Goal: Task Accomplishment & Management: Manage account settings

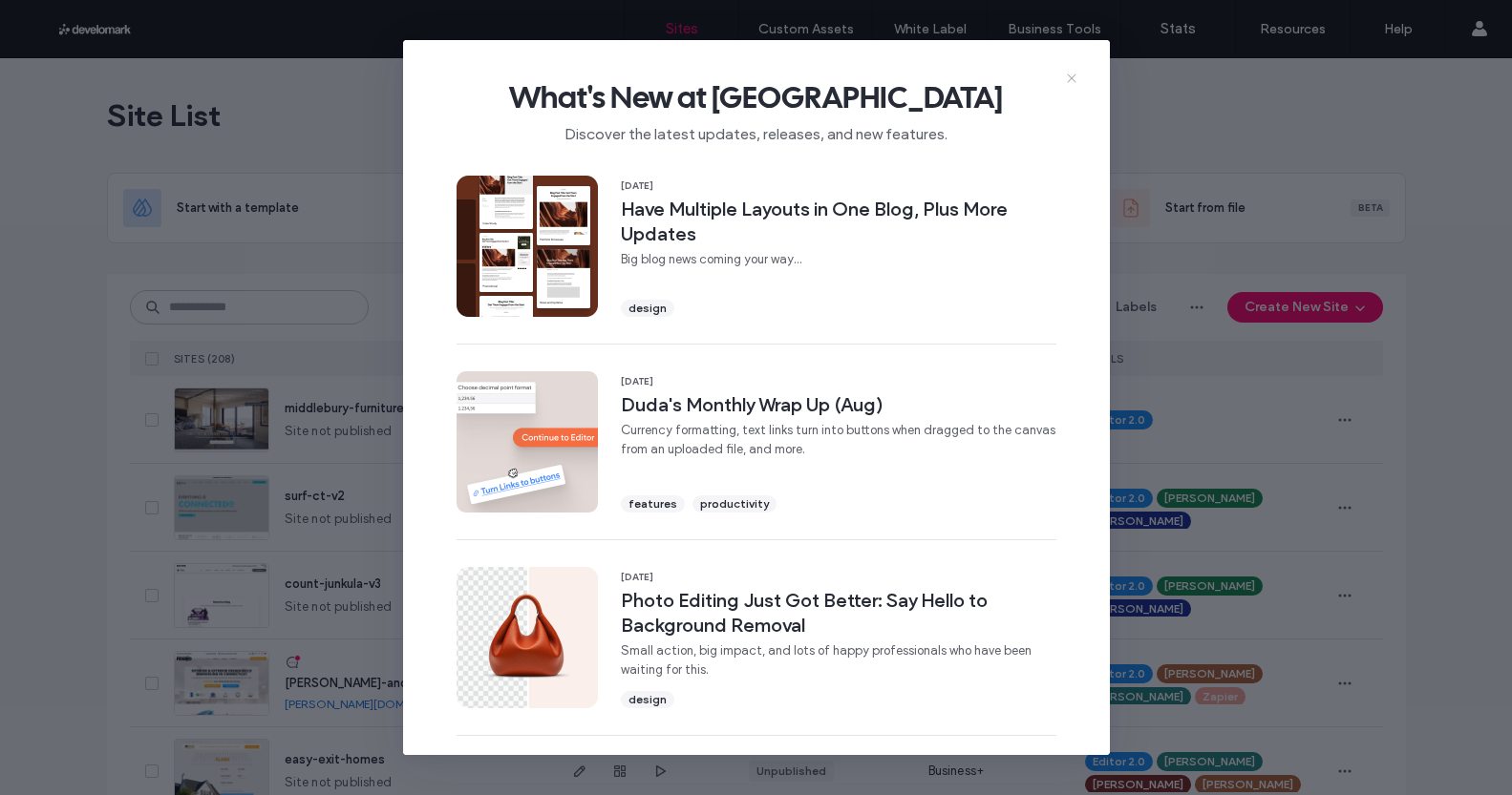
click at [1069, 78] on use at bounding box center [1070, 77] width 9 height 9
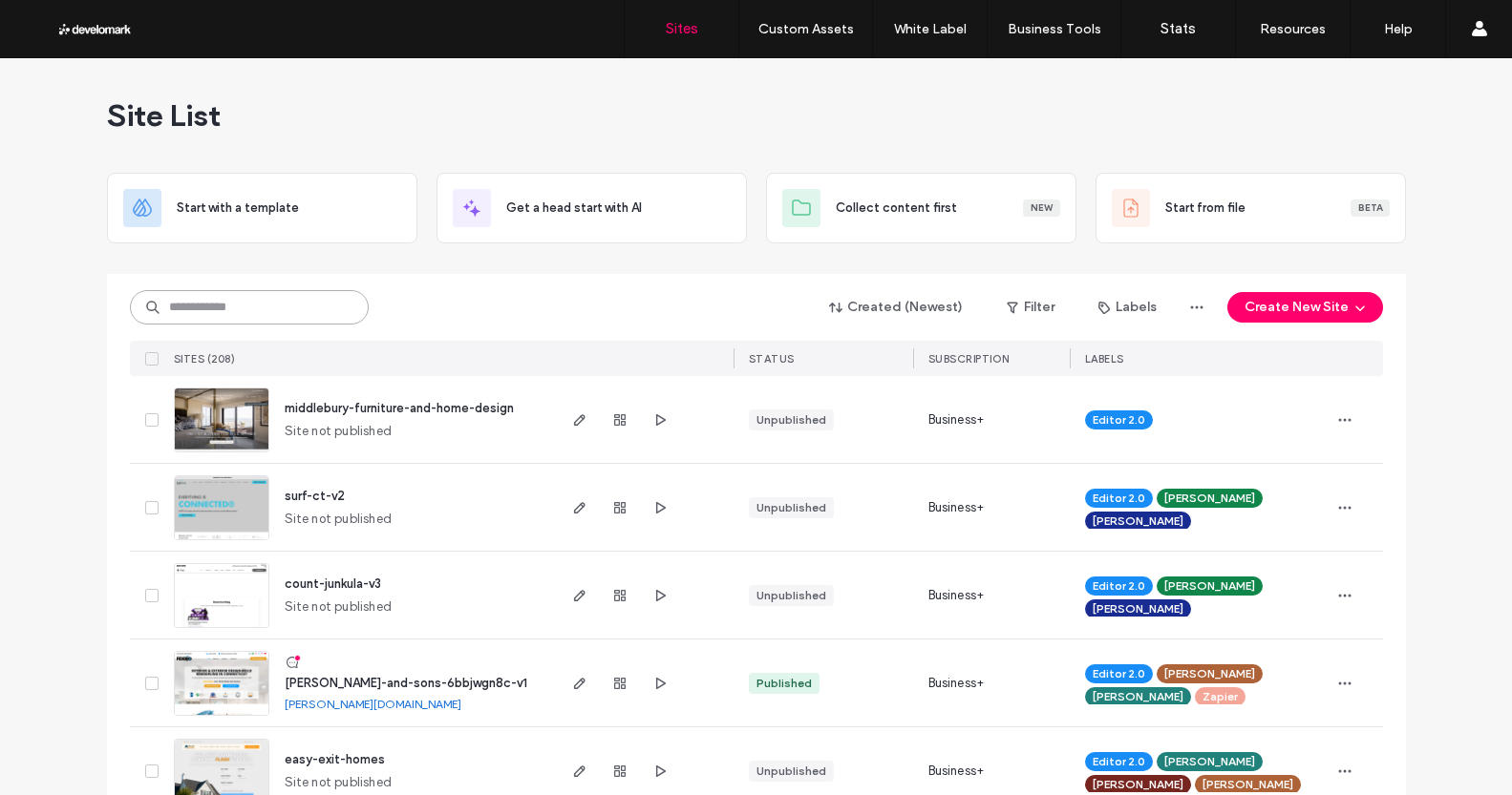
click at [219, 306] on input at bounding box center [250, 306] width 239 height 34
click at [225, 316] on input at bounding box center [250, 306] width 239 height 34
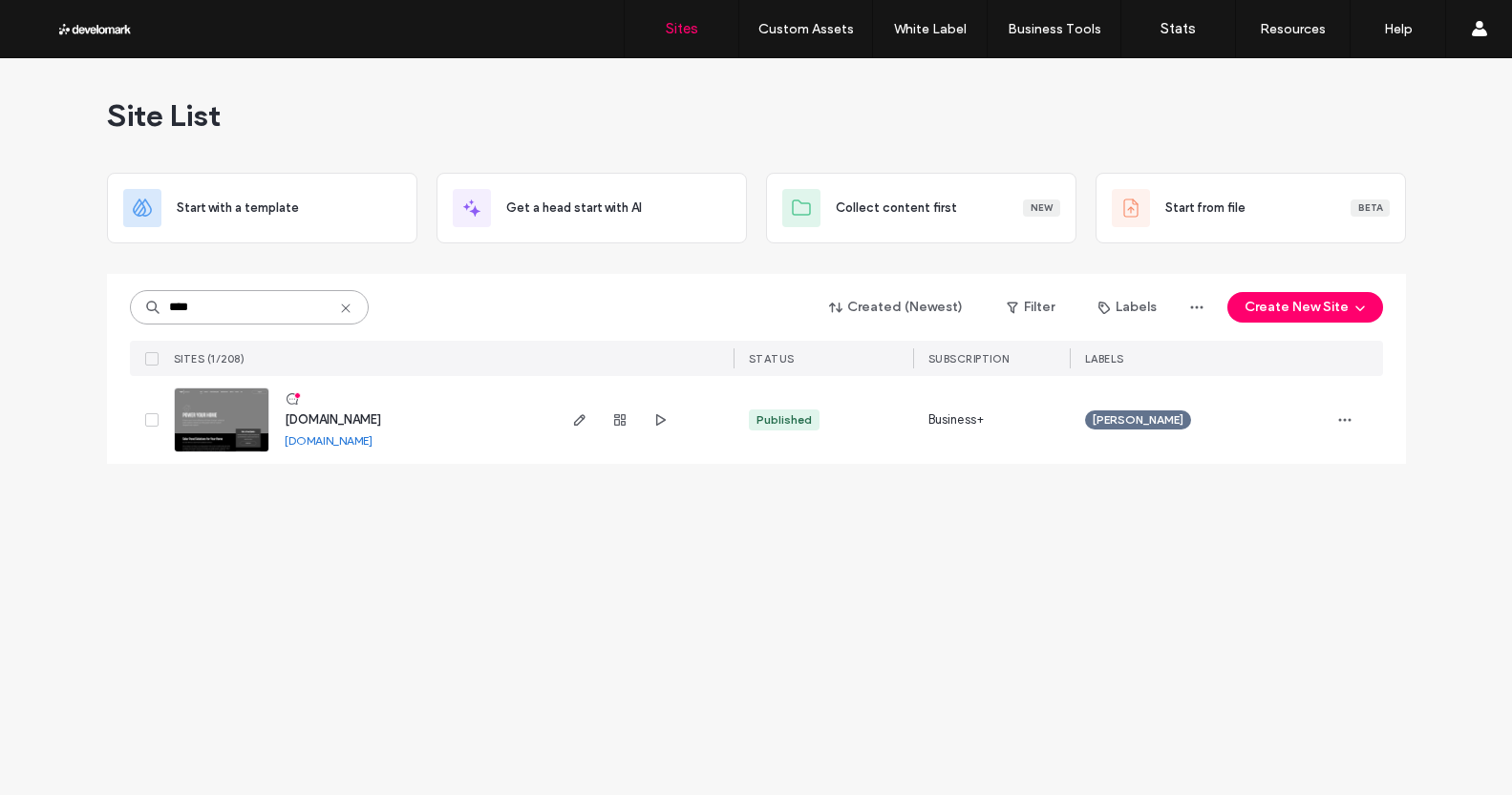
type input "****"
click at [232, 410] on img at bounding box center [221, 453] width 94 height 130
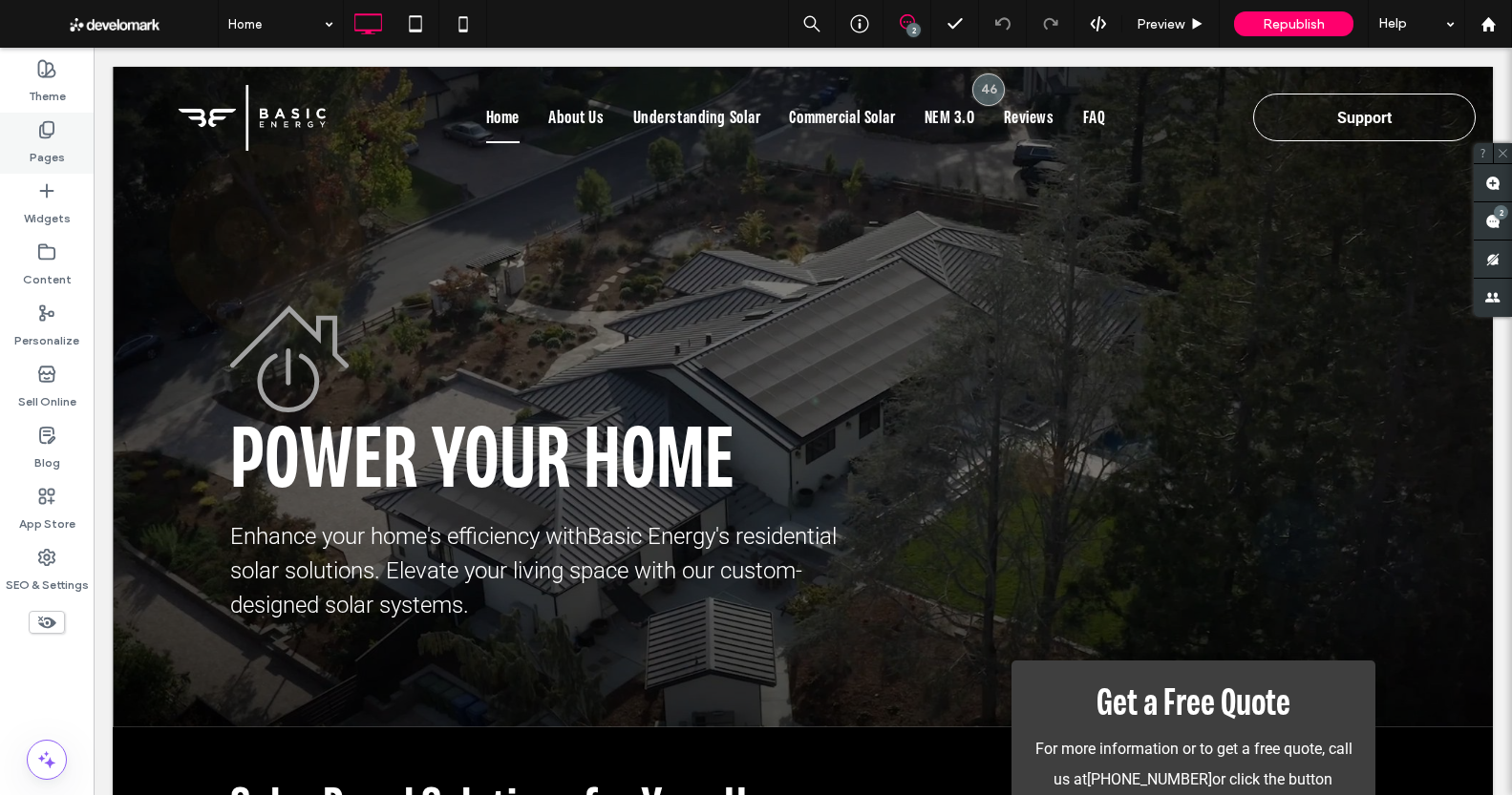
click at [33, 135] on div "Pages" at bounding box center [47, 143] width 94 height 61
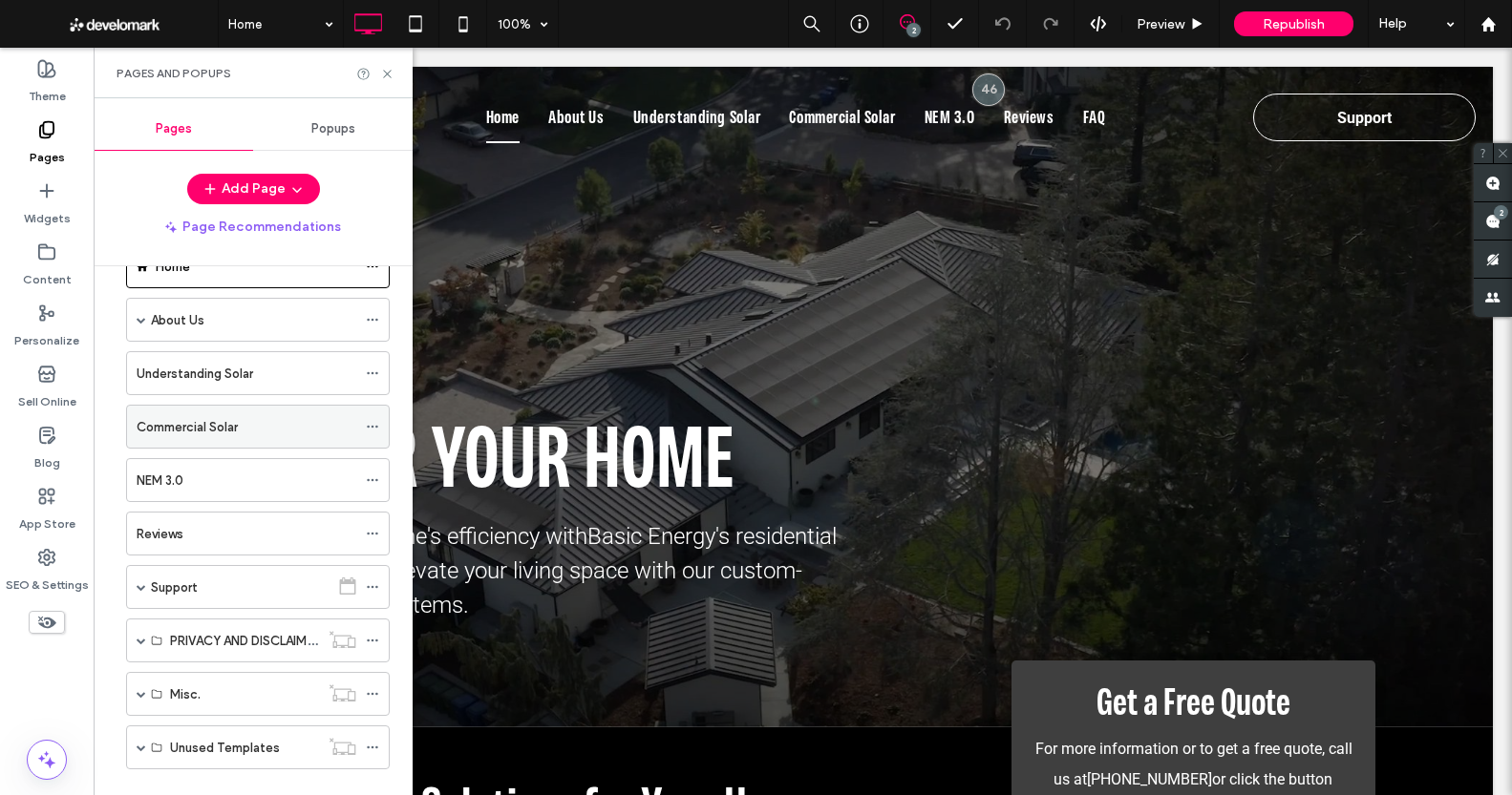
scroll to position [86, 0]
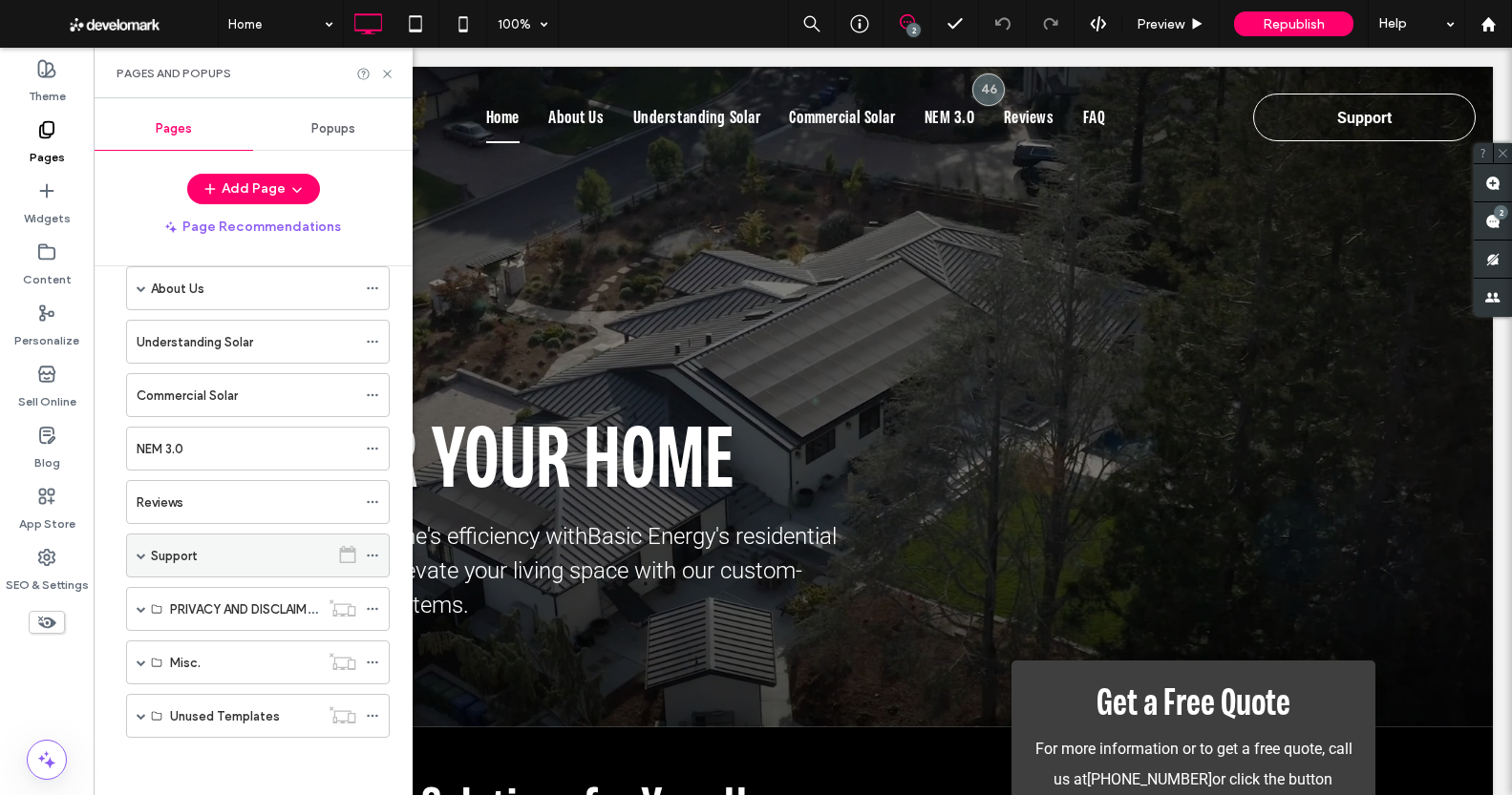
click at [190, 561] on label "Support" at bounding box center [173, 556] width 46 height 33
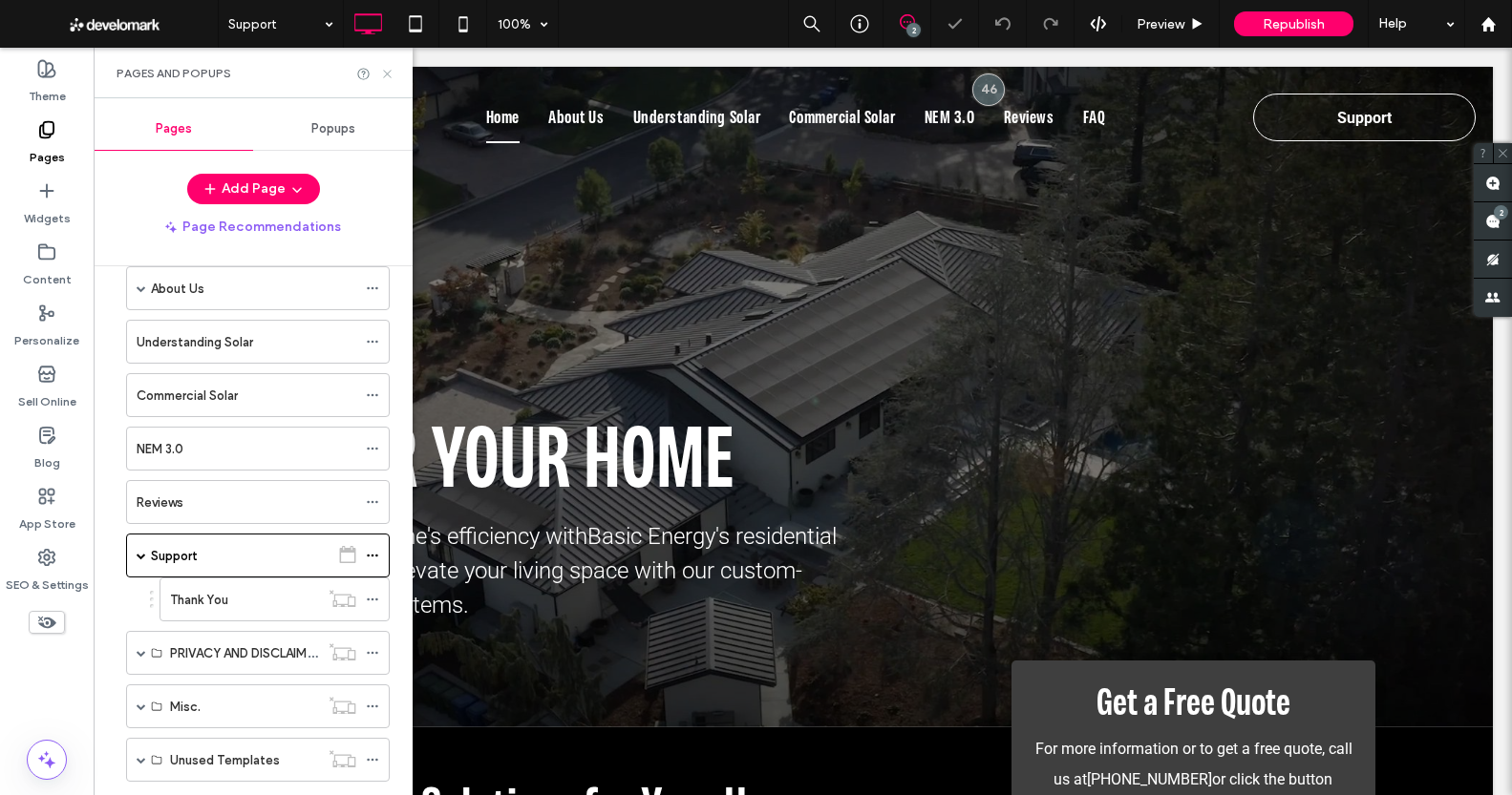
click at [388, 69] on icon at bounding box center [387, 73] width 15 height 15
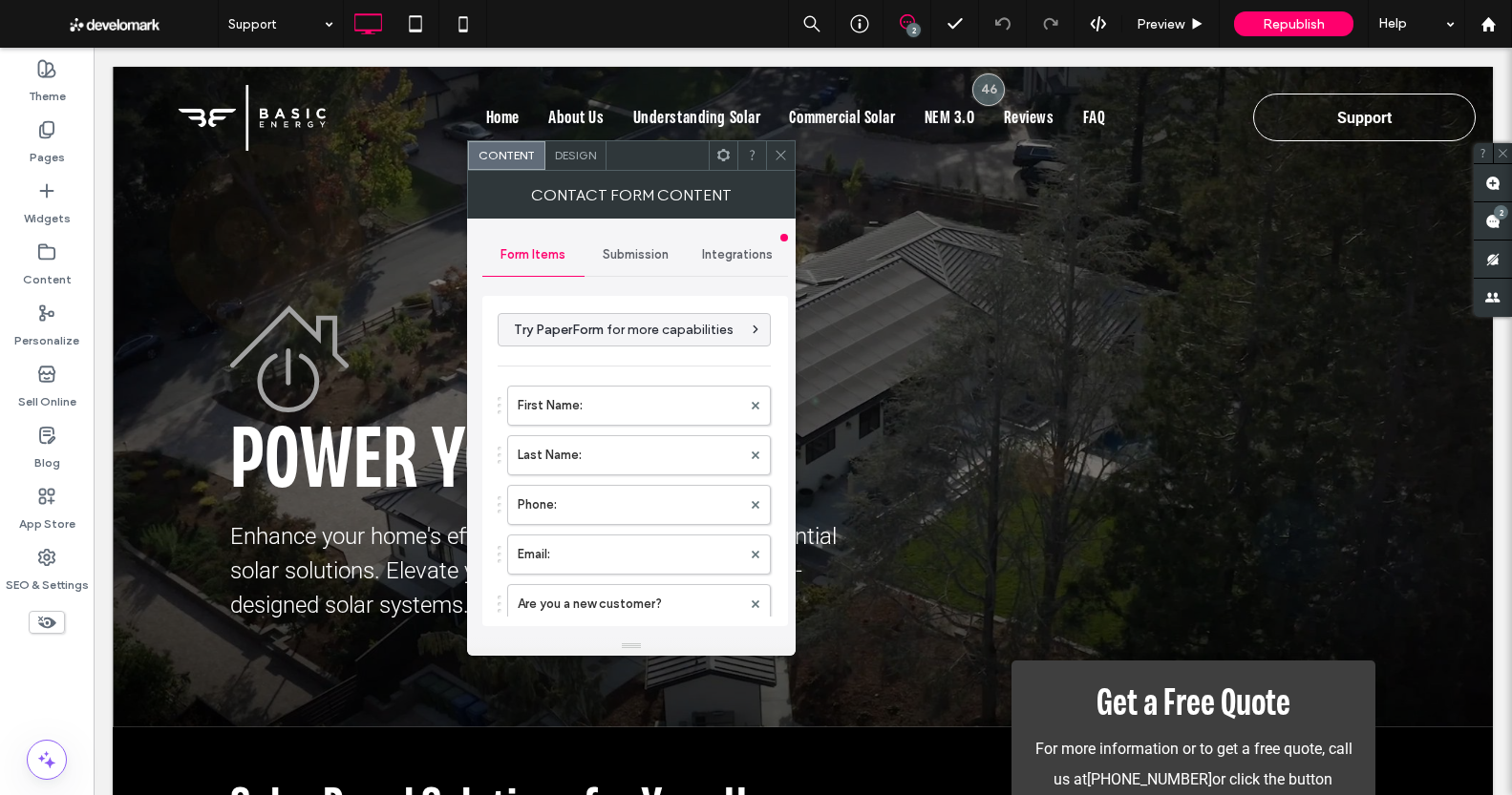
click at [640, 253] on span "Submission" at bounding box center [635, 256] width 66 height 16
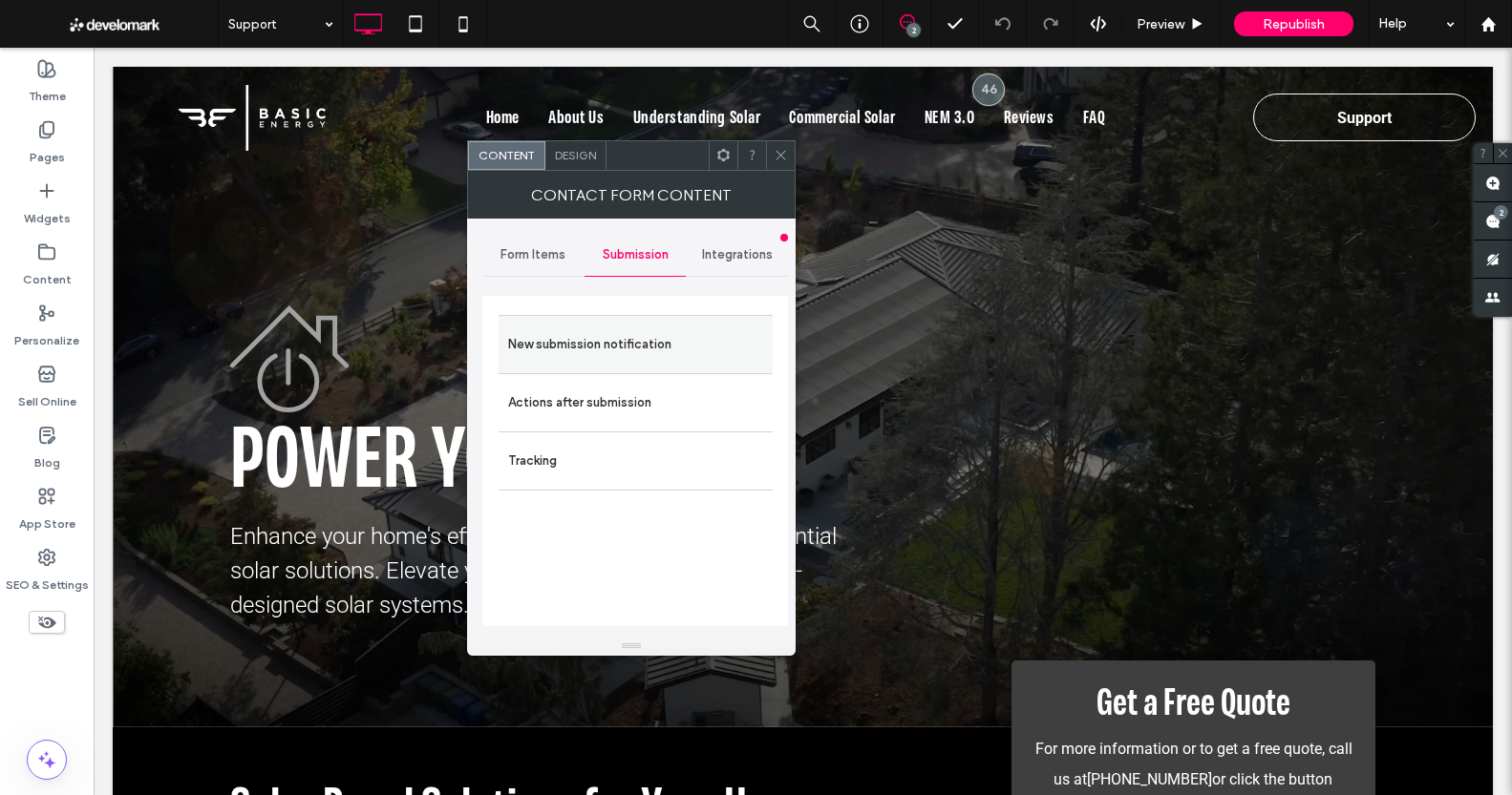
click at [634, 337] on label "New submission notification" at bounding box center [636, 345] width 255 height 38
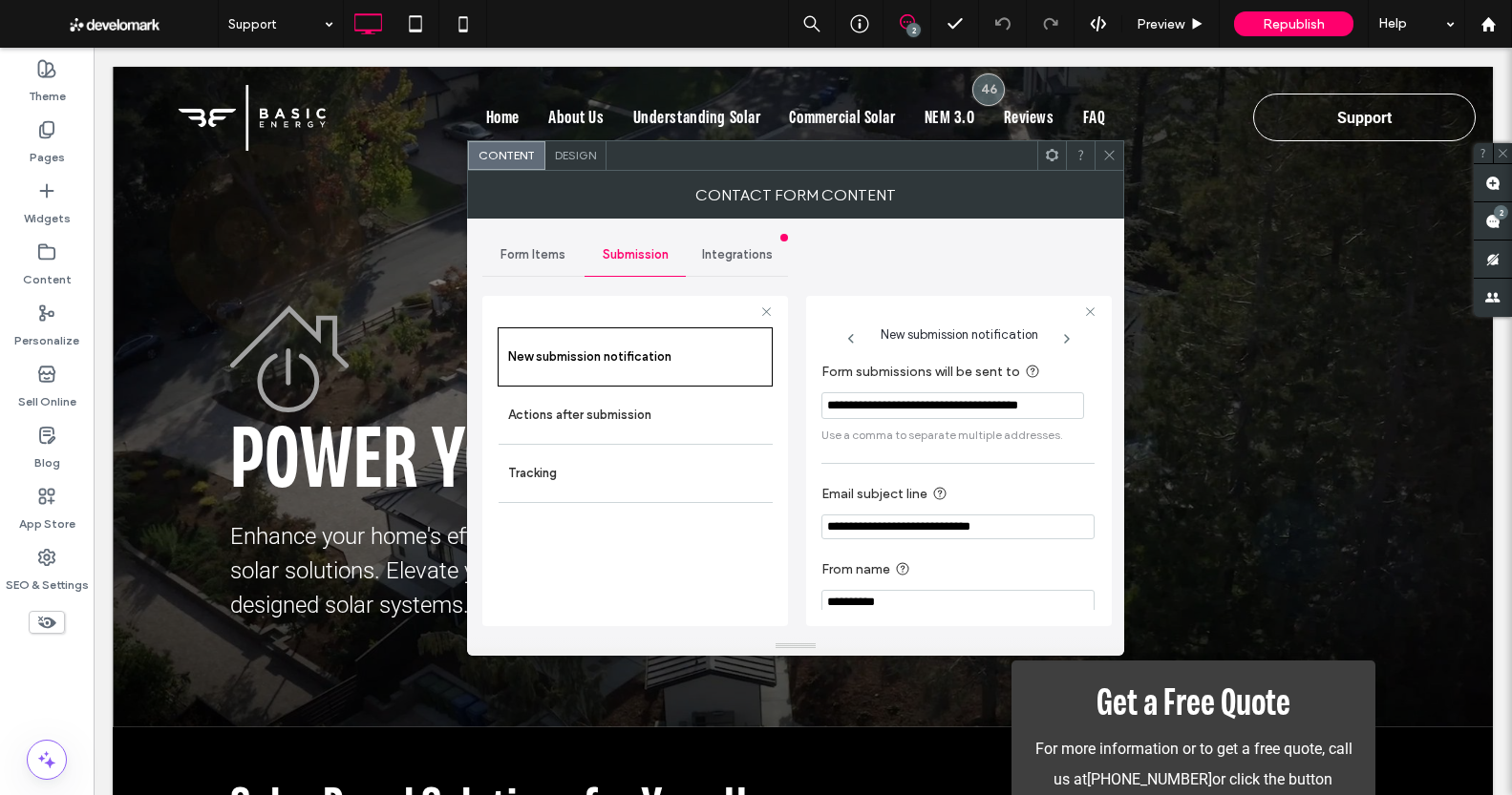
click at [1105, 153] on icon at bounding box center [1109, 155] width 15 height 15
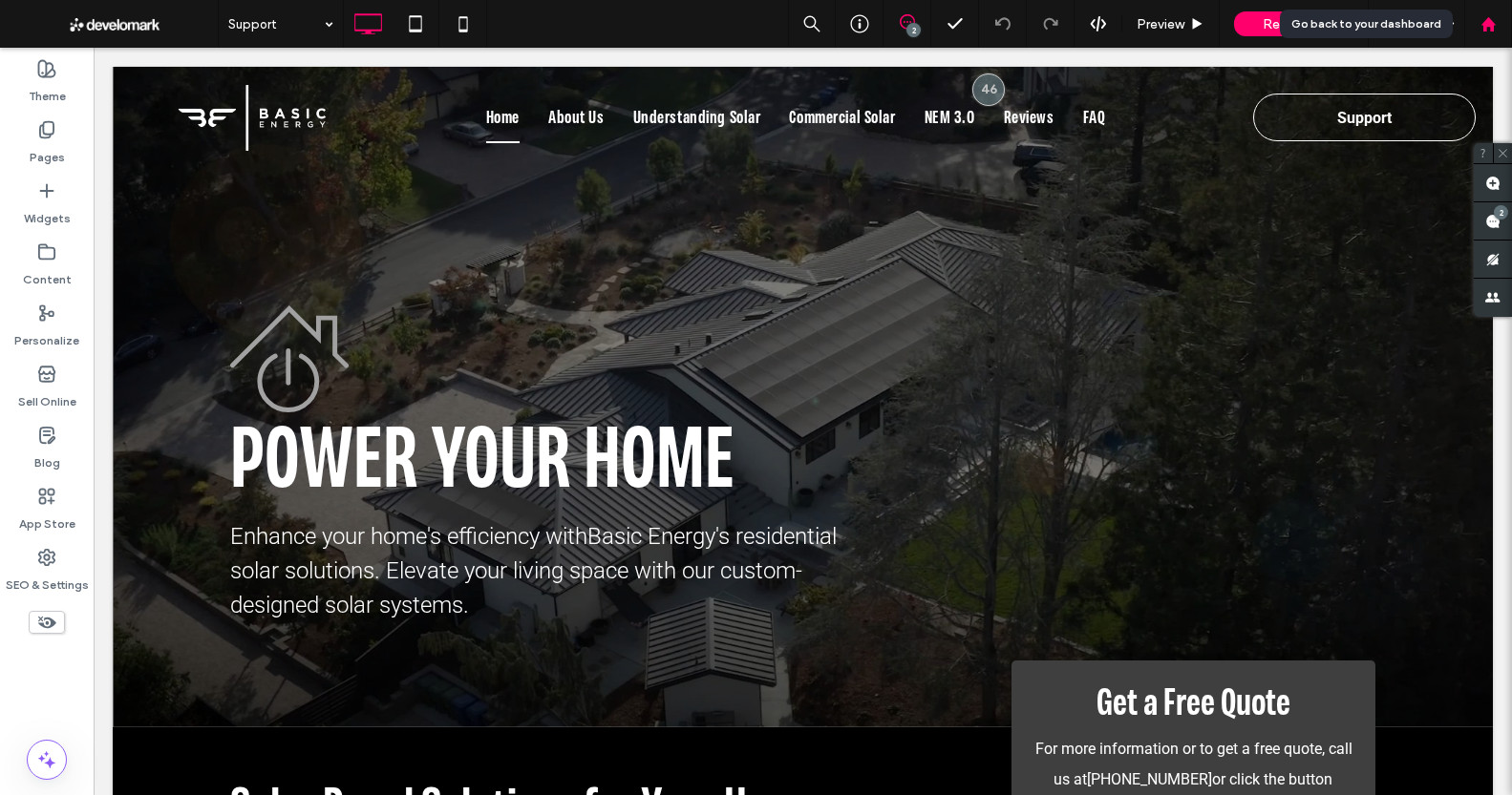
click at [1483, 22] on use at bounding box center [1487, 23] width 15 height 15
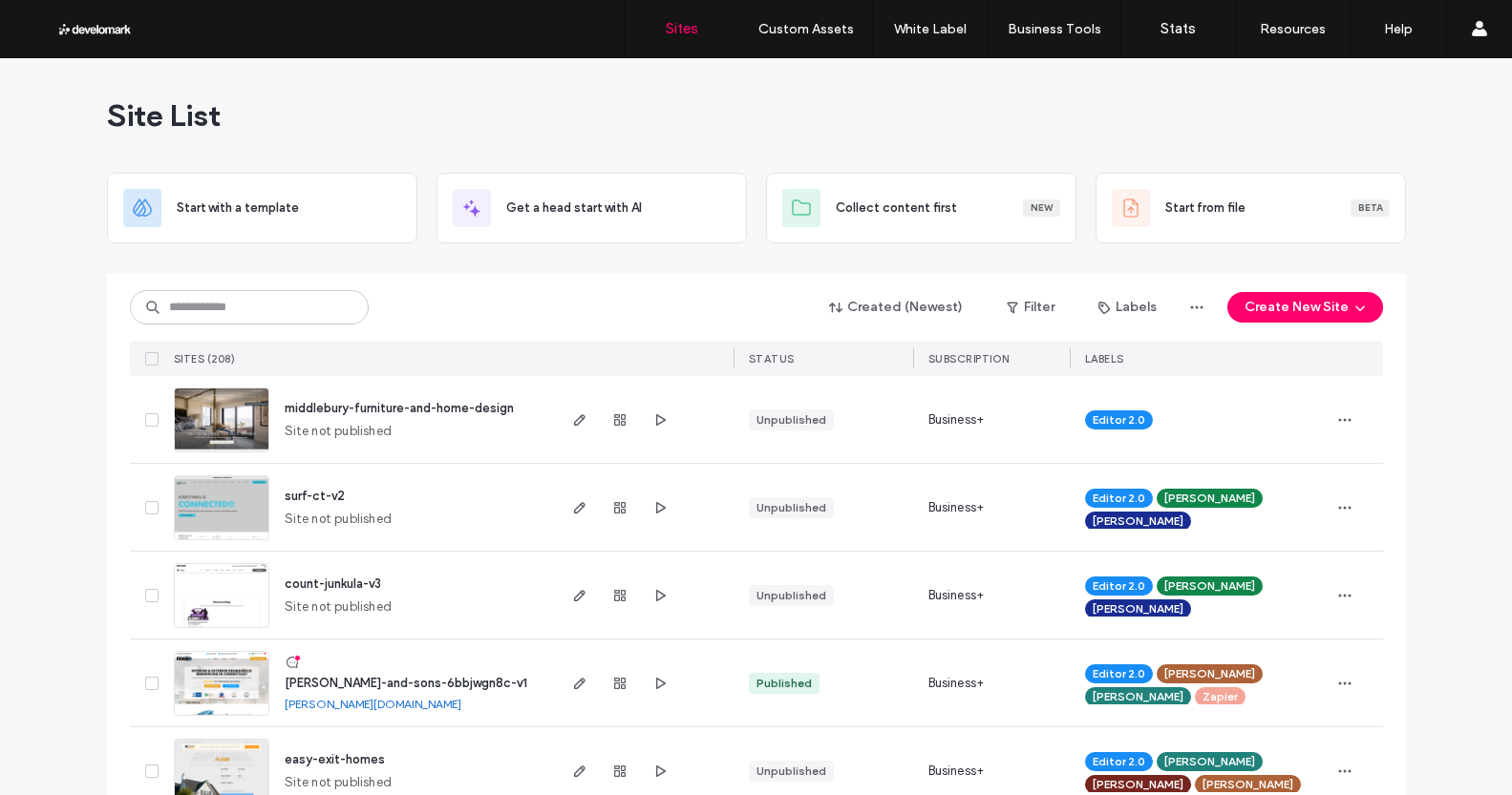
click at [180, 309] on input at bounding box center [250, 306] width 239 height 34
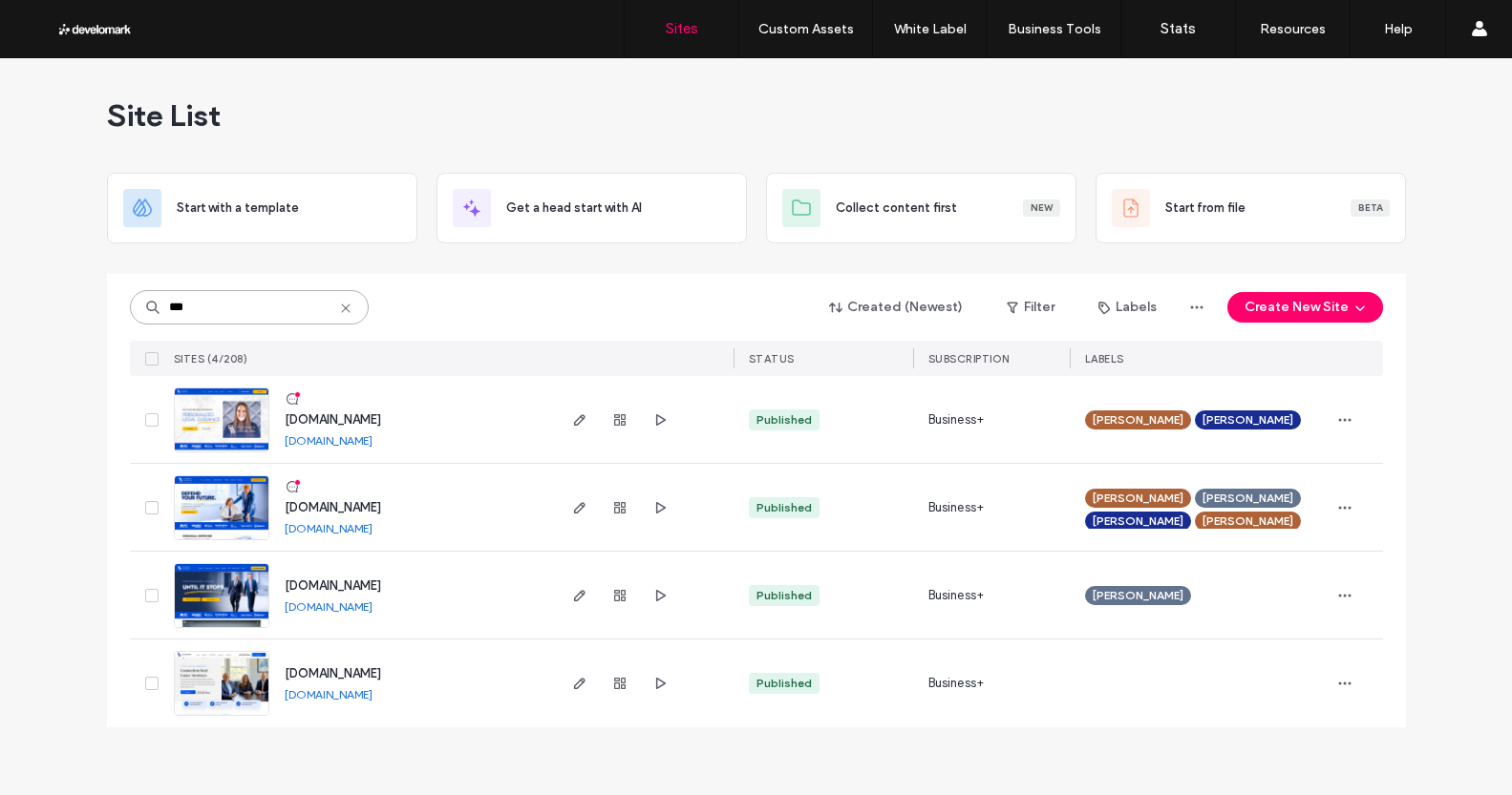
type input "***"
click at [239, 580] on img at bounding box center [221, 629] width 94 height 130
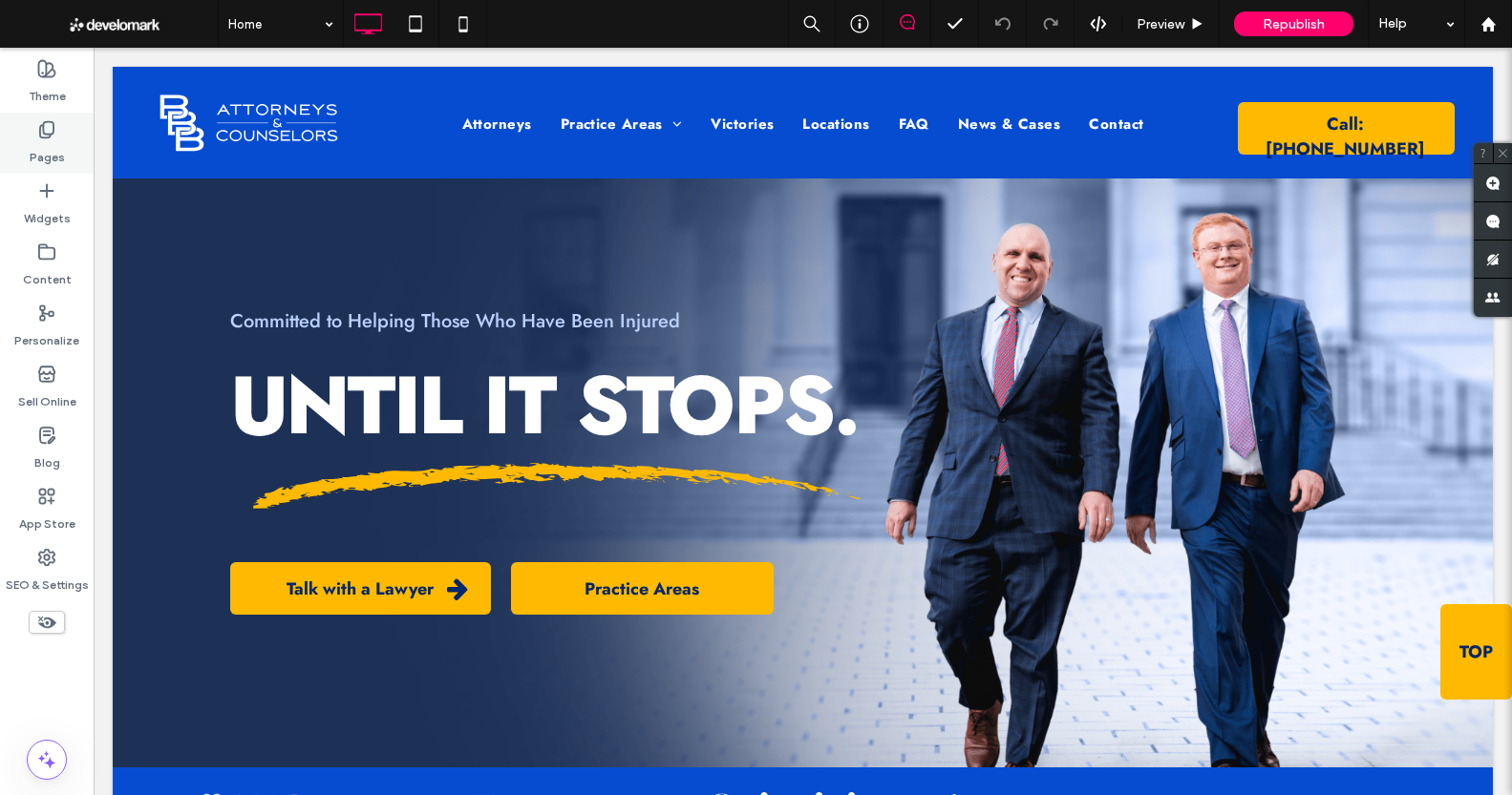
click at [44, 139] on label "Pages" at bounding box center [47, 152] width 35 height 26
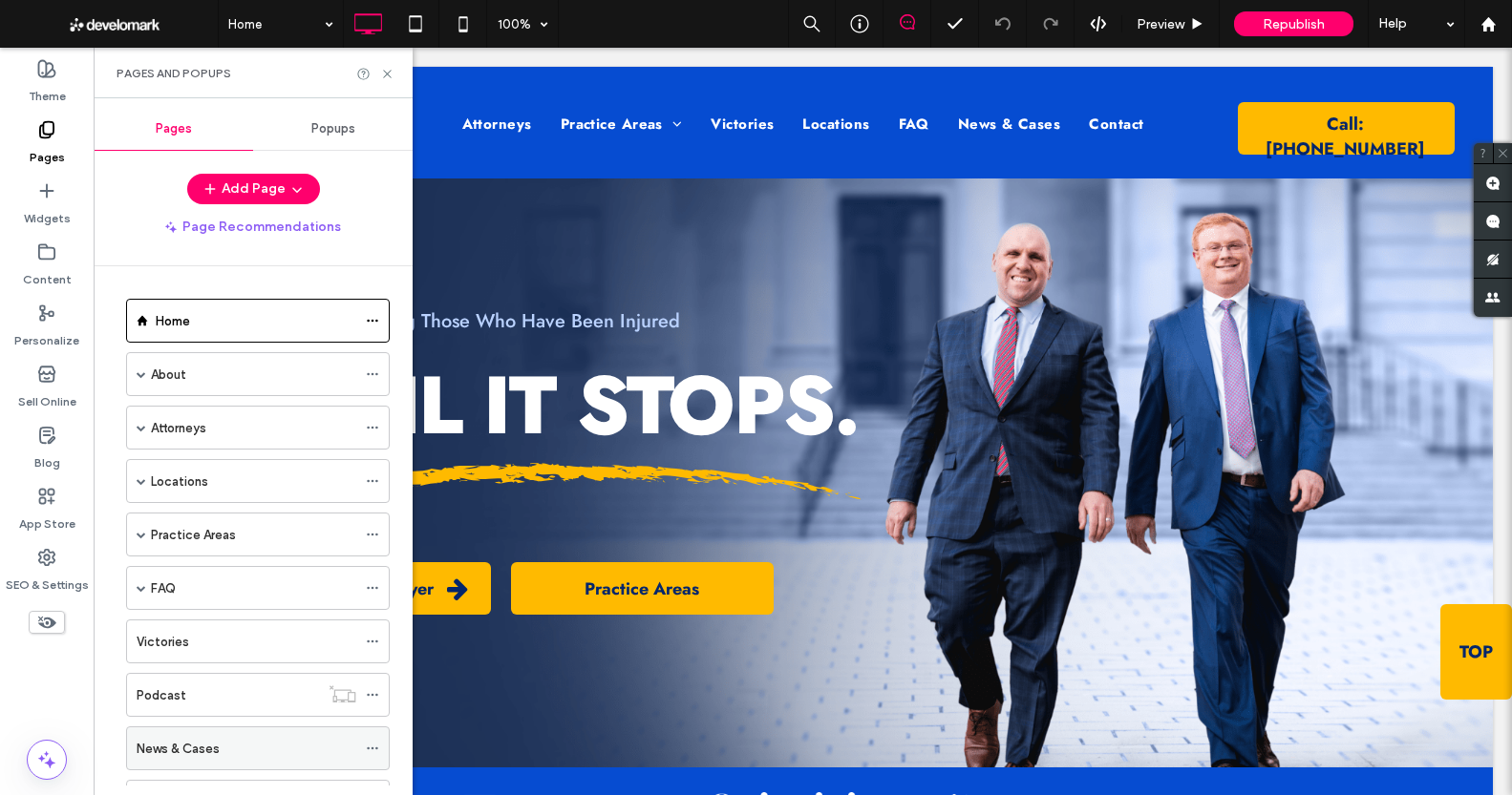
scroll to position [300, 0]
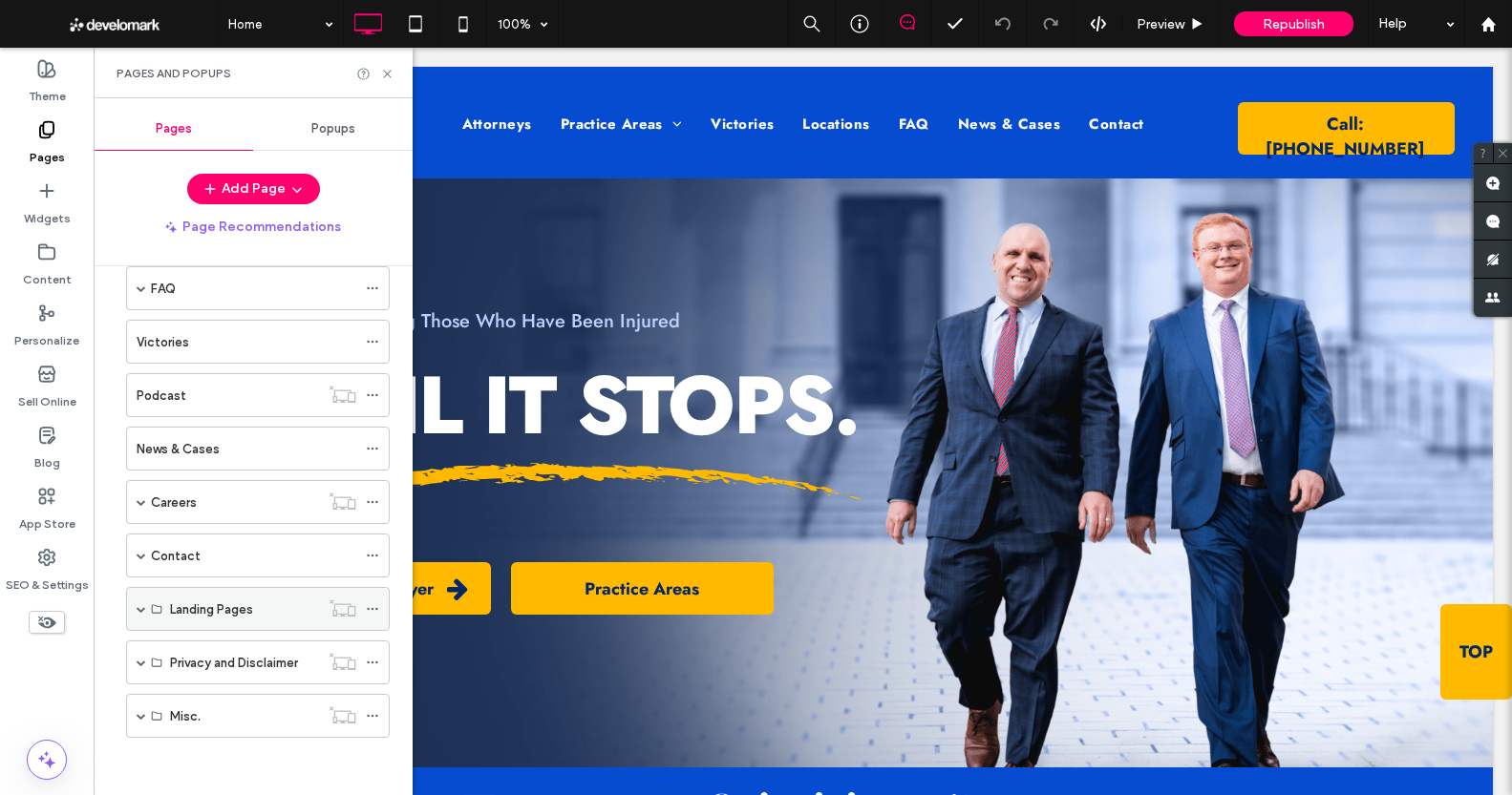
click at [147, 605] on div "Landing Pages" at bounding box center [258, 609] width 263 height 44
click at [140, 609] on span at bounding box center [141, 609] width 10 height 10
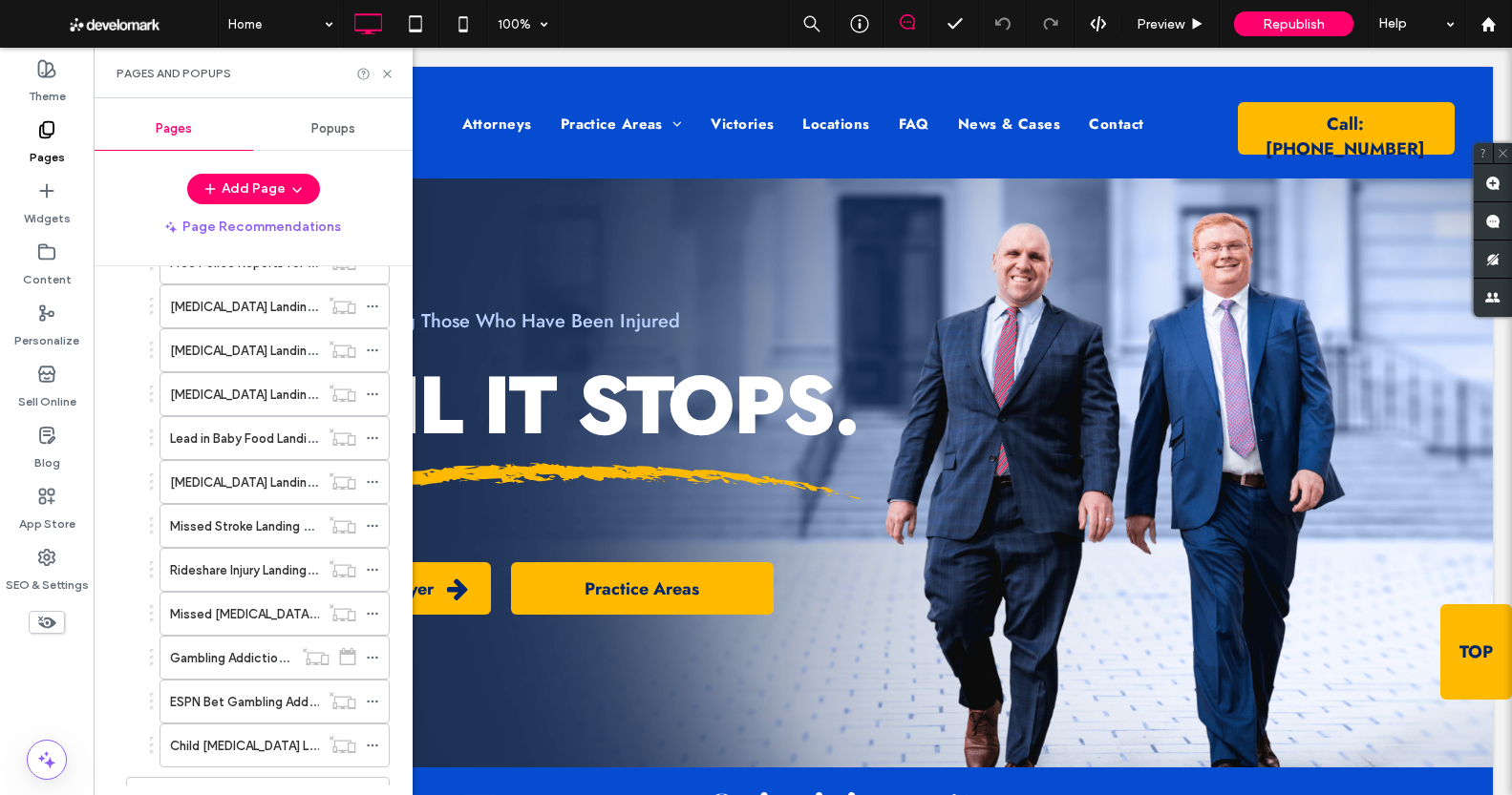
scroll to position [882, 0]
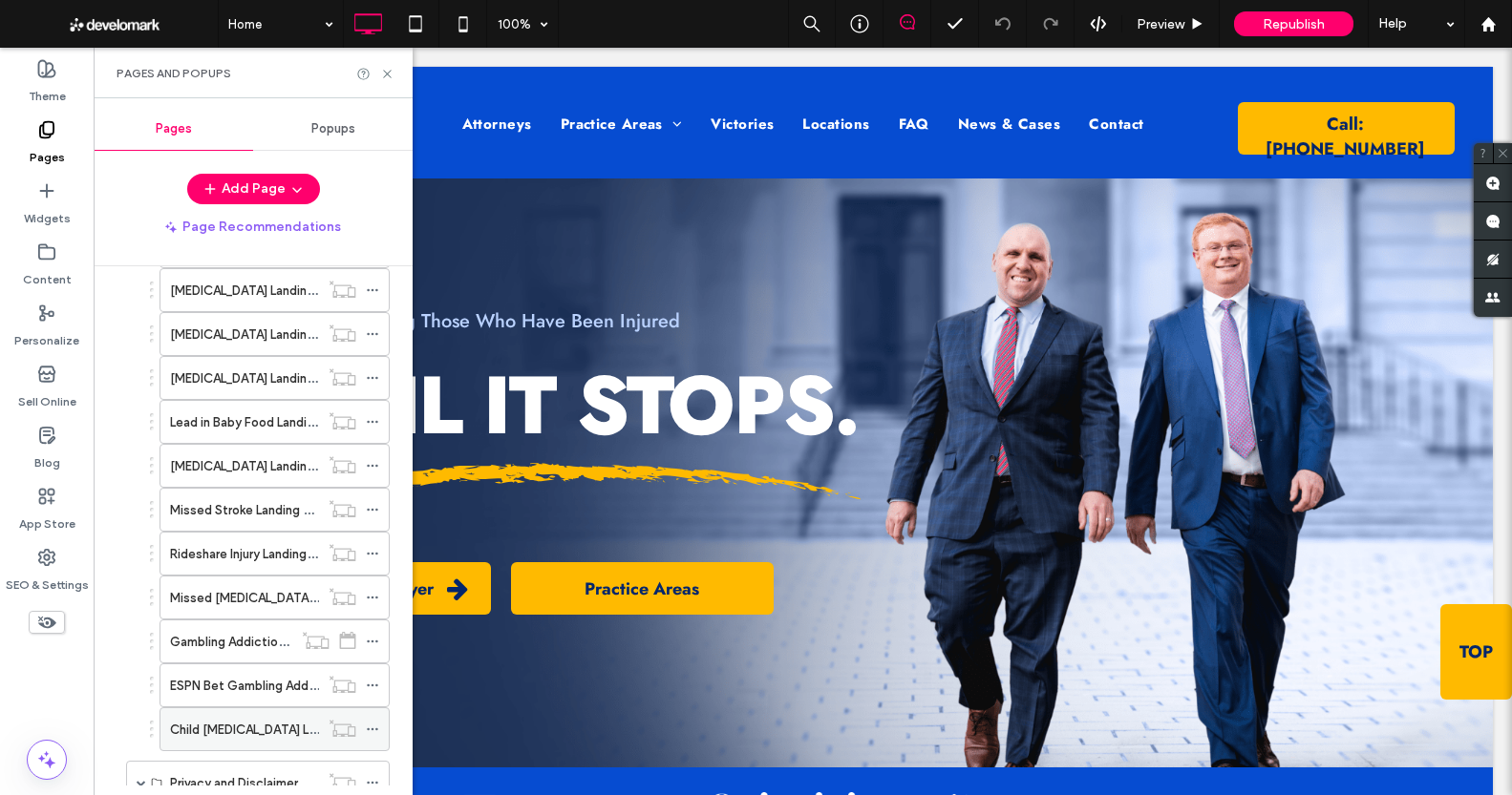
click at [226, 738] on label "Child Video Game Addiction Lawsuit" at bounding box center [258, 729] width 175 height 33
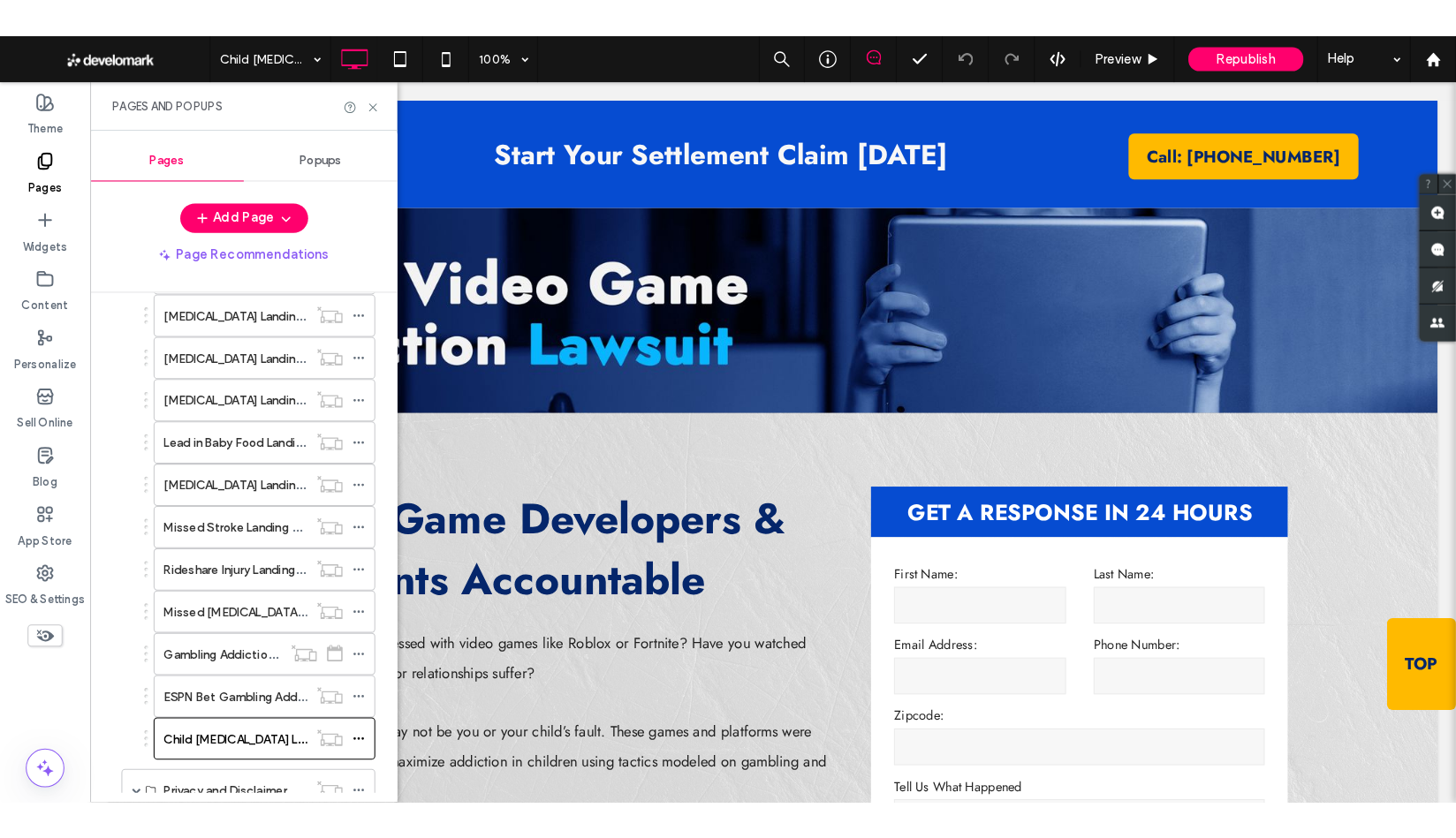
scroll to position [0, 0]
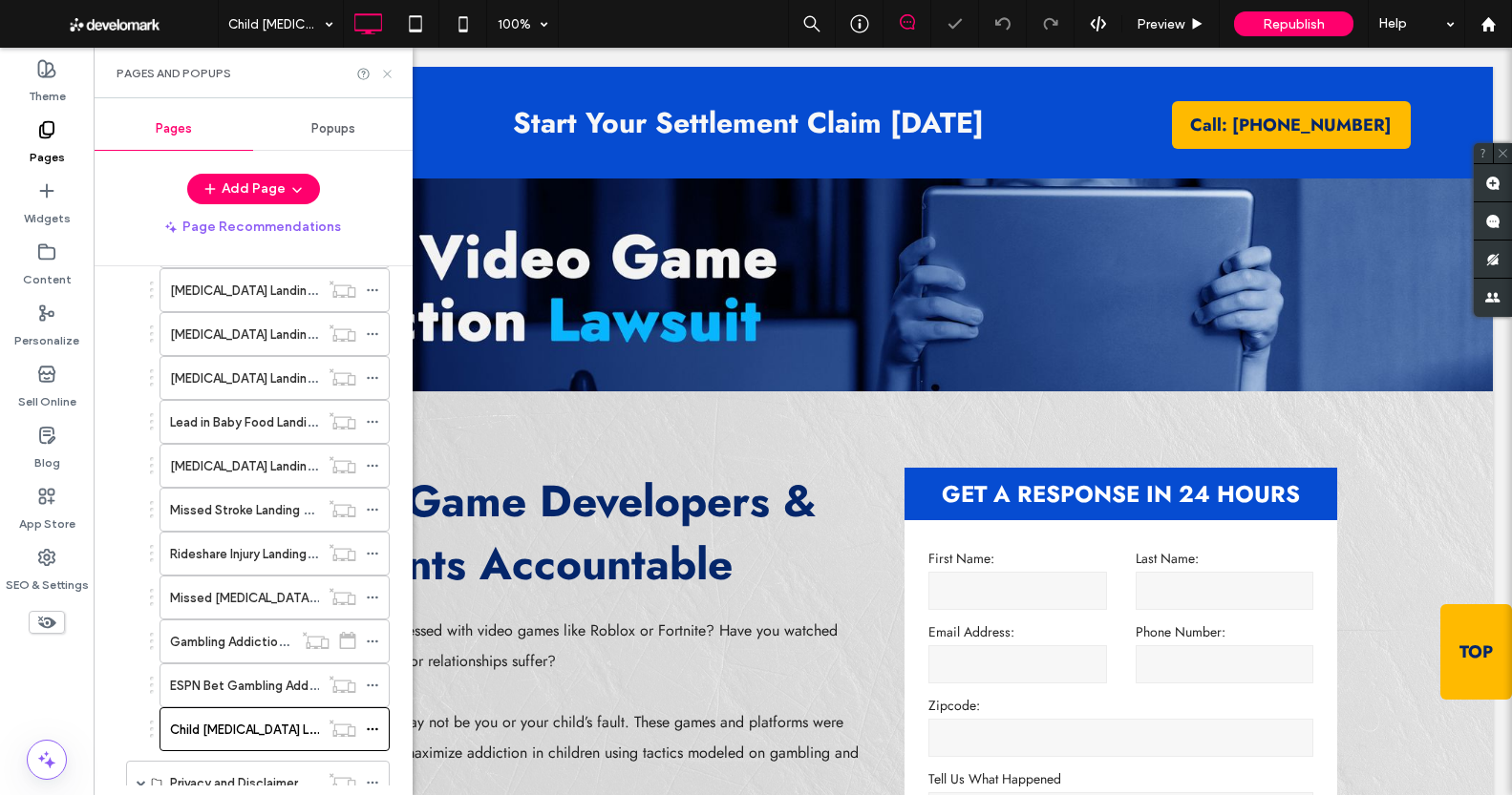
click at [383, 70] on icon at bounding box center [387, 73] width 15 height 15
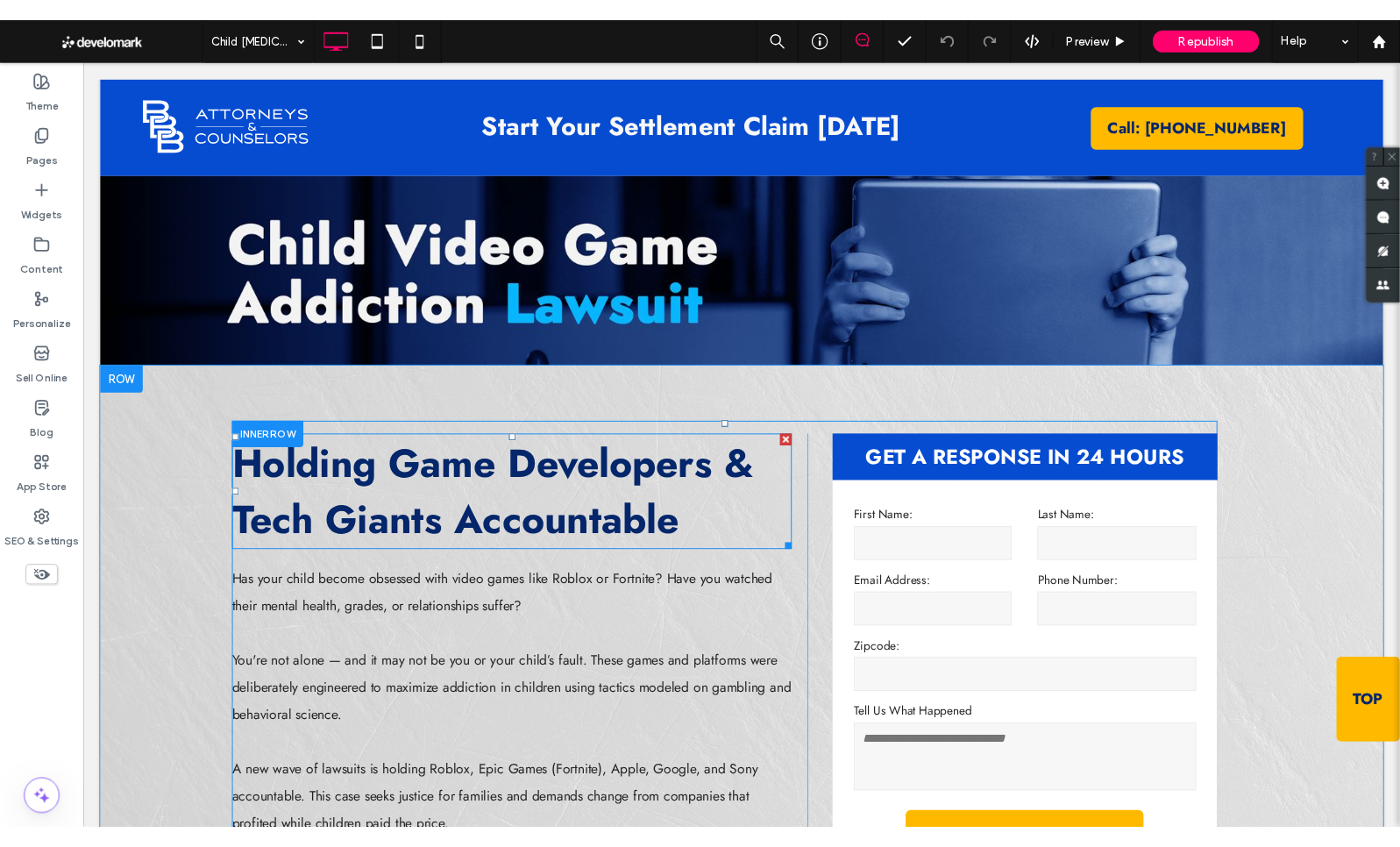
scroll to position [1, 0]
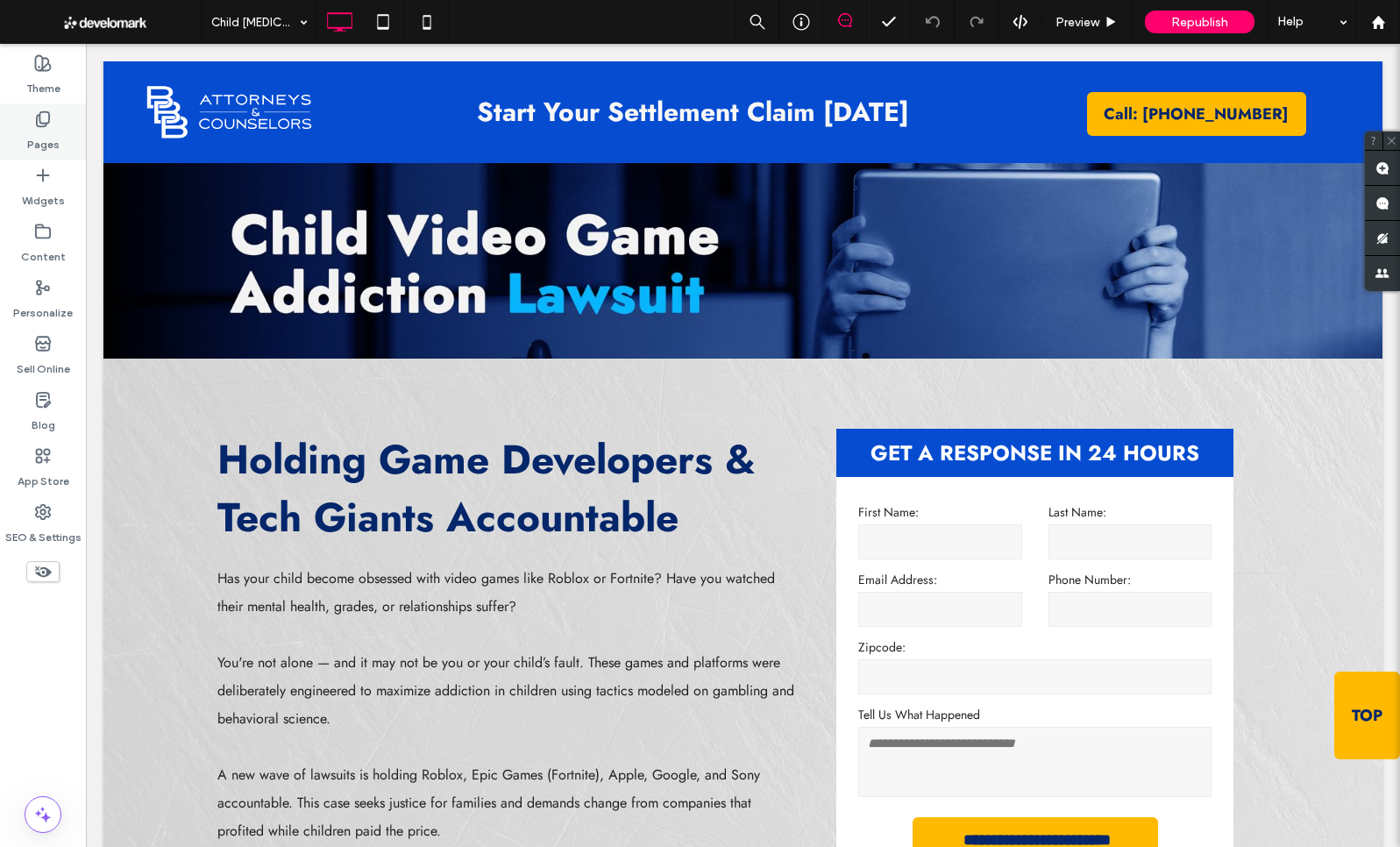
click at [45, 122] on icon at bounding box center [43, 120] width 18 height 18
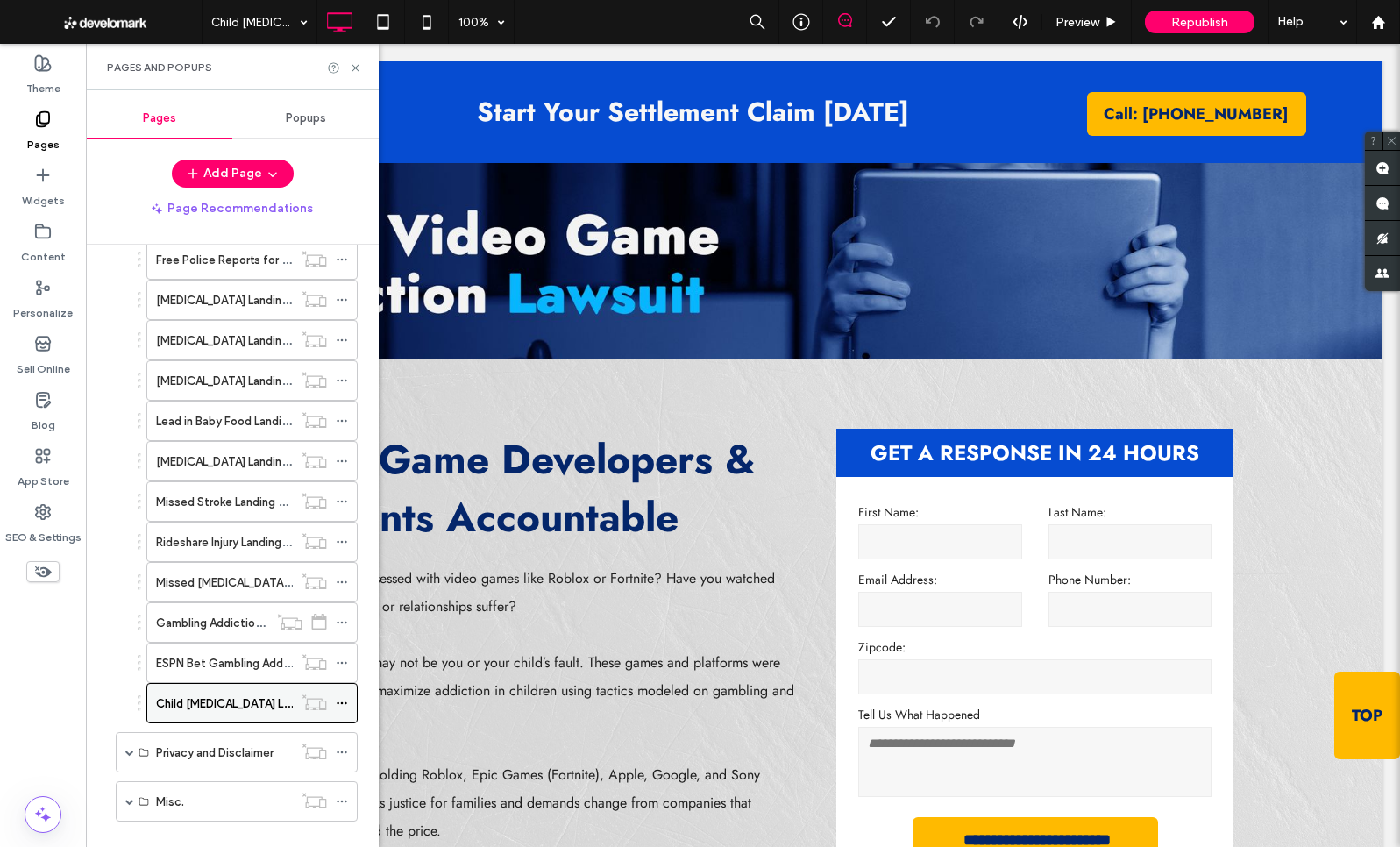
scroll to position [804, 0]
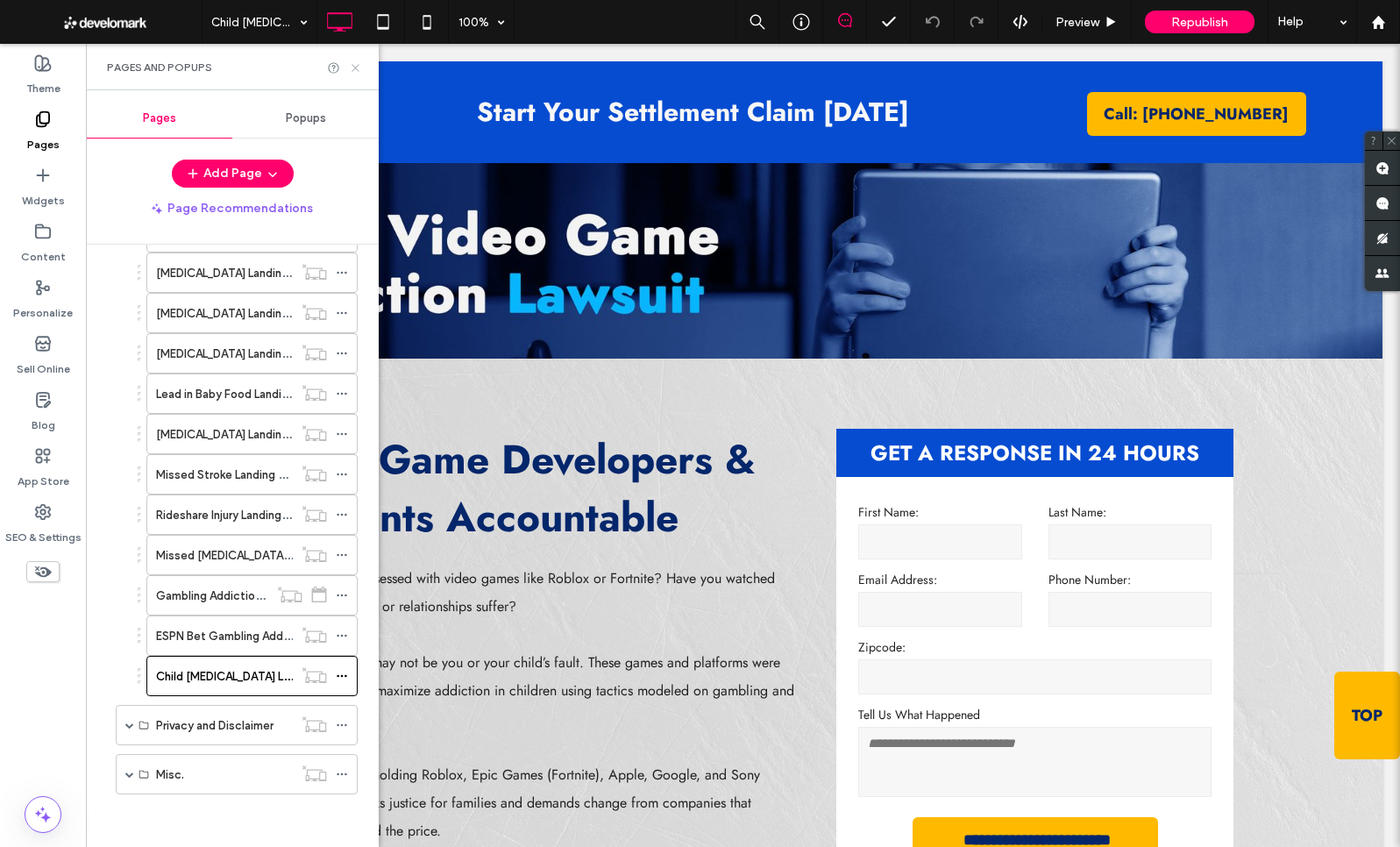
click at [358, 64] on icon at bounding box center [355, 67] width 13 height 13
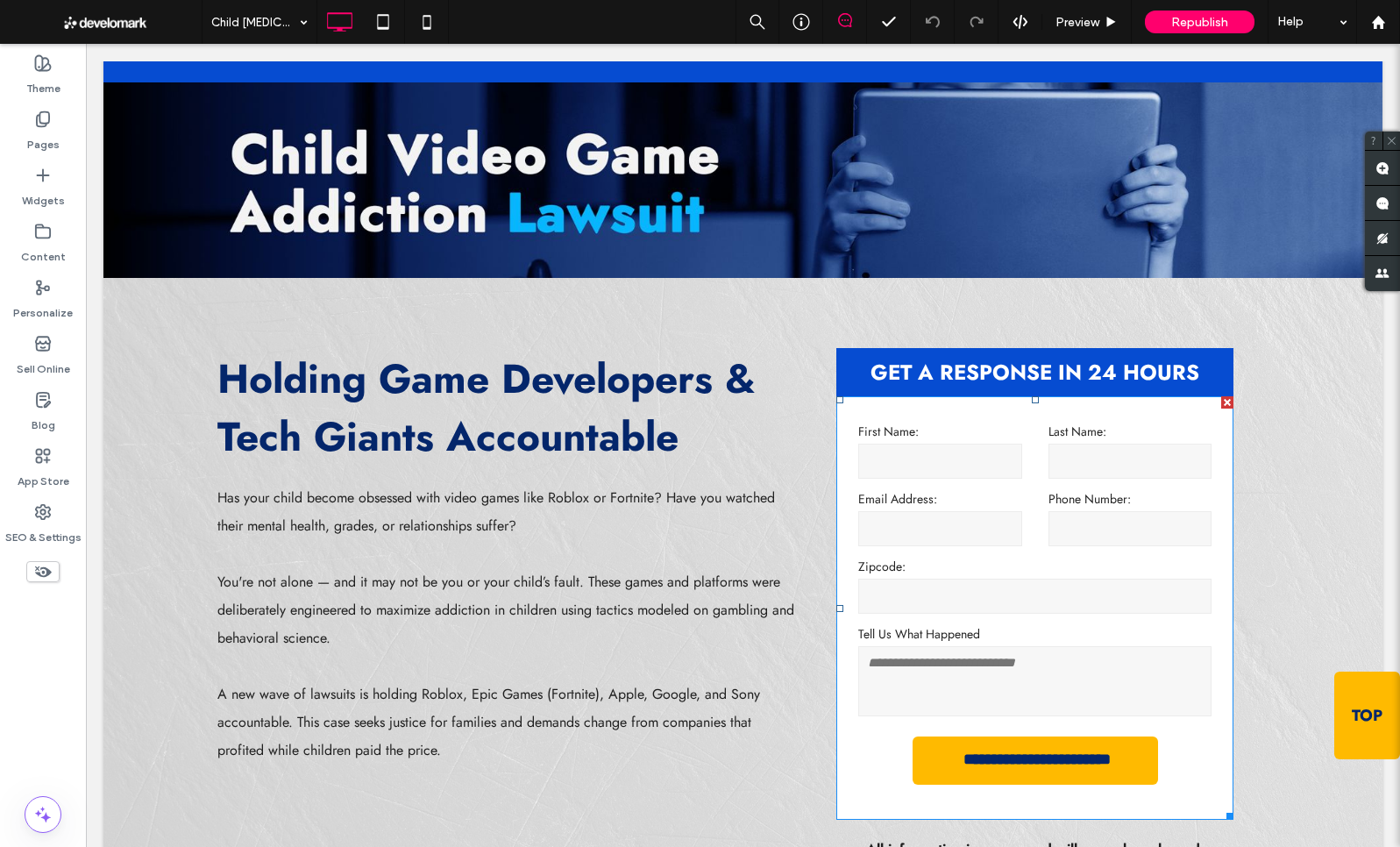
scroll to position [0, 0]
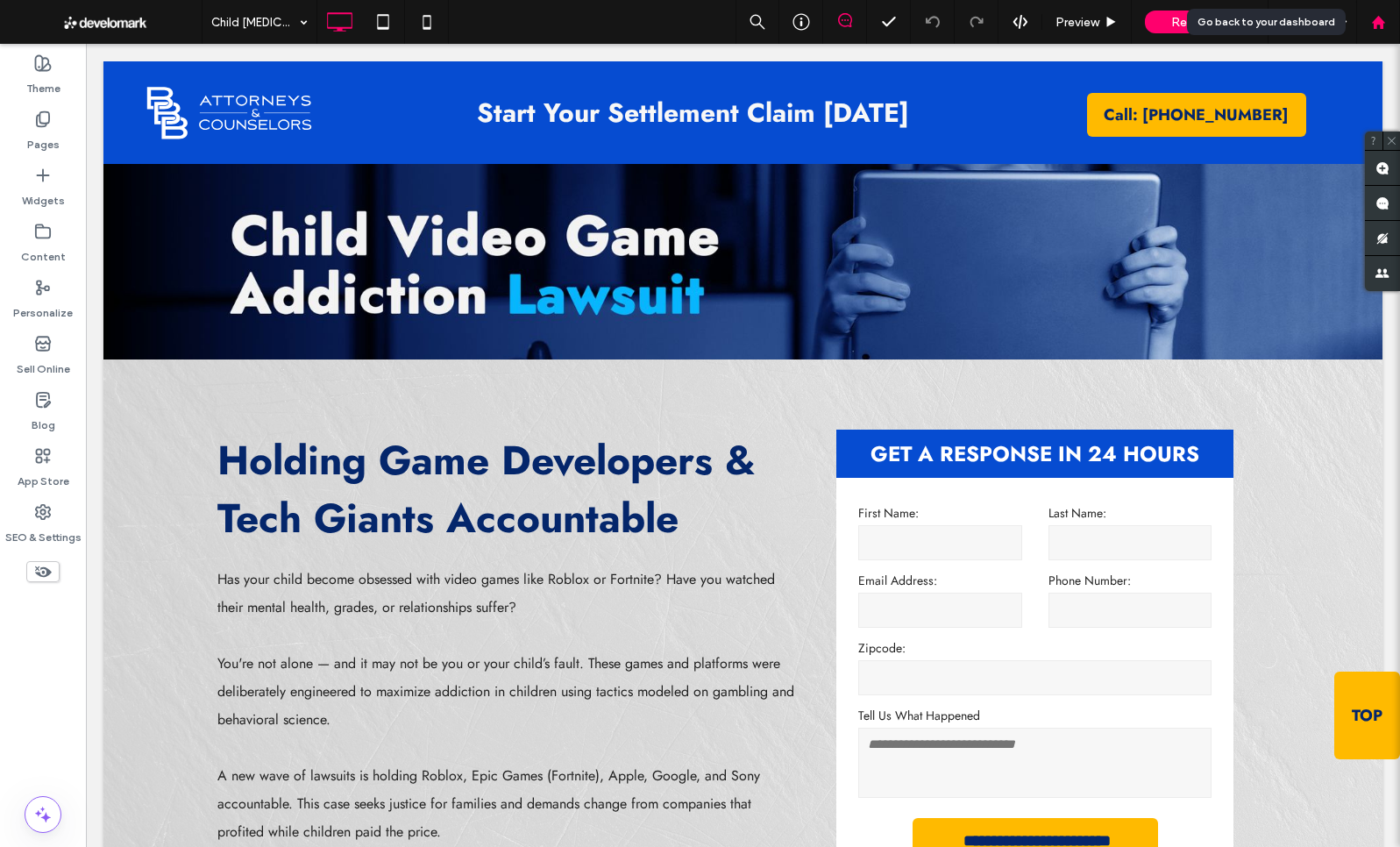
click at [1378, 23] on use at bounding box center [1378, 22] width 13 height 13
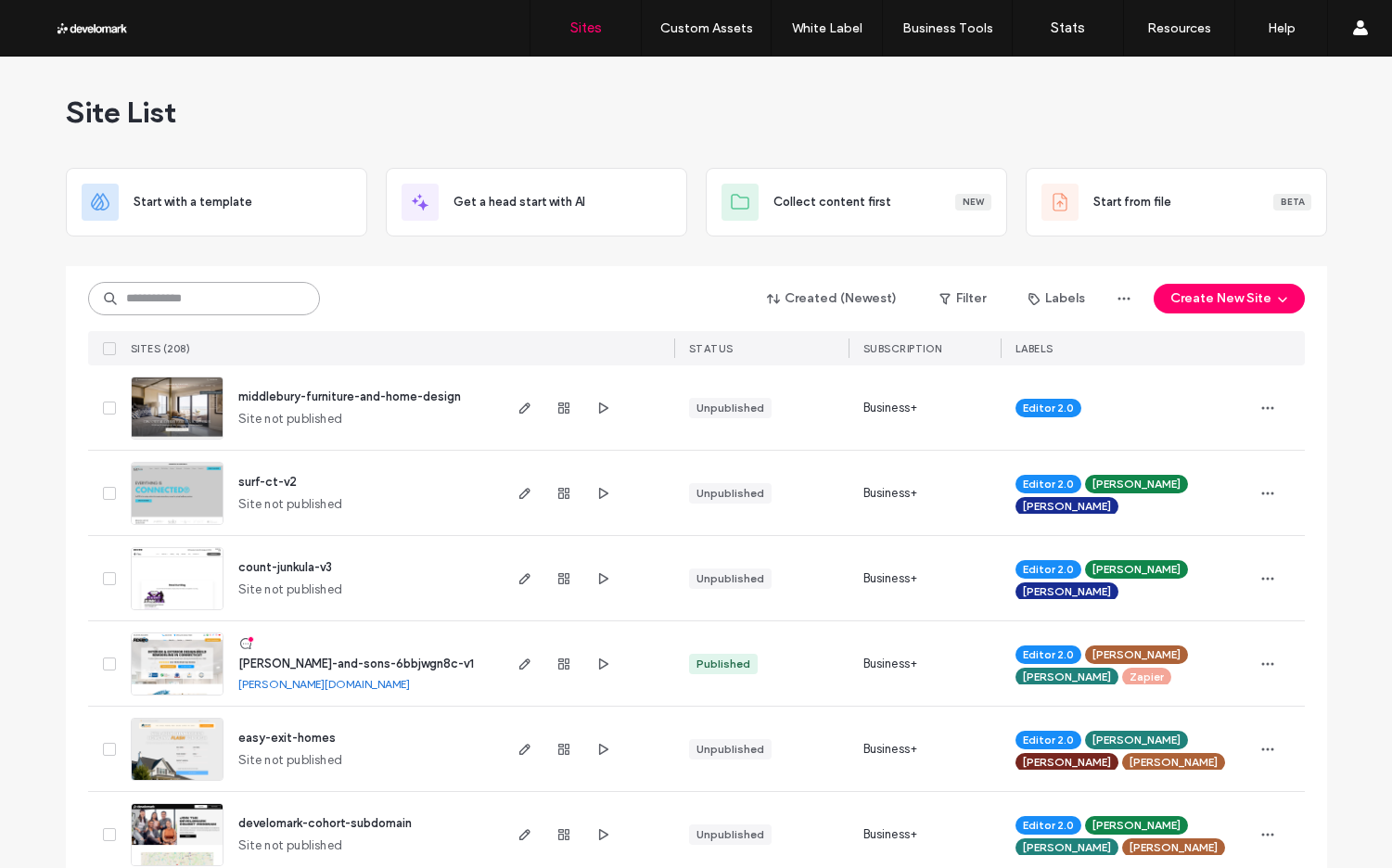
click at [144, 294] on input at bounding box center [204, 298] width 232 height 33
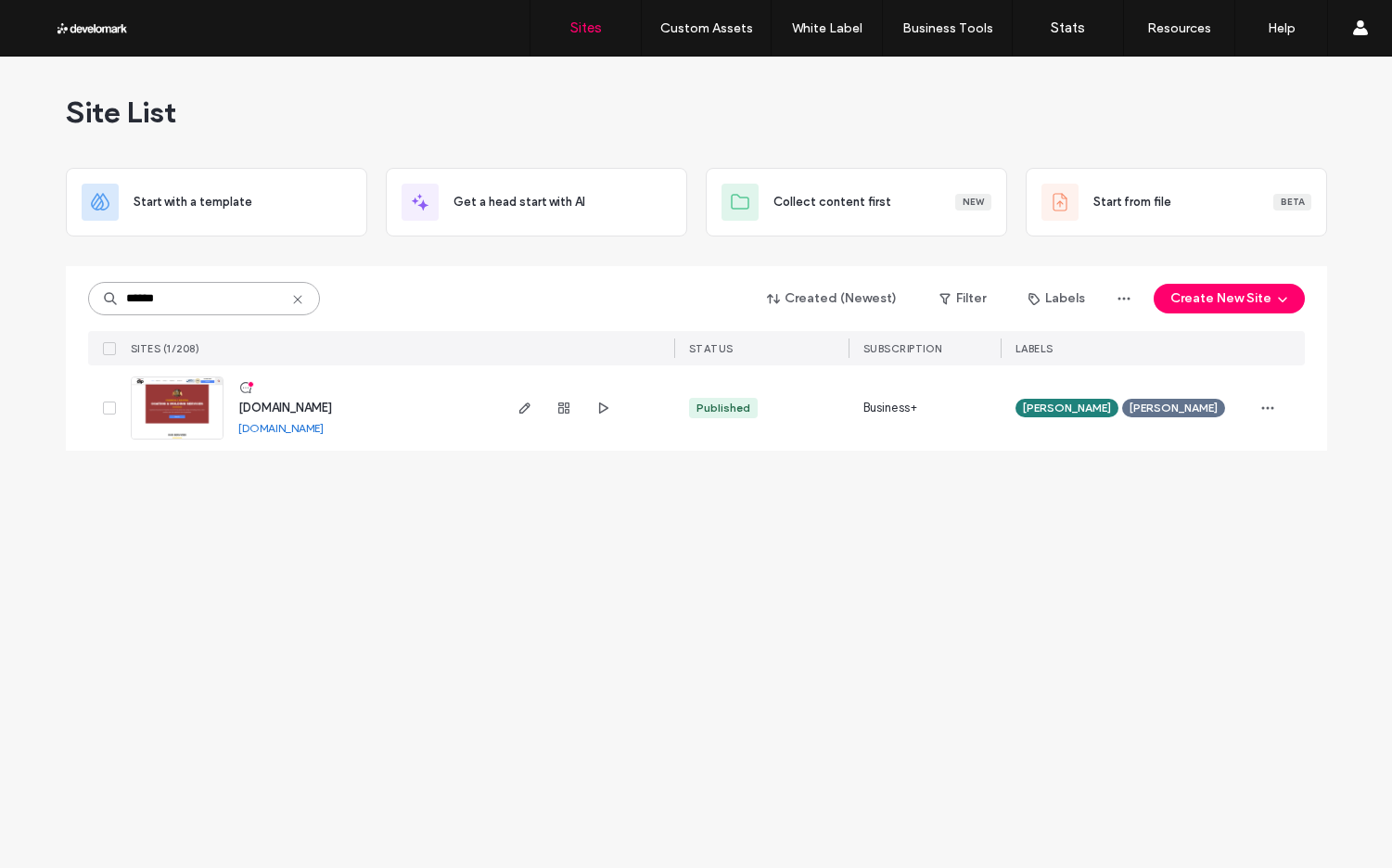
type input "******"
click at [171, 402] on img at bounding box center [177, 440] width 91 height 126
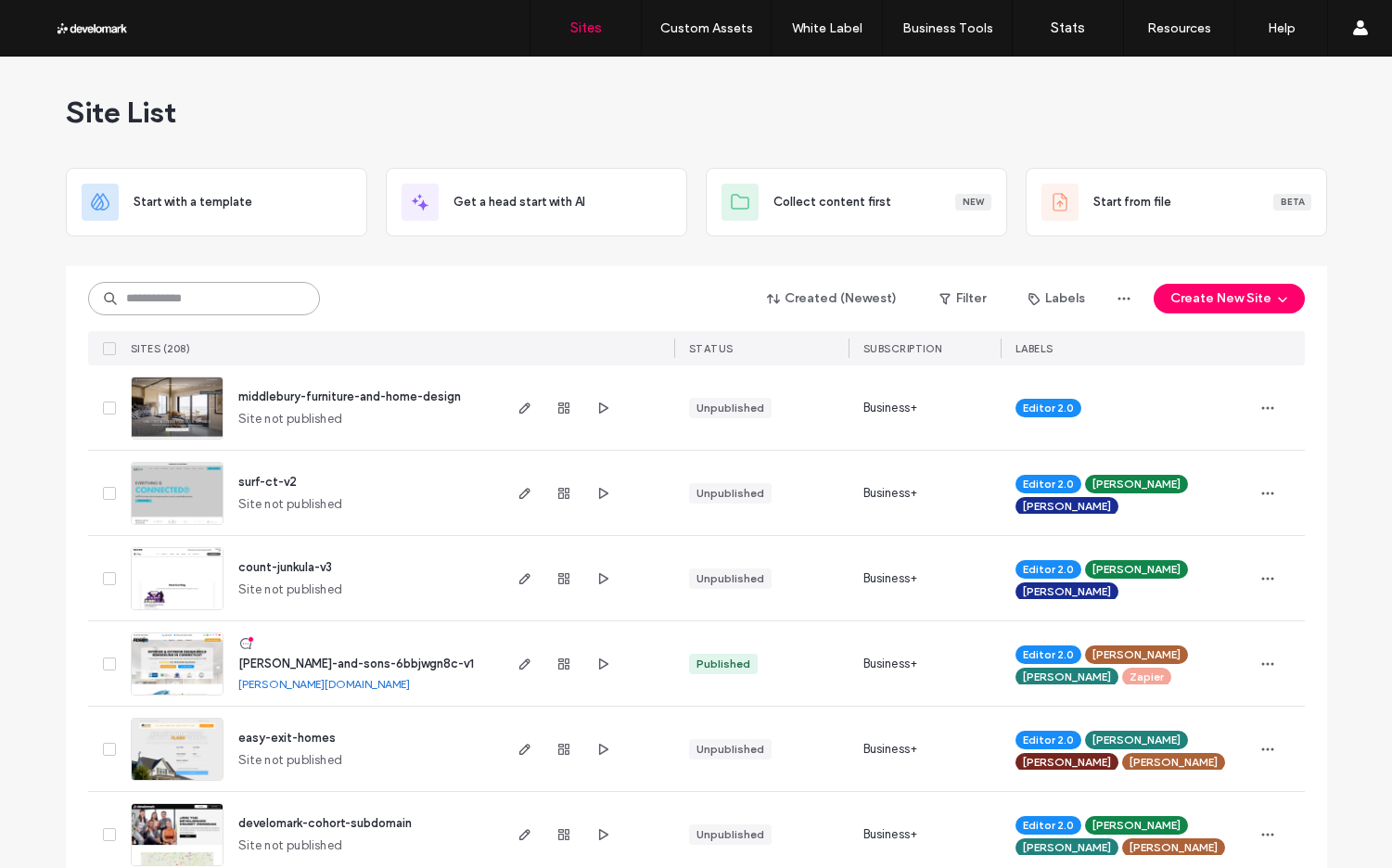
click at [139, 303] on input at bounding box center [204, 298] width 232 height 33
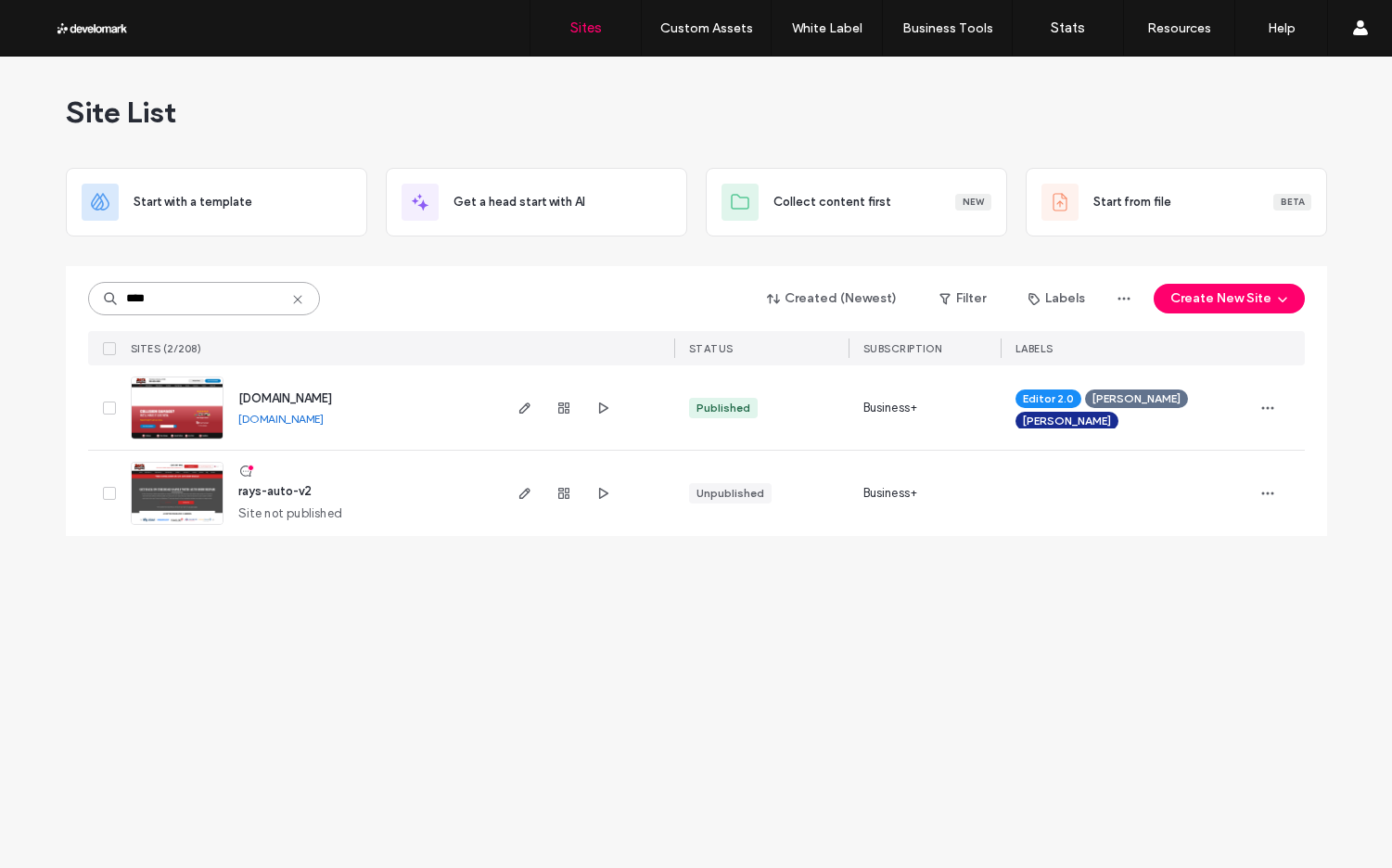
type input "****"
click at [192, 407] on img at bounding box center [177, 440] width 91 height 126
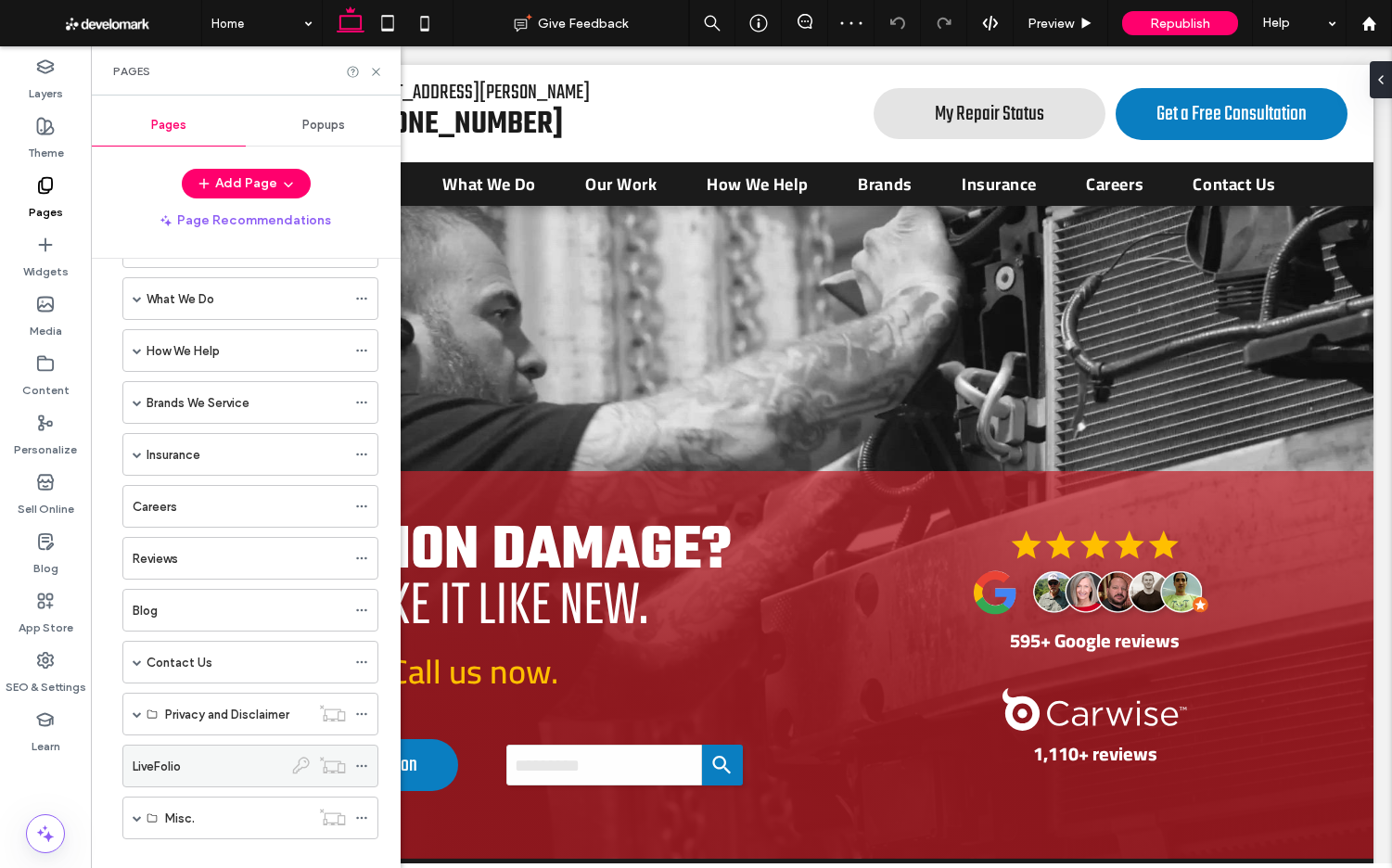
scroll to position [144, 0]
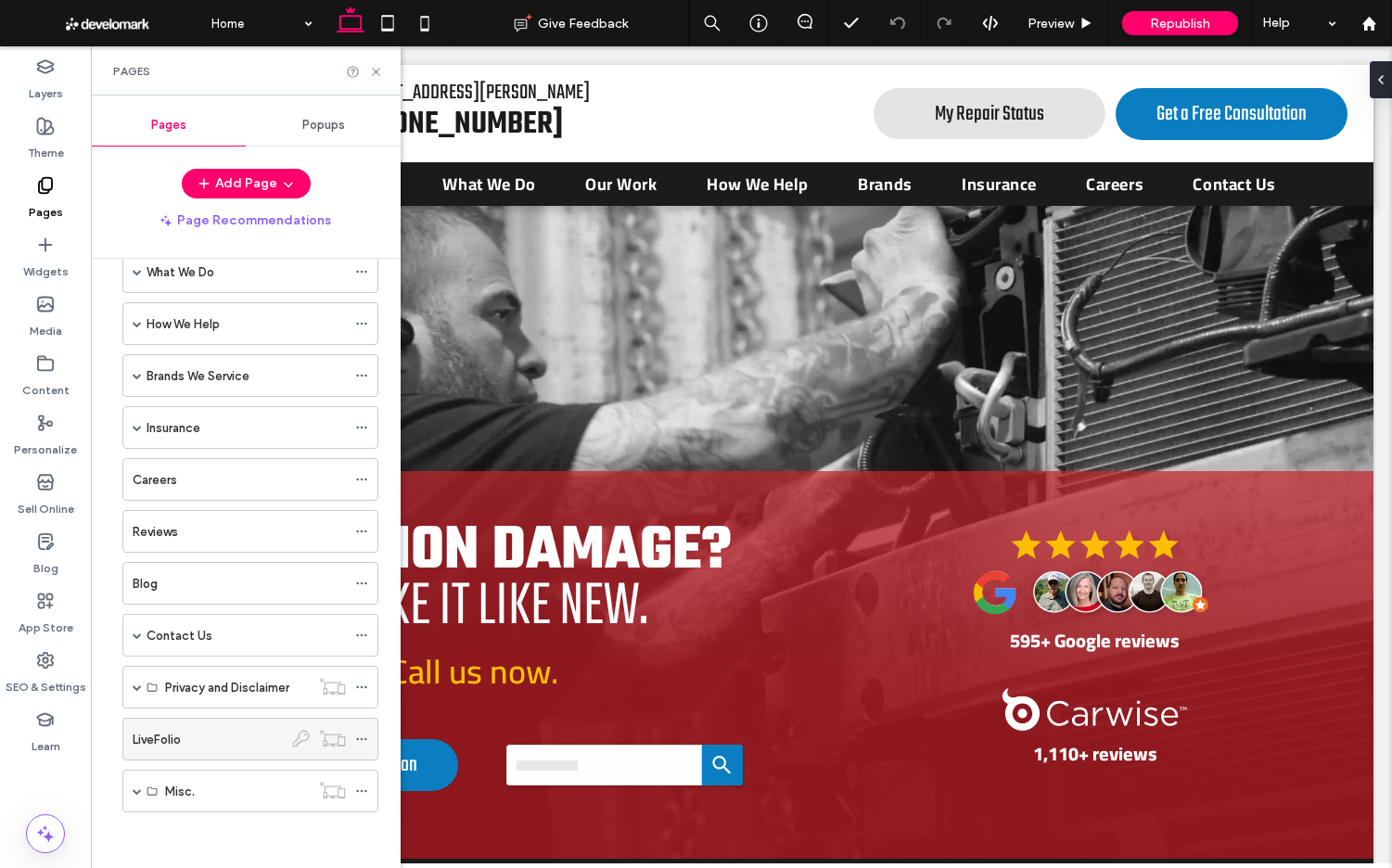
click at [207, 737] on div "LiveFolio" at bounding box center [207, 739] width 150 height 19
click at [377, 63] on div "Pages" at bounding box center [246, 71] width 310 height 49
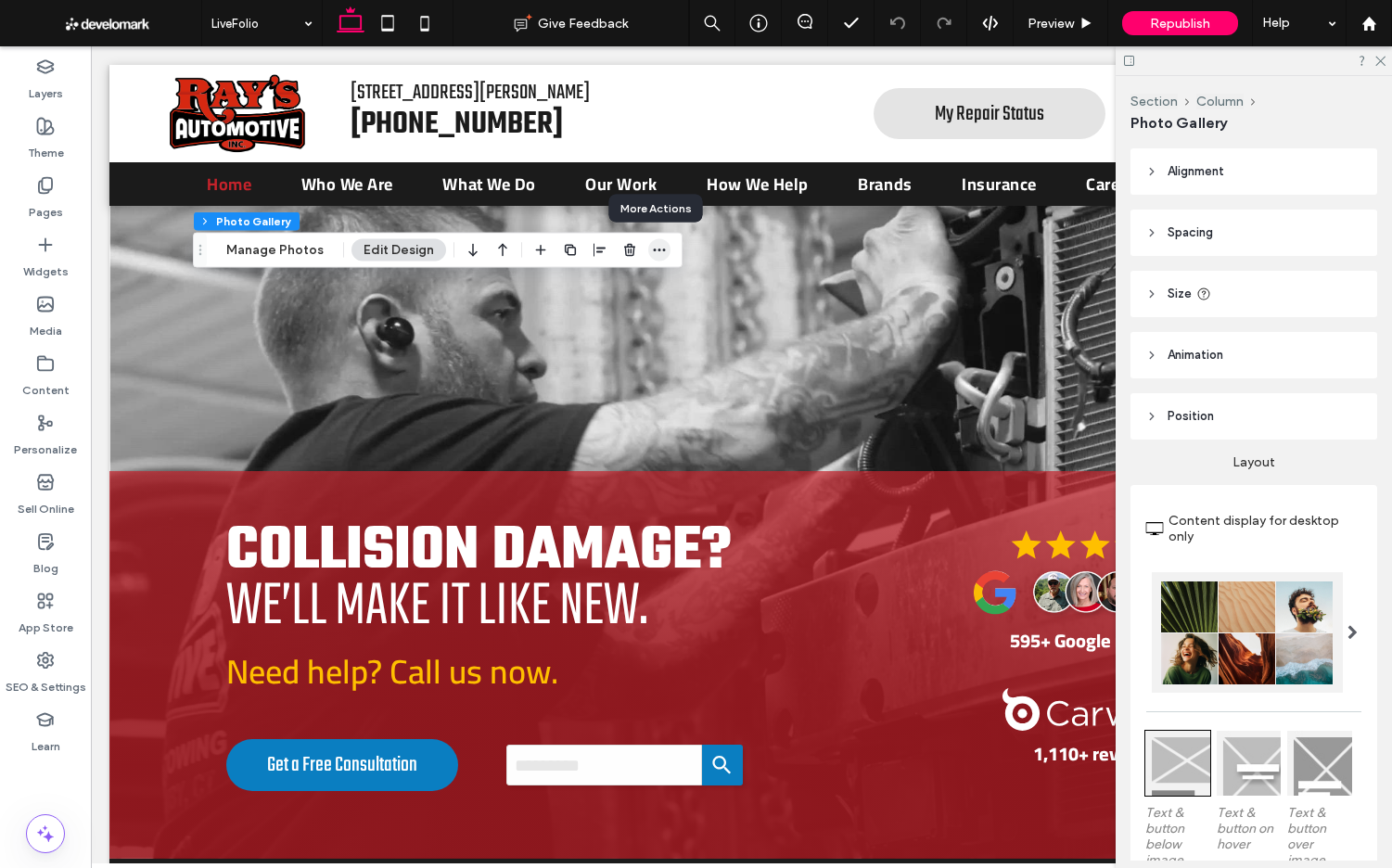
click at [654, 253] on icon "button" at bounding box center [660, 250] width 15 height 15
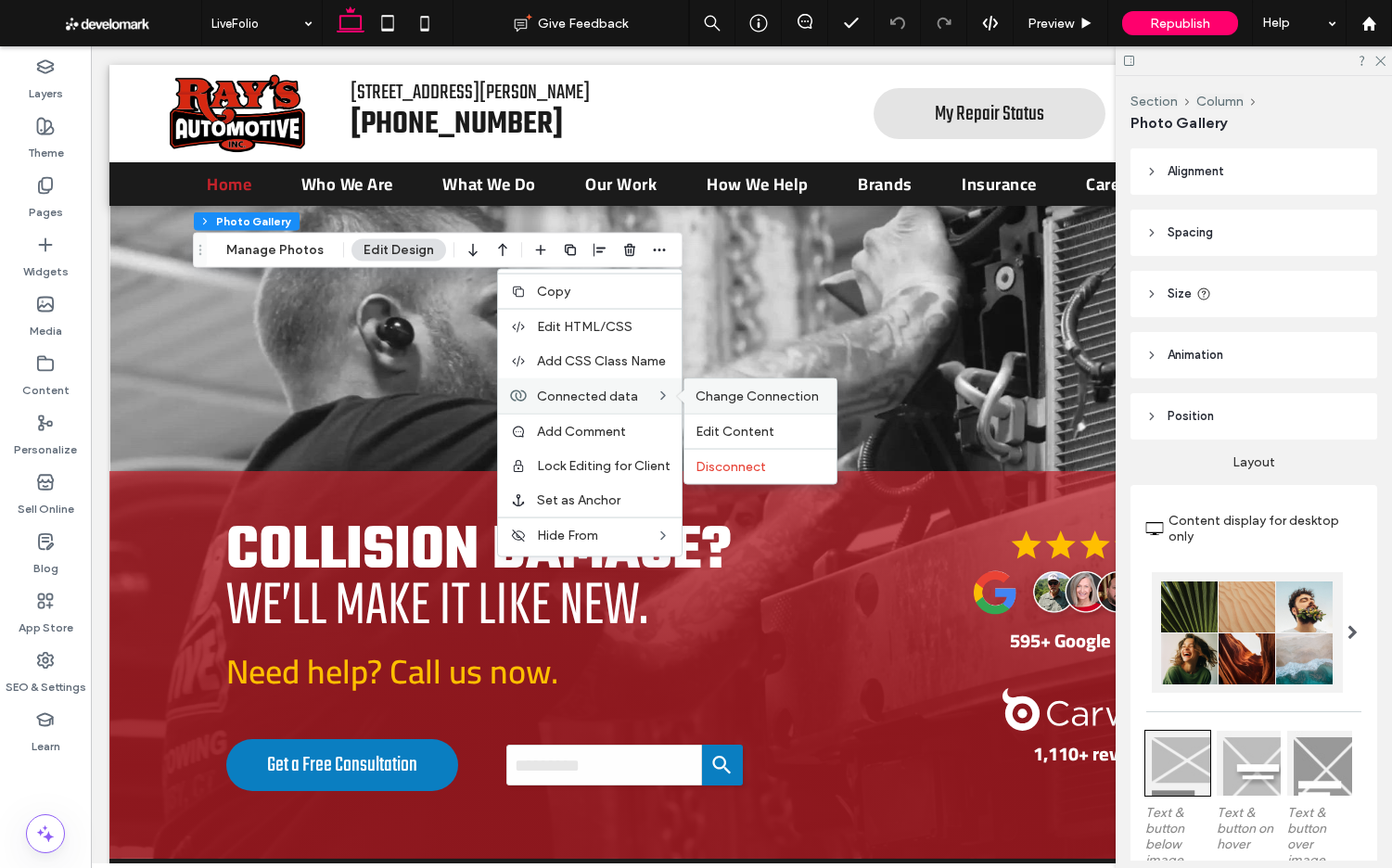
click at [758, 397] on span "Change Connection" at bounding box center [757, 396] width 124 height 16
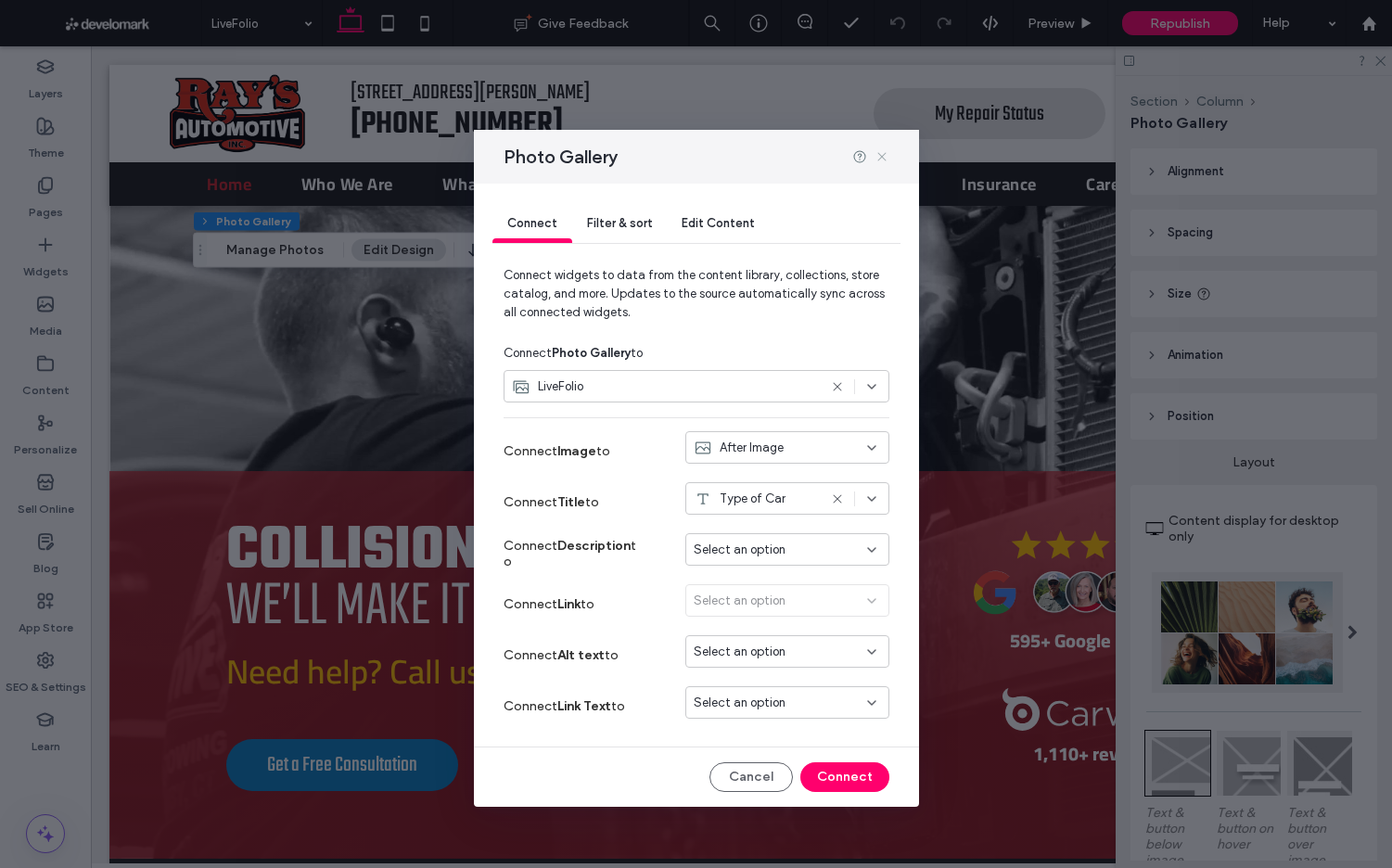
click at [880, 155] on icon at bounding box center [882, 157] width 15 height 15
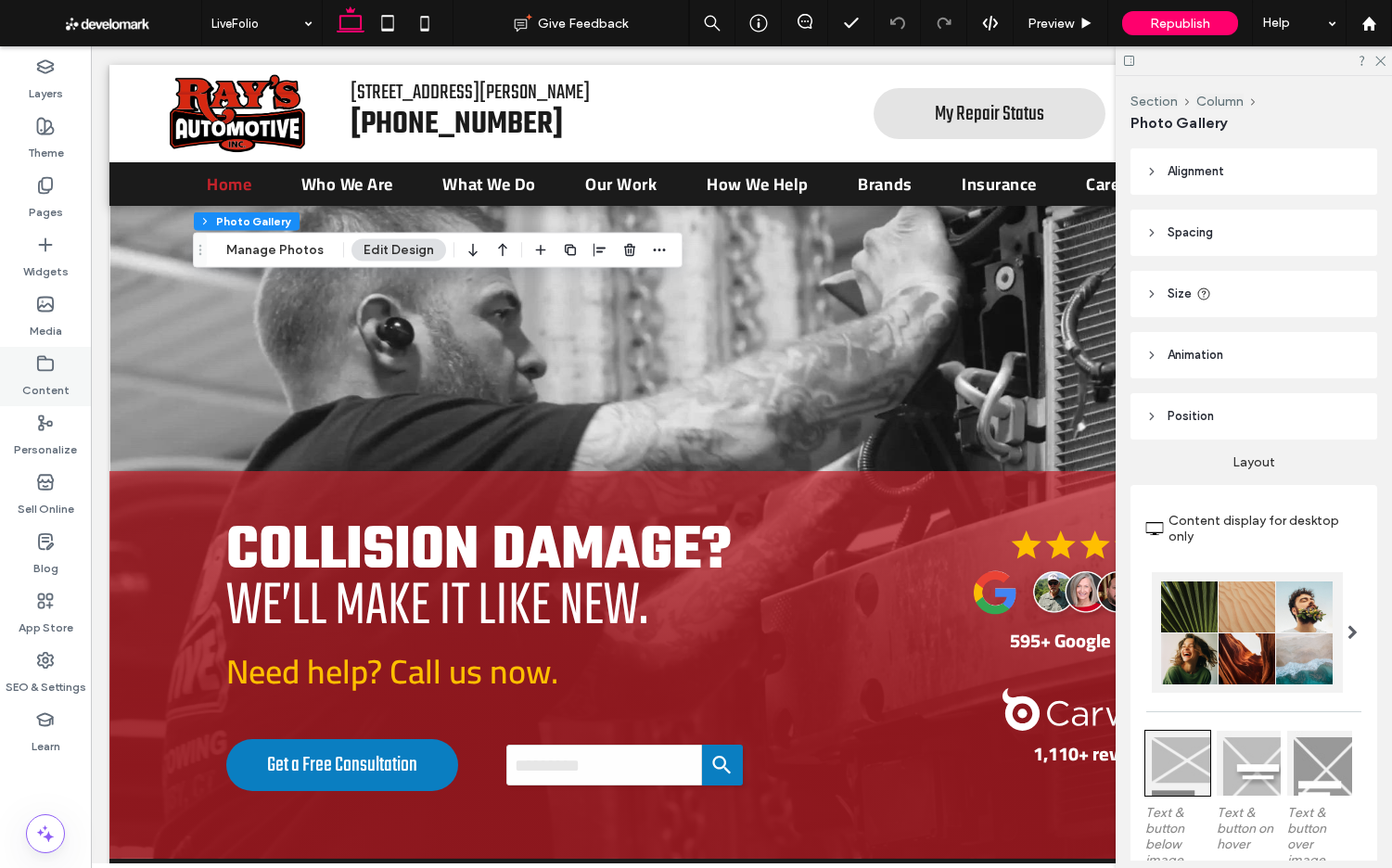
click at [48, 361] on icon at bounding box center [46, 364] width 19 height 19
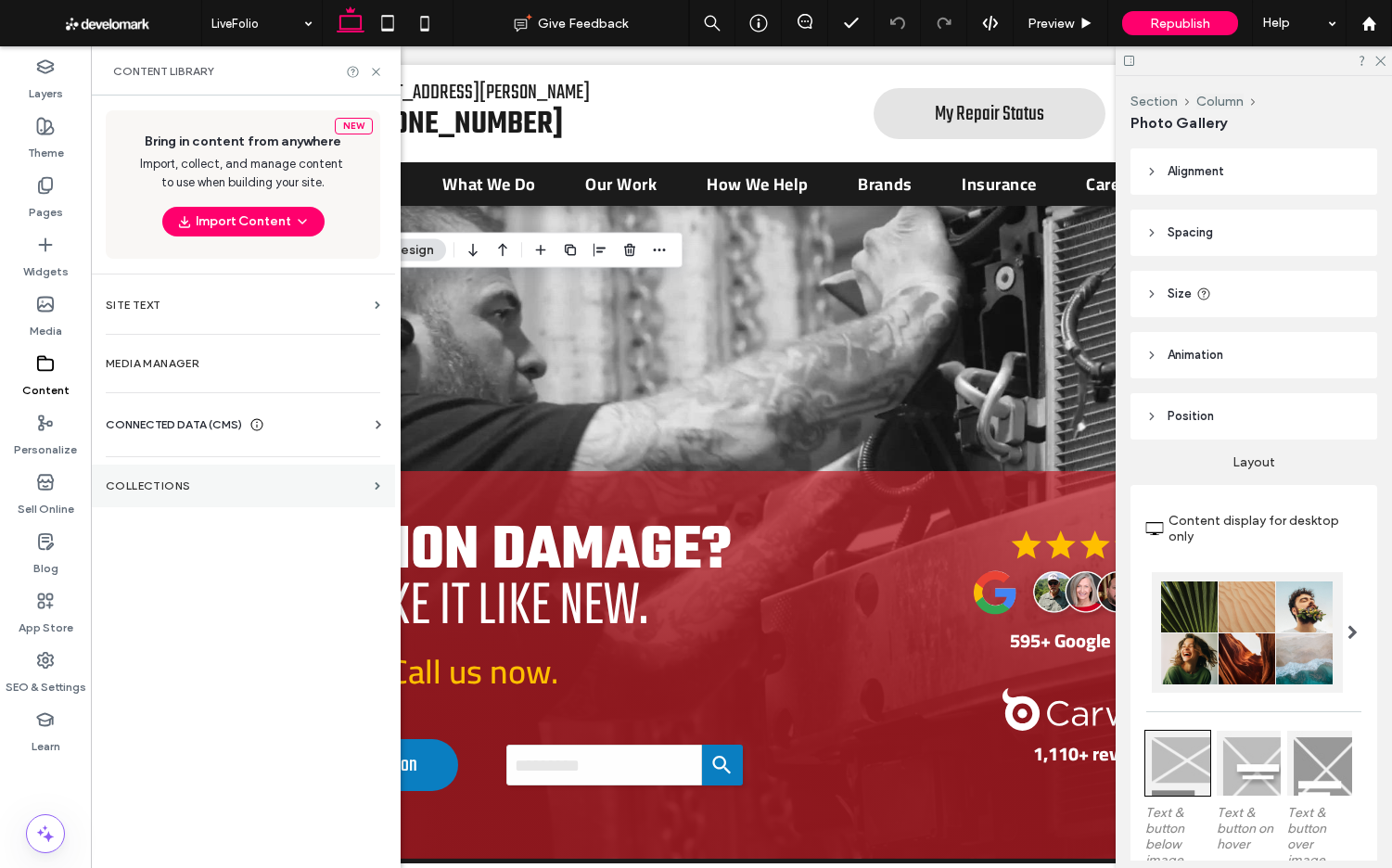
click at [180, 487] on label "Collections" at bounding box center [236, 486] width 261 height 13
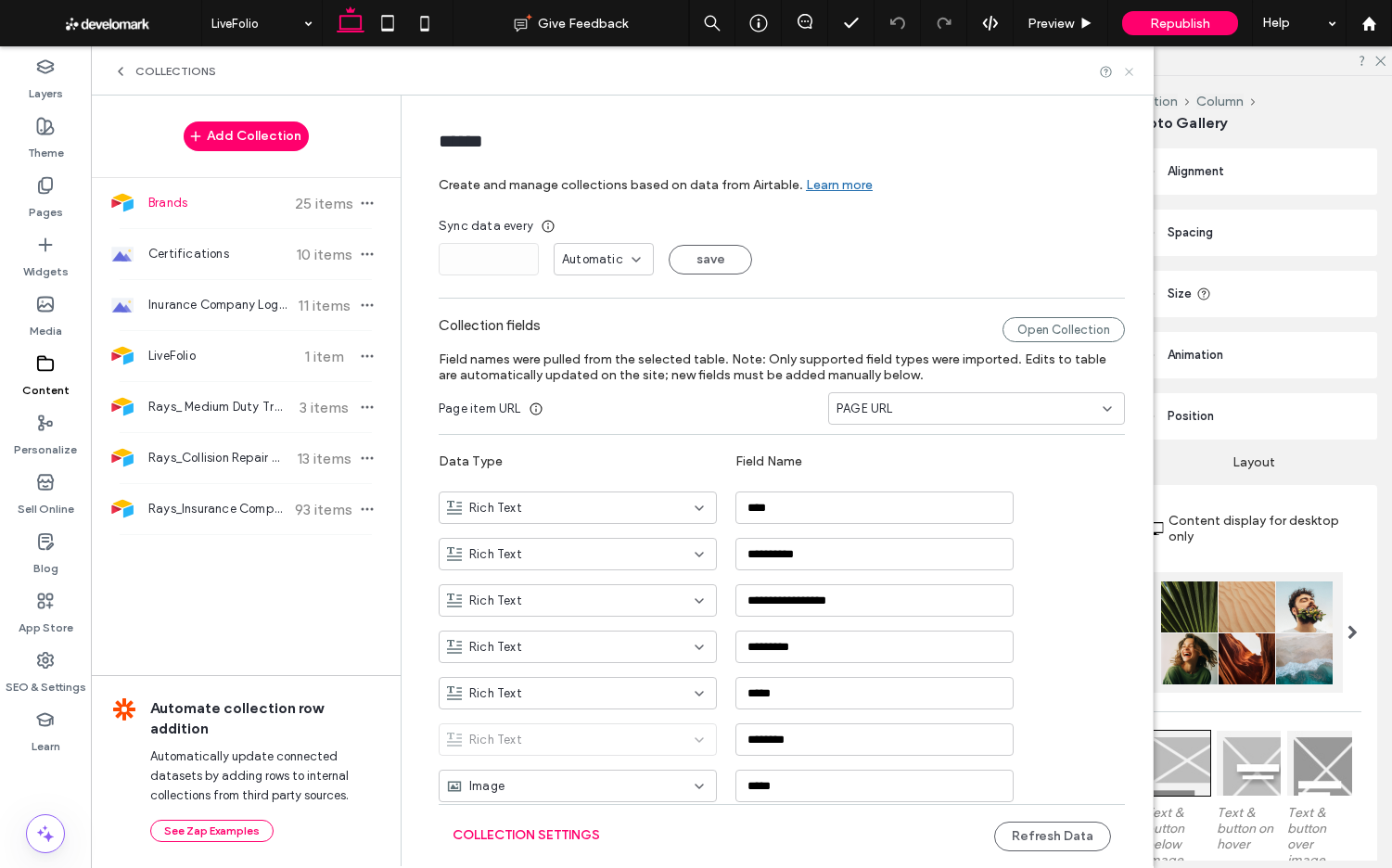
click at [1125, 67] on icon at bounding box center [1129, 71] width 14 height 14
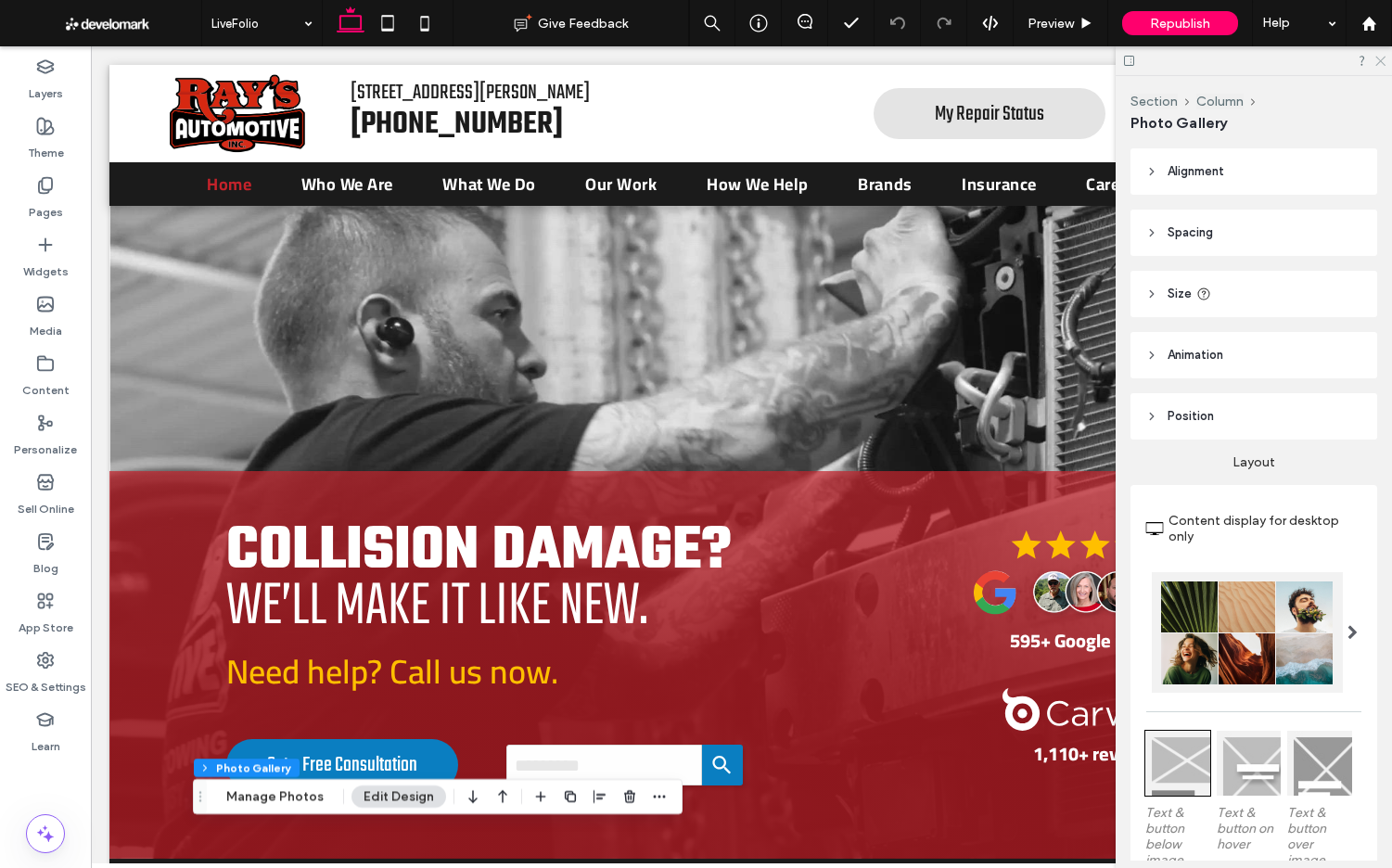
click at [1382, 60] on icon at bounding box center [1379, 60] width 12 height 12
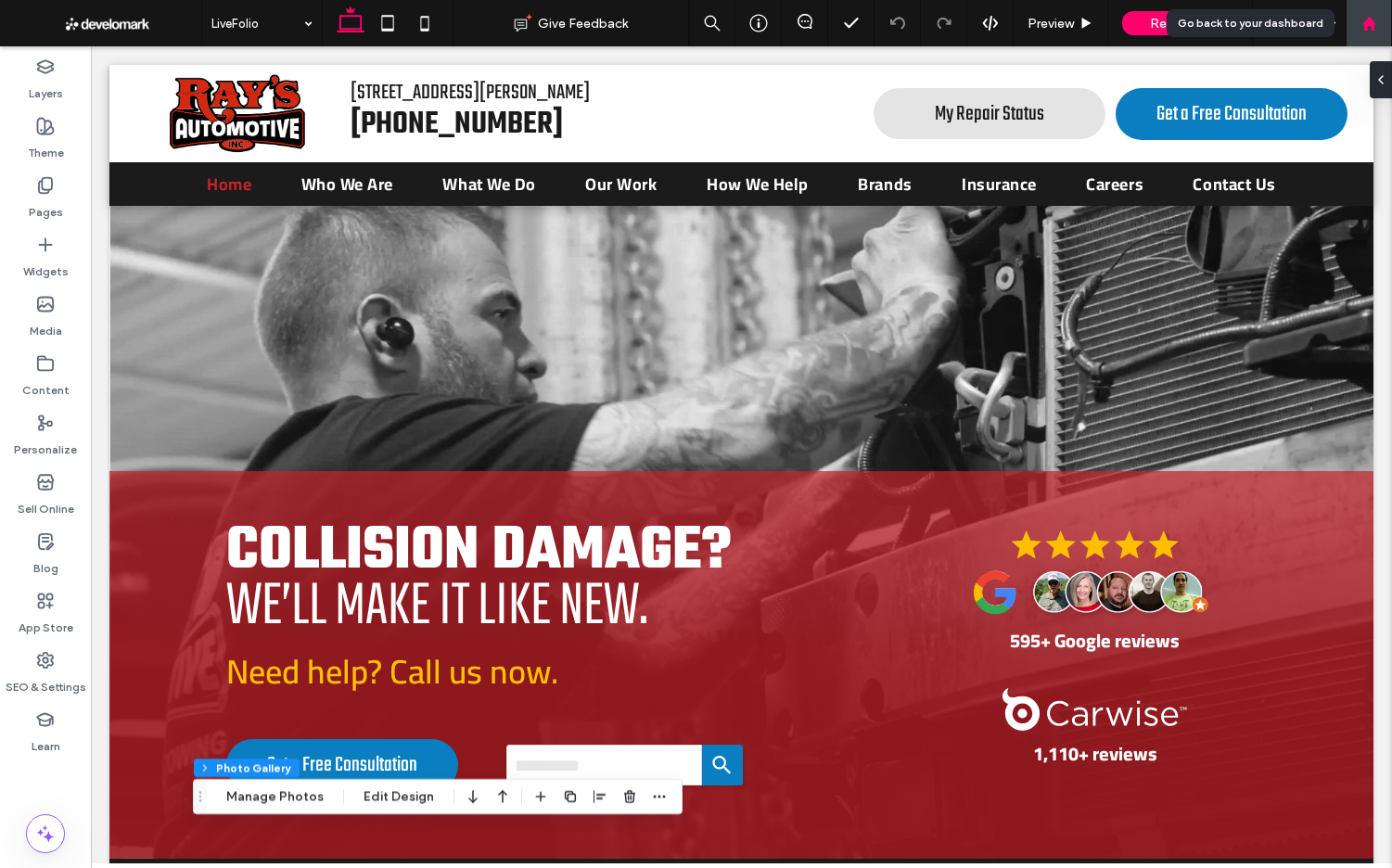
click at [1364, 20] on use at bounding box center [1368, 23] width 14 height 14
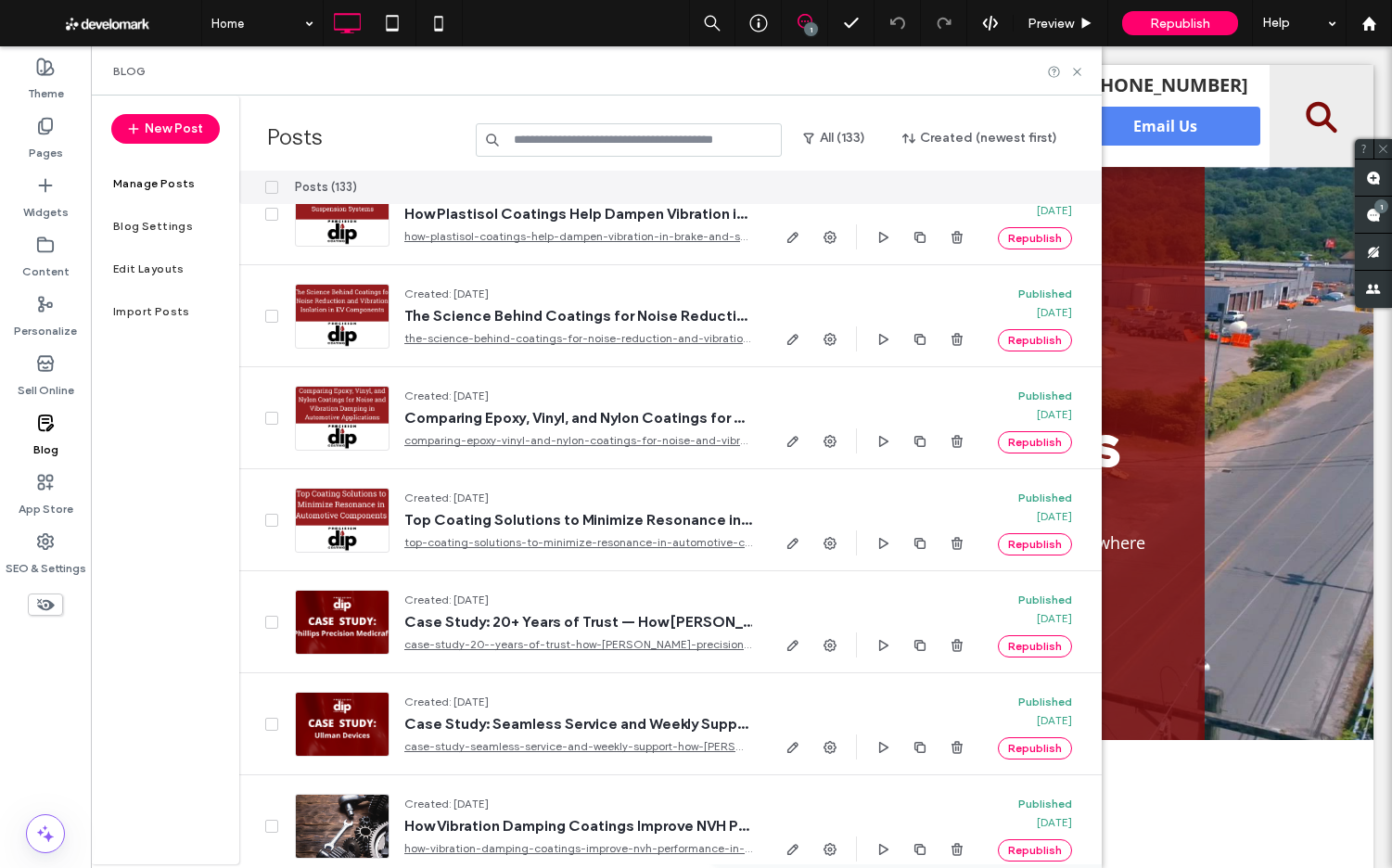
scroll to position [41, 0]
click at [48, 143] on label "Pages" at bounding box center [46, 147] width 34 height 26
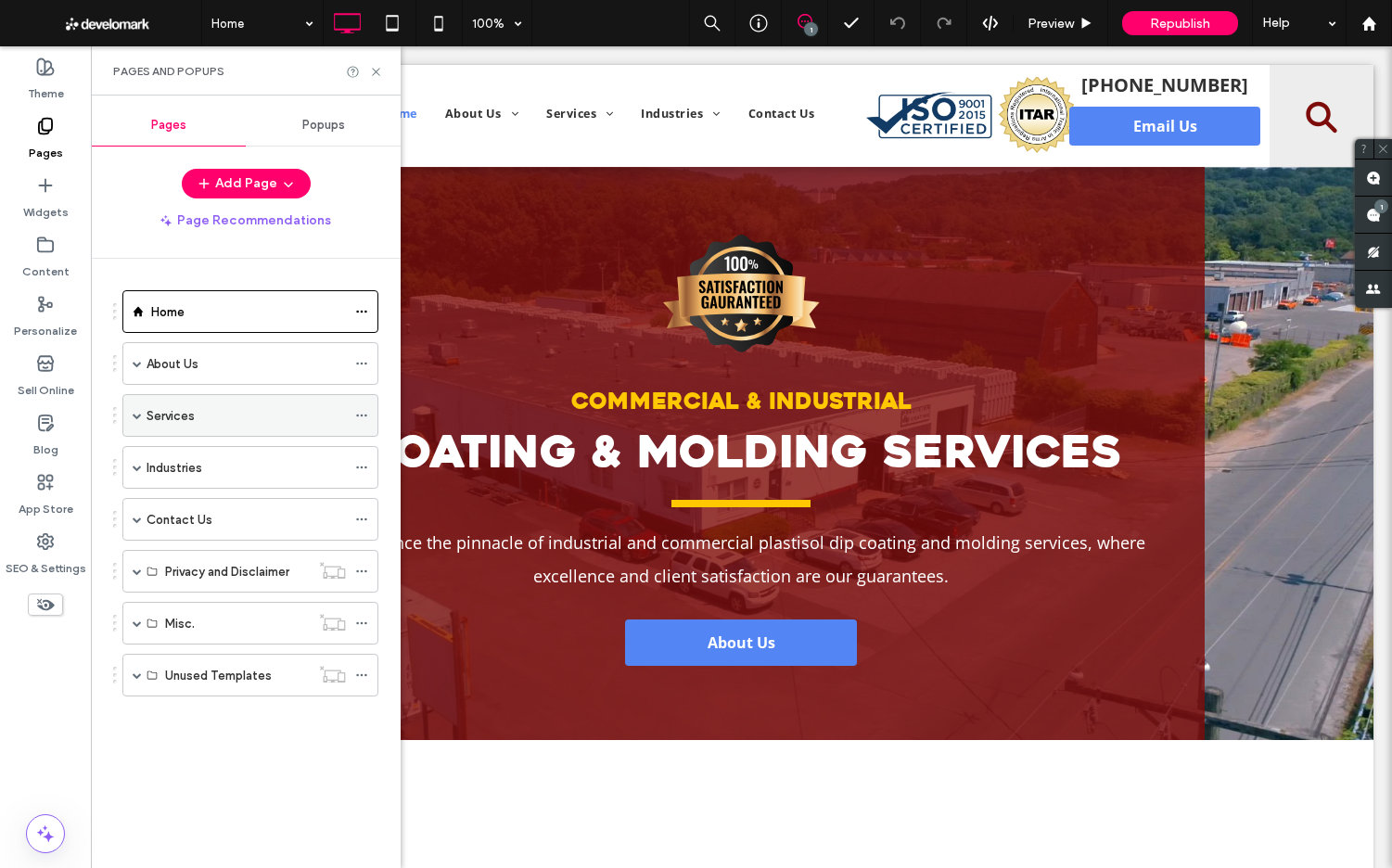
click at [134, 414] on span at bounding box center [137, 415] width 10 height 10
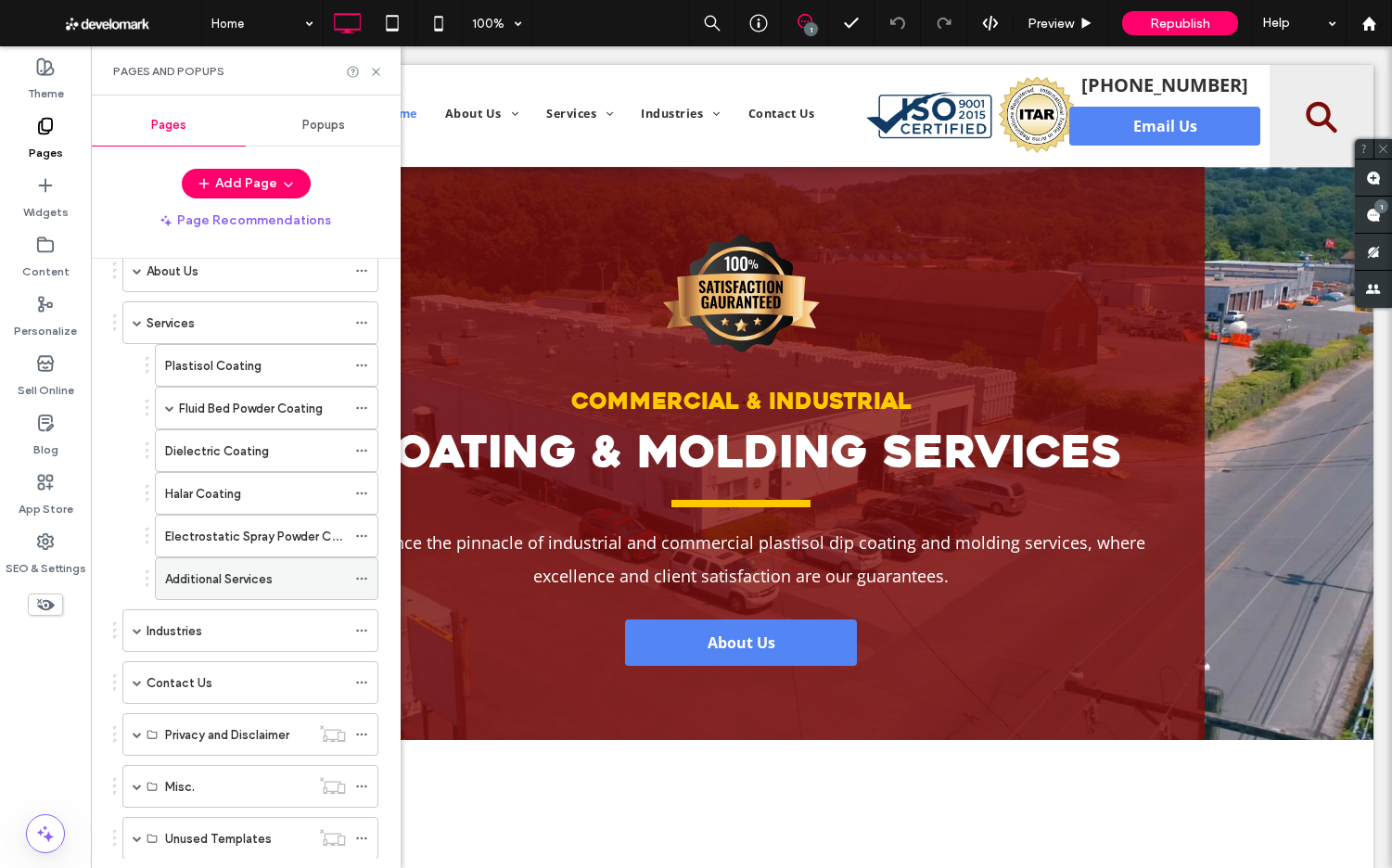
scroll to position [97, 0]
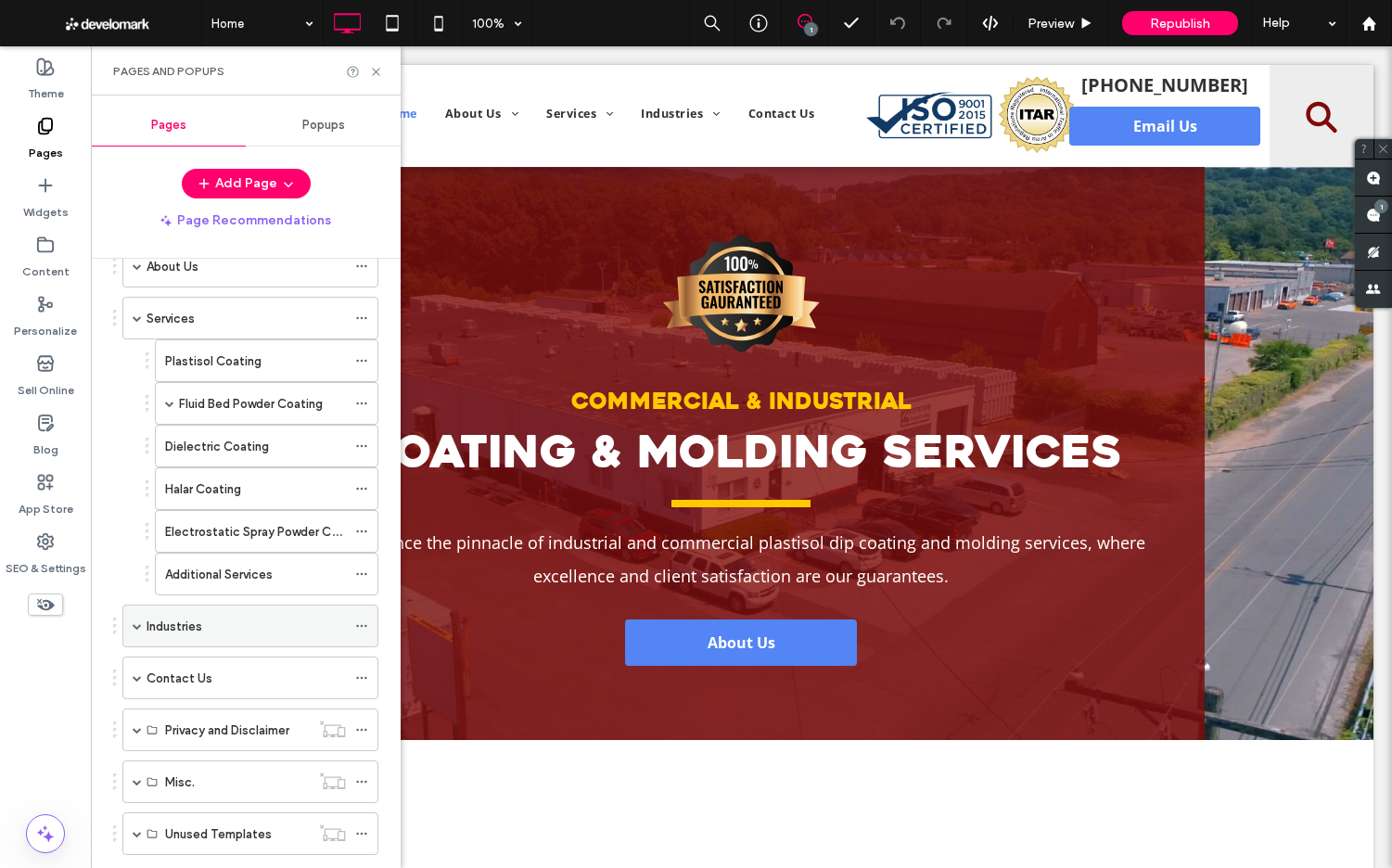
click at [134, 617] on span at bounding box center [137, 626] width 10 height 41
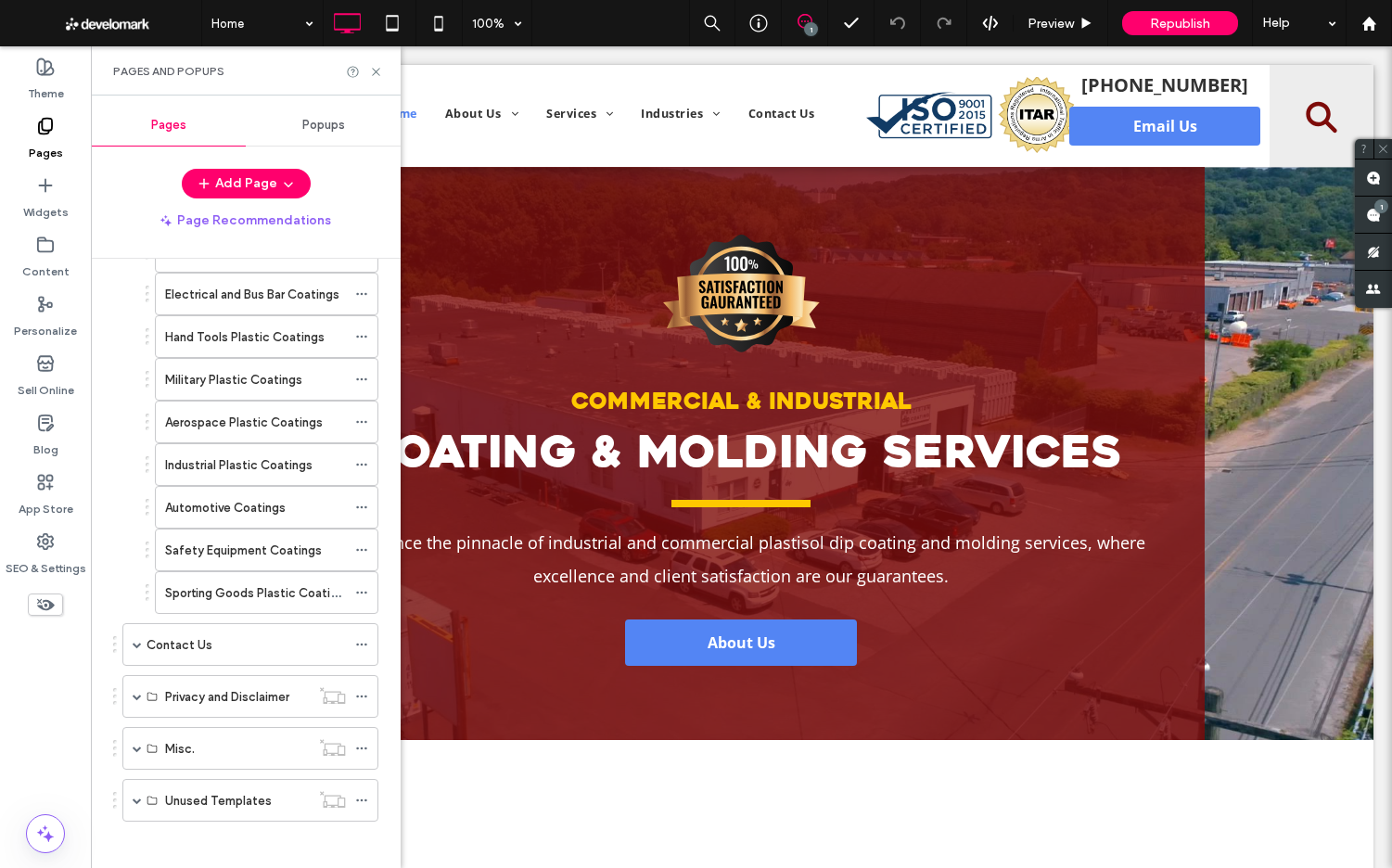
scroll to position [524, 0]
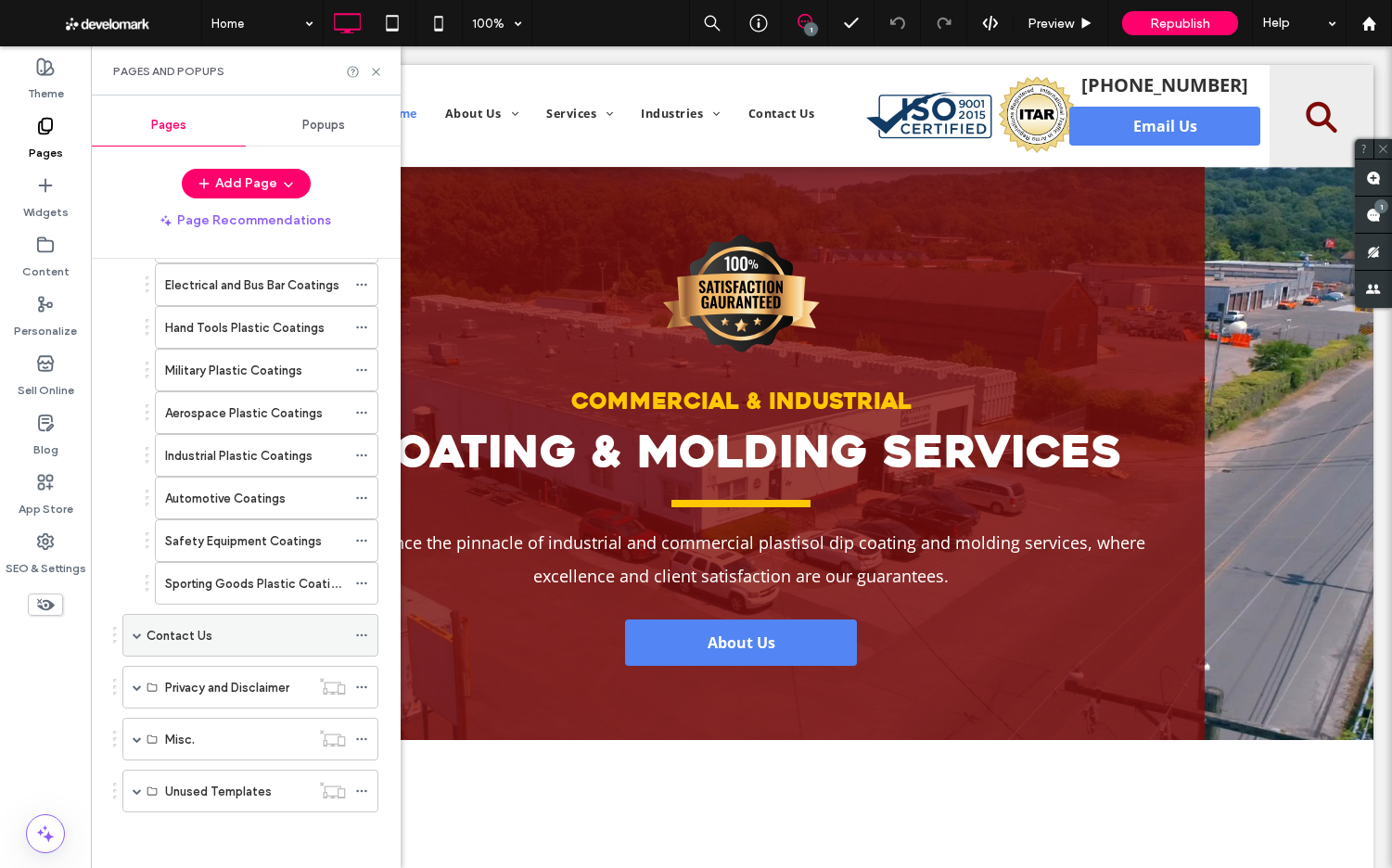
click at [138, 635] on span at bounding box center [137, 635] width 10 height 10
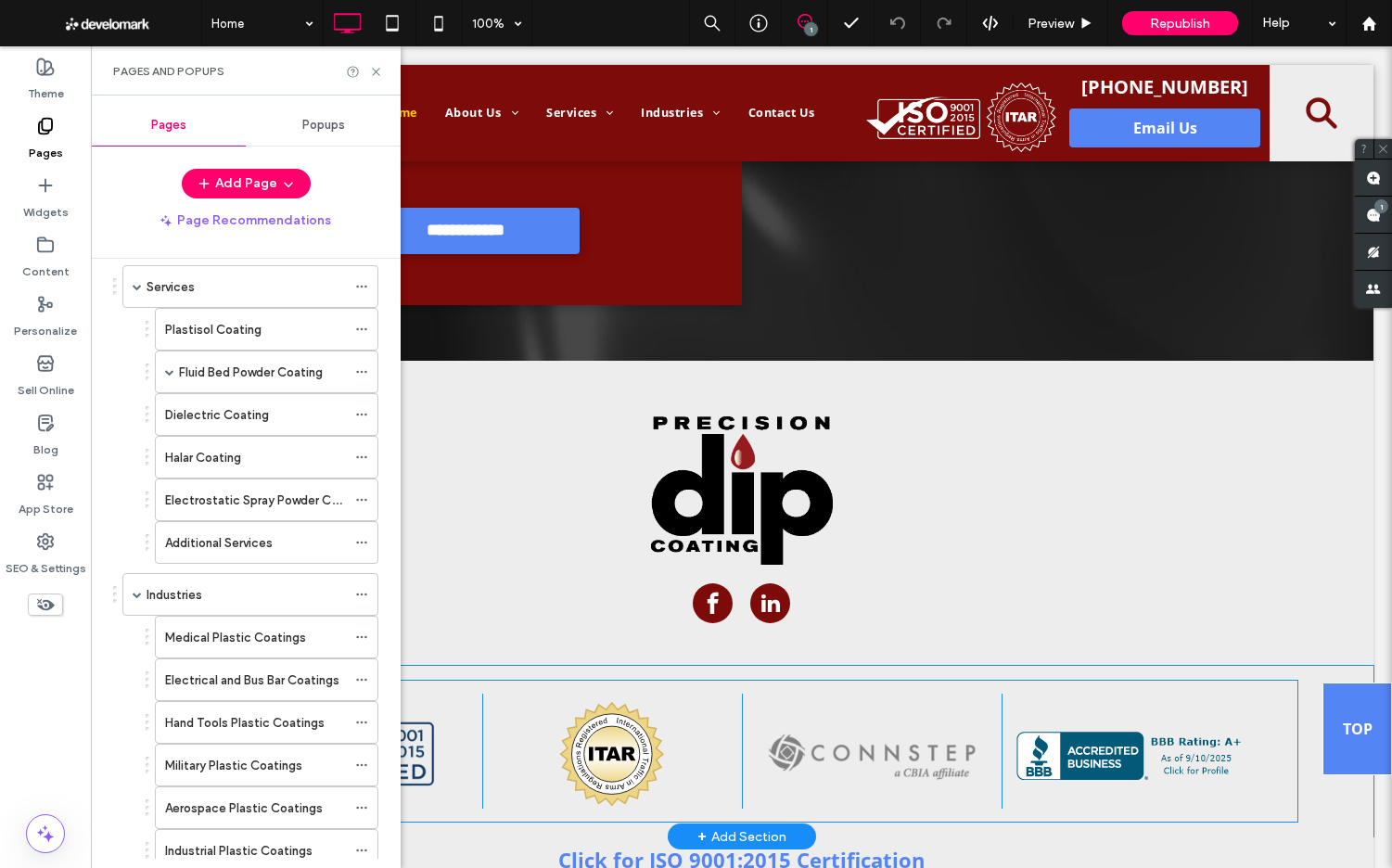
scroll to position [7905, 0]
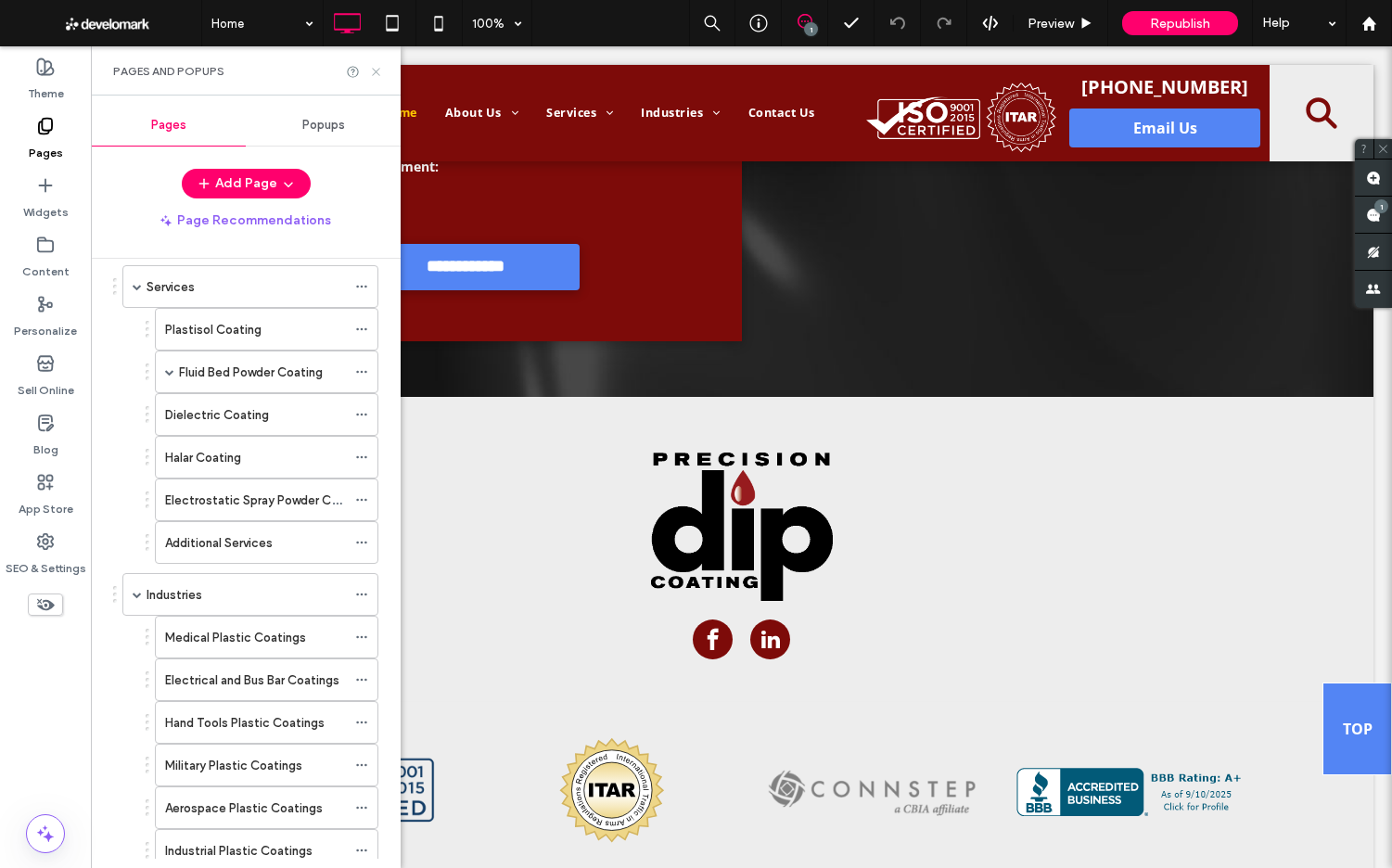
click at [377, 70] on use at bounding box center [376, 71] width 8 height 8
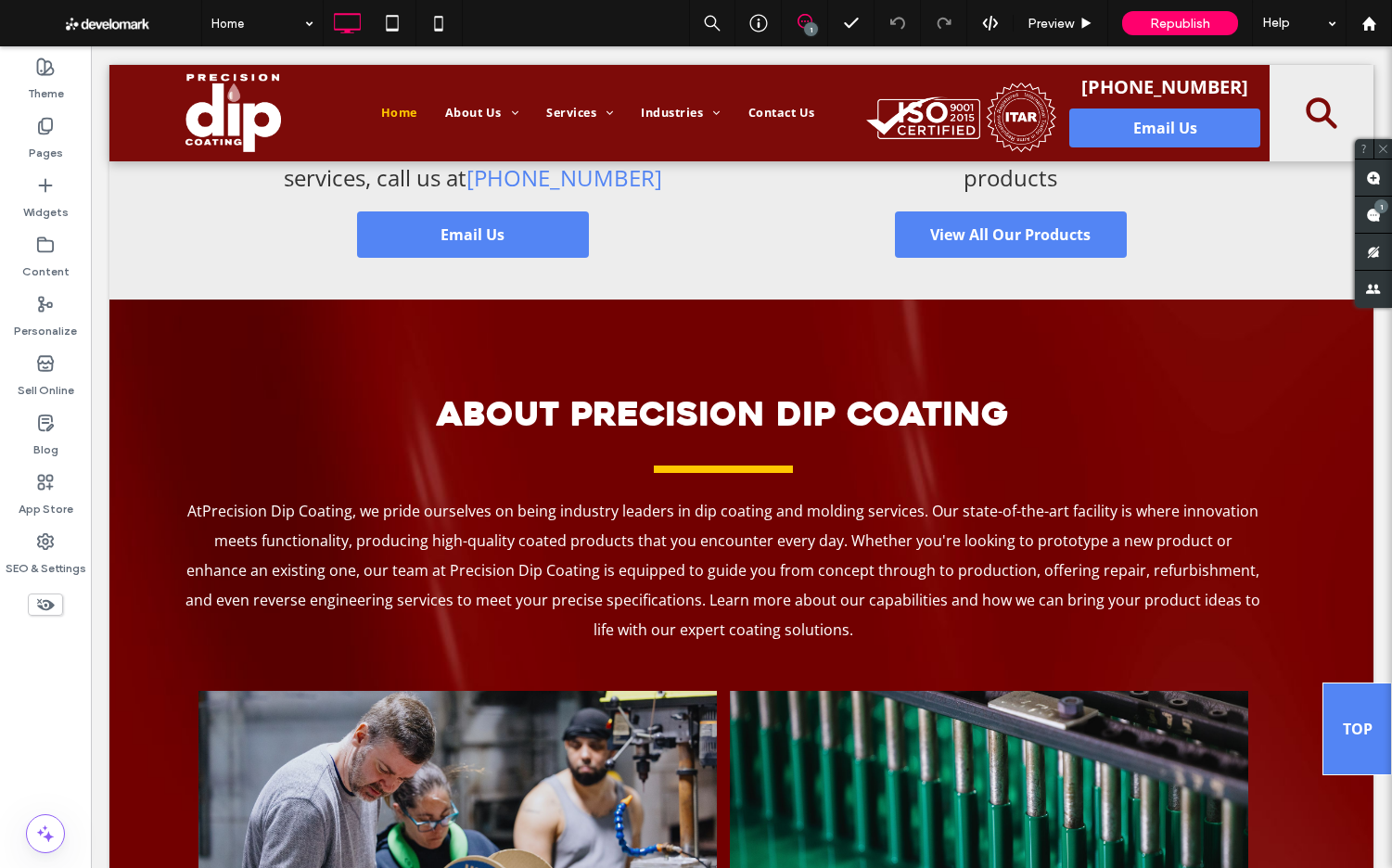
scroll to position [2185, 0]
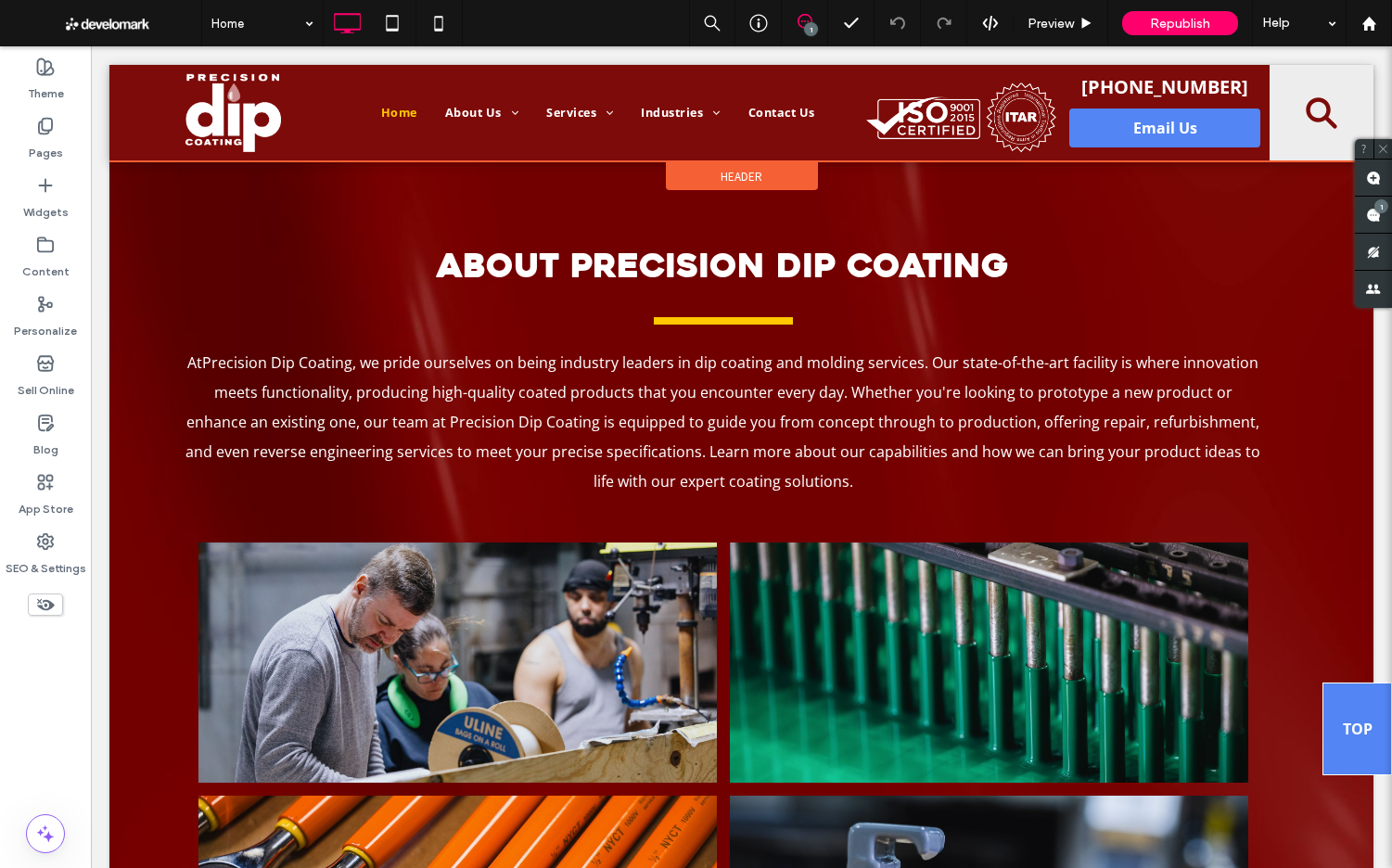
click at [470, 112] on div at bounding box center [741, 112] width 1264 height 96
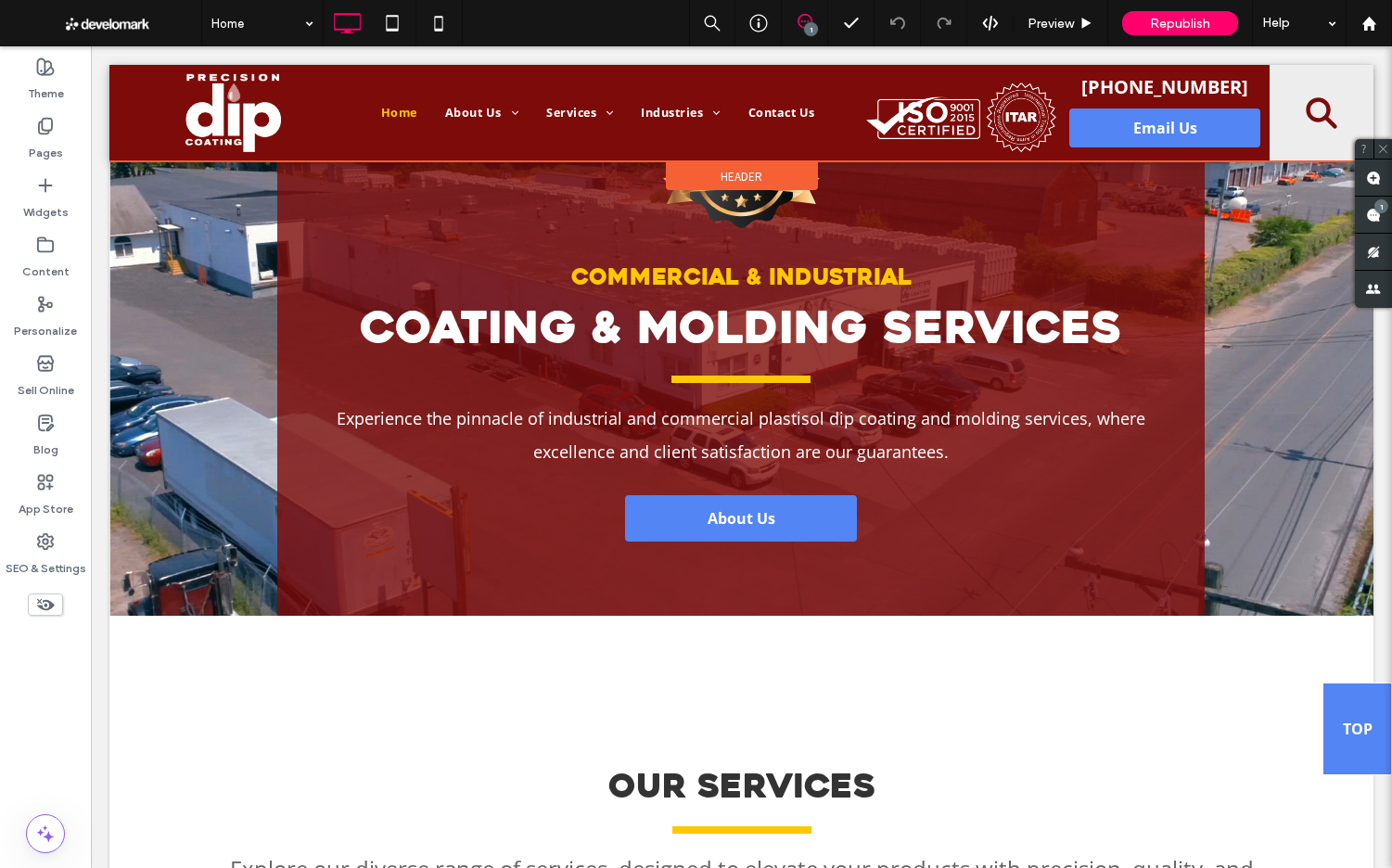
scroll to position [0, 0]
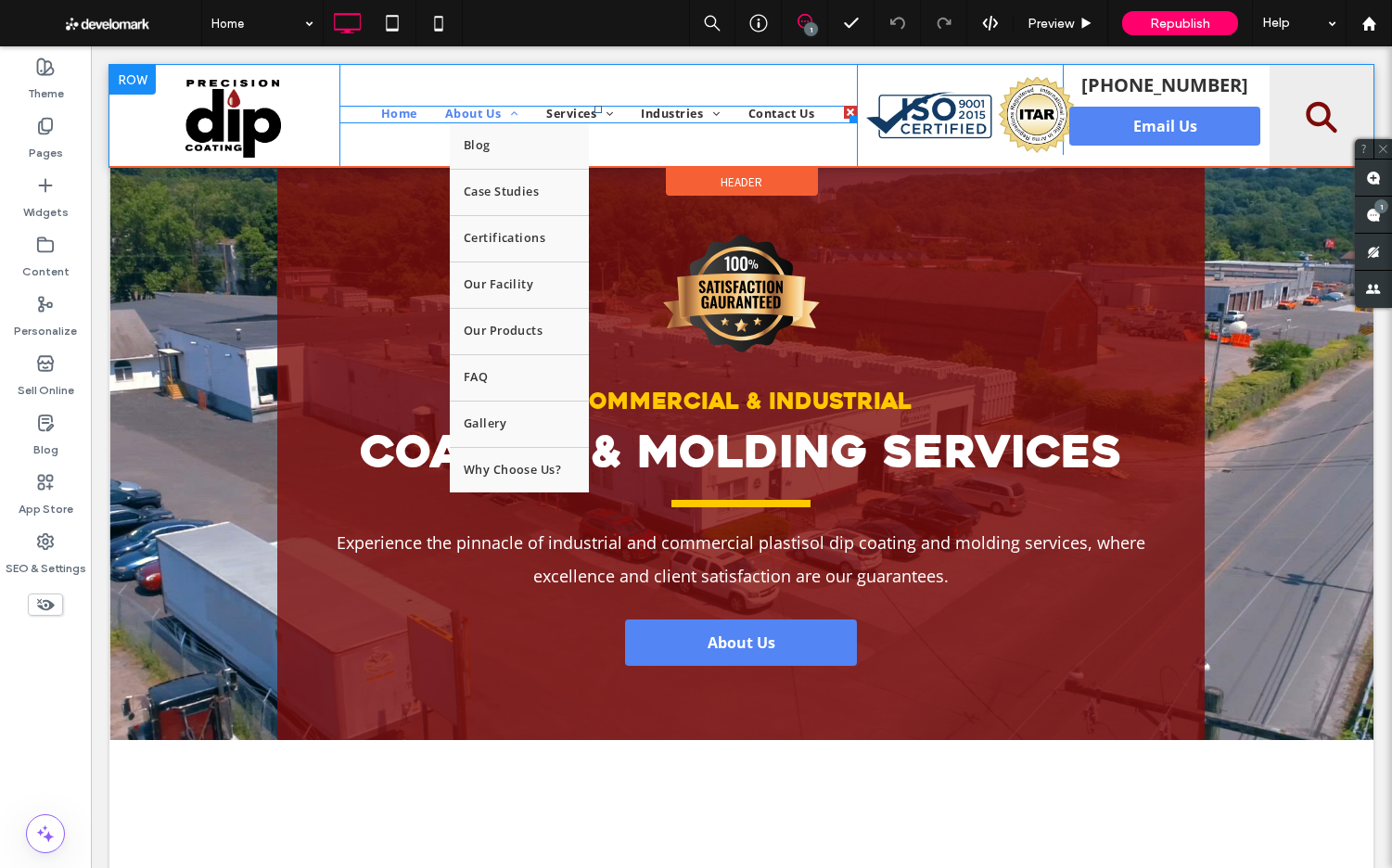
click at [463, 110] on span "About Us" at bounding box center [481, 114] width 73 height 18
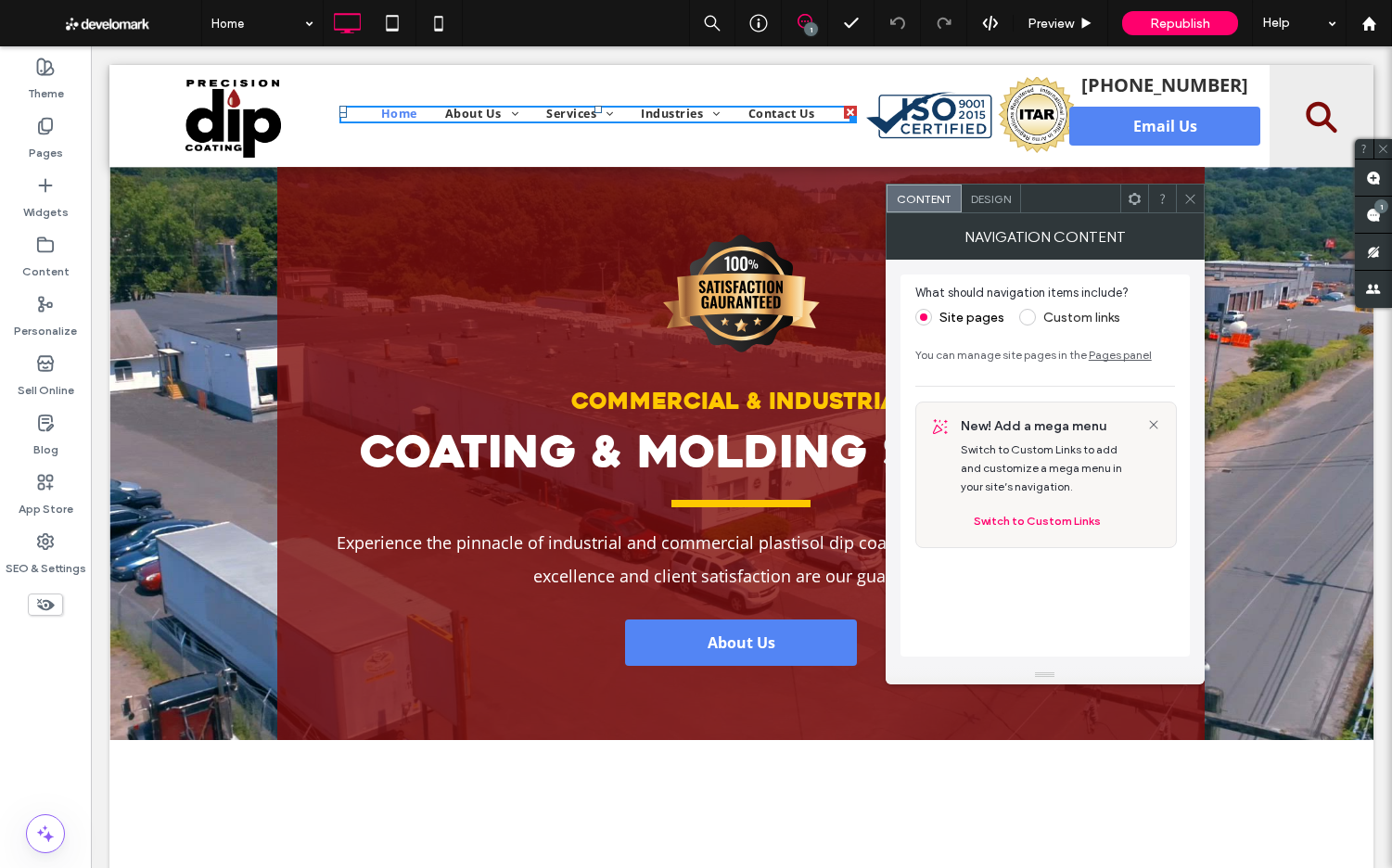
click at [1194, 201] on icon at bounding box center [1189, 199] width 14 height 14
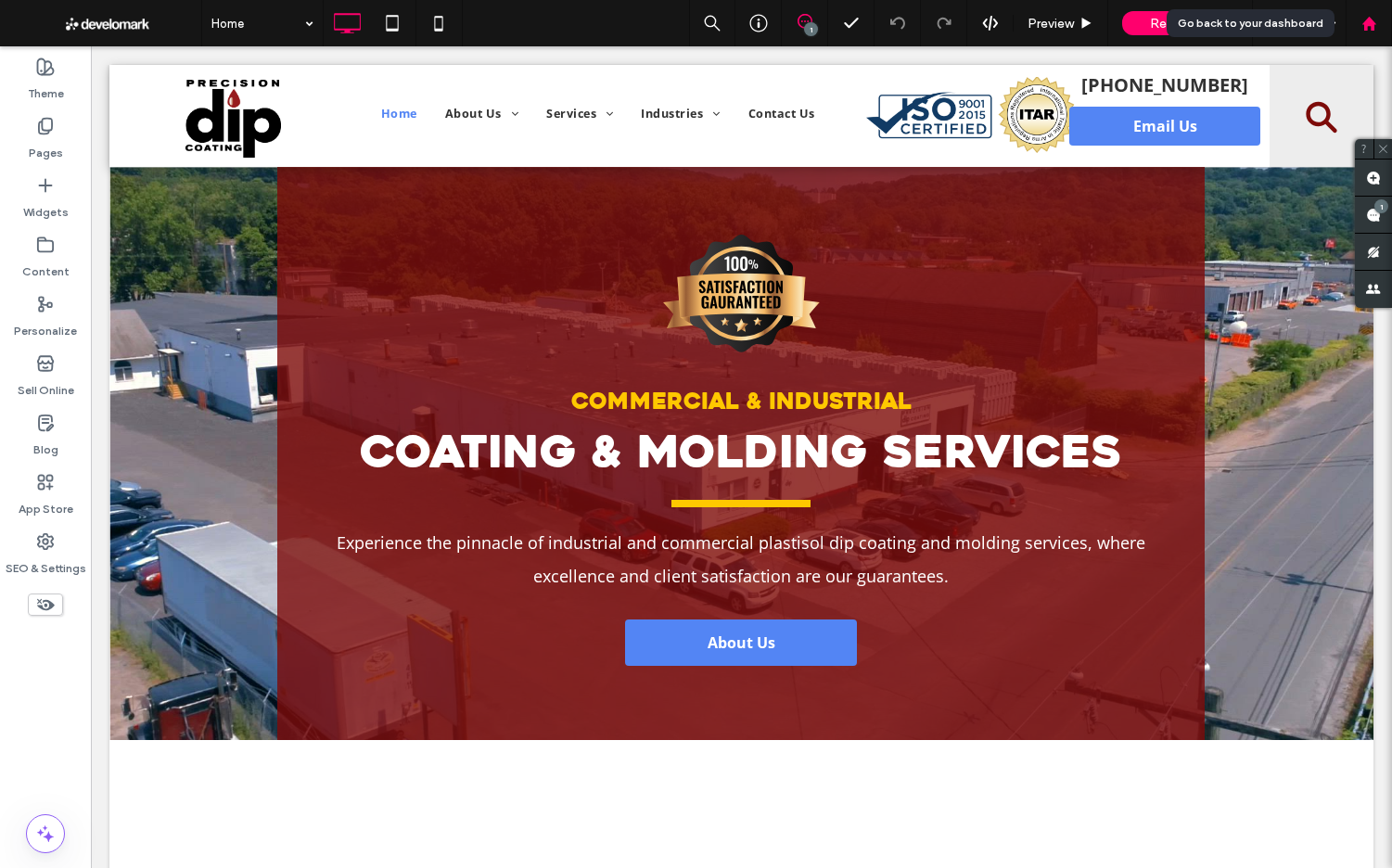
click at [1367, 25] on use at bounding box center [1368, 23] width 14 height 14
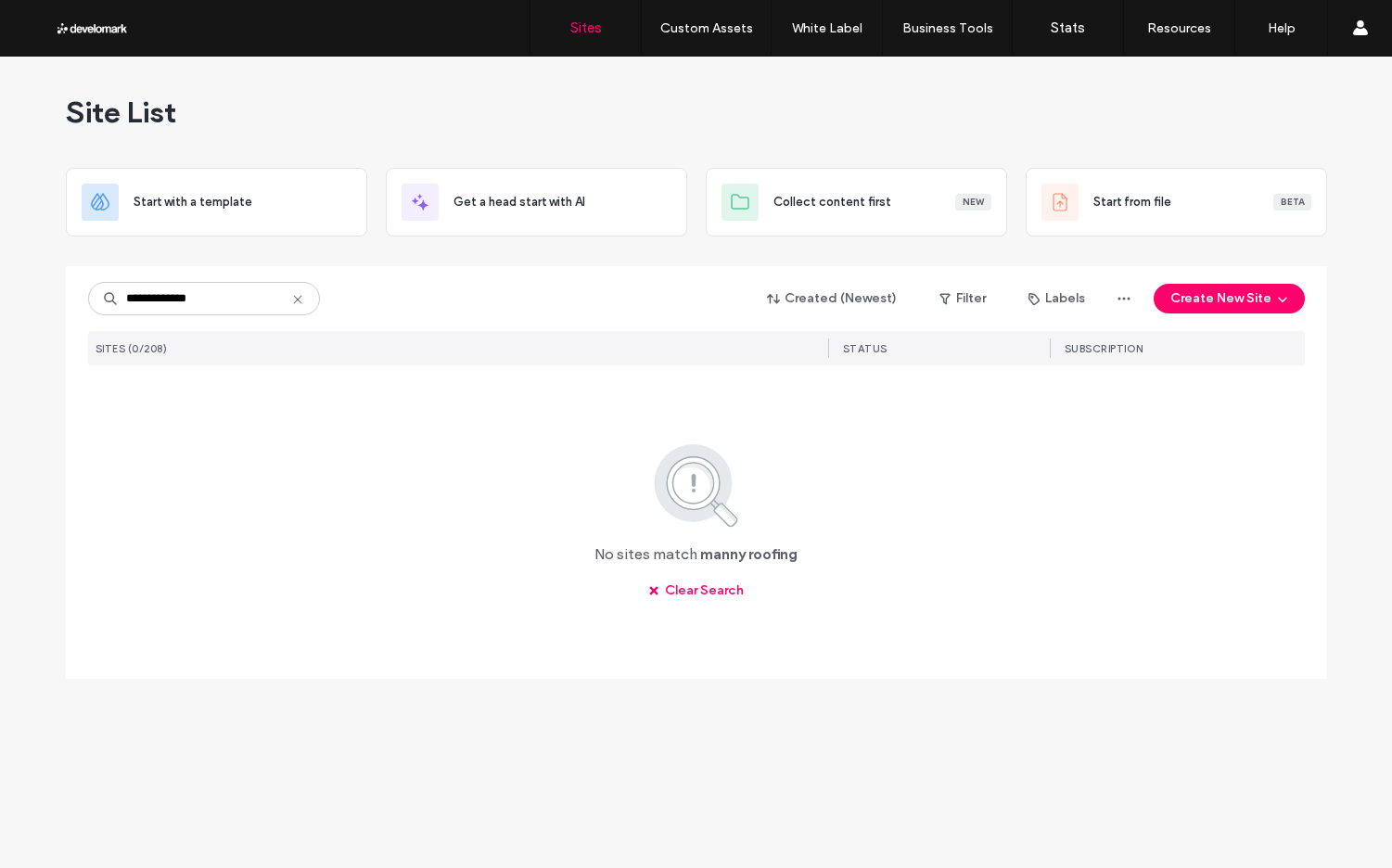
click at [166, 299] on input "**********" at bounding box center [204, 298] width 232 height 33
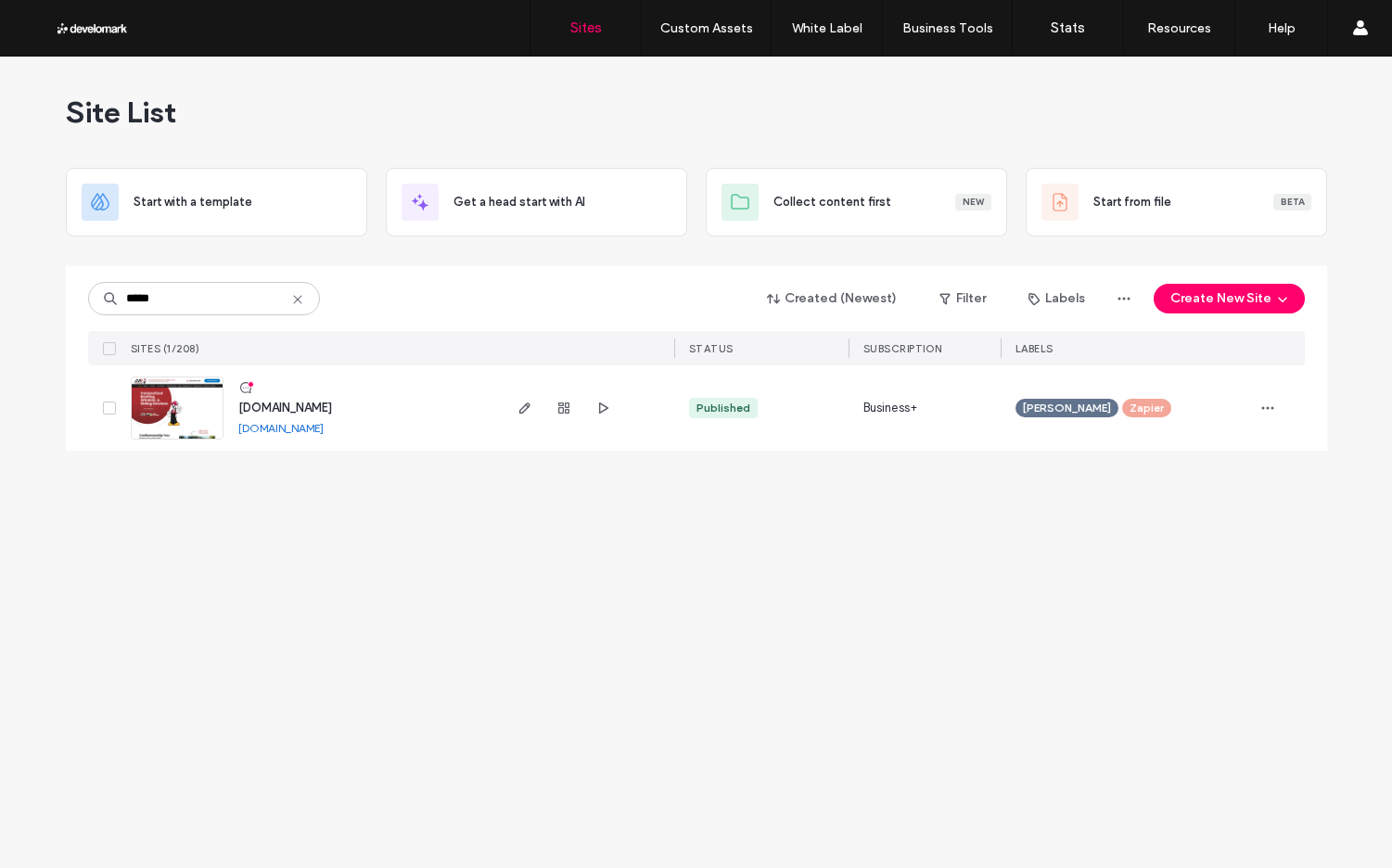
type input "*****"
click at [186, 394] on img at bounding box center [177, 440] width 91 height 126
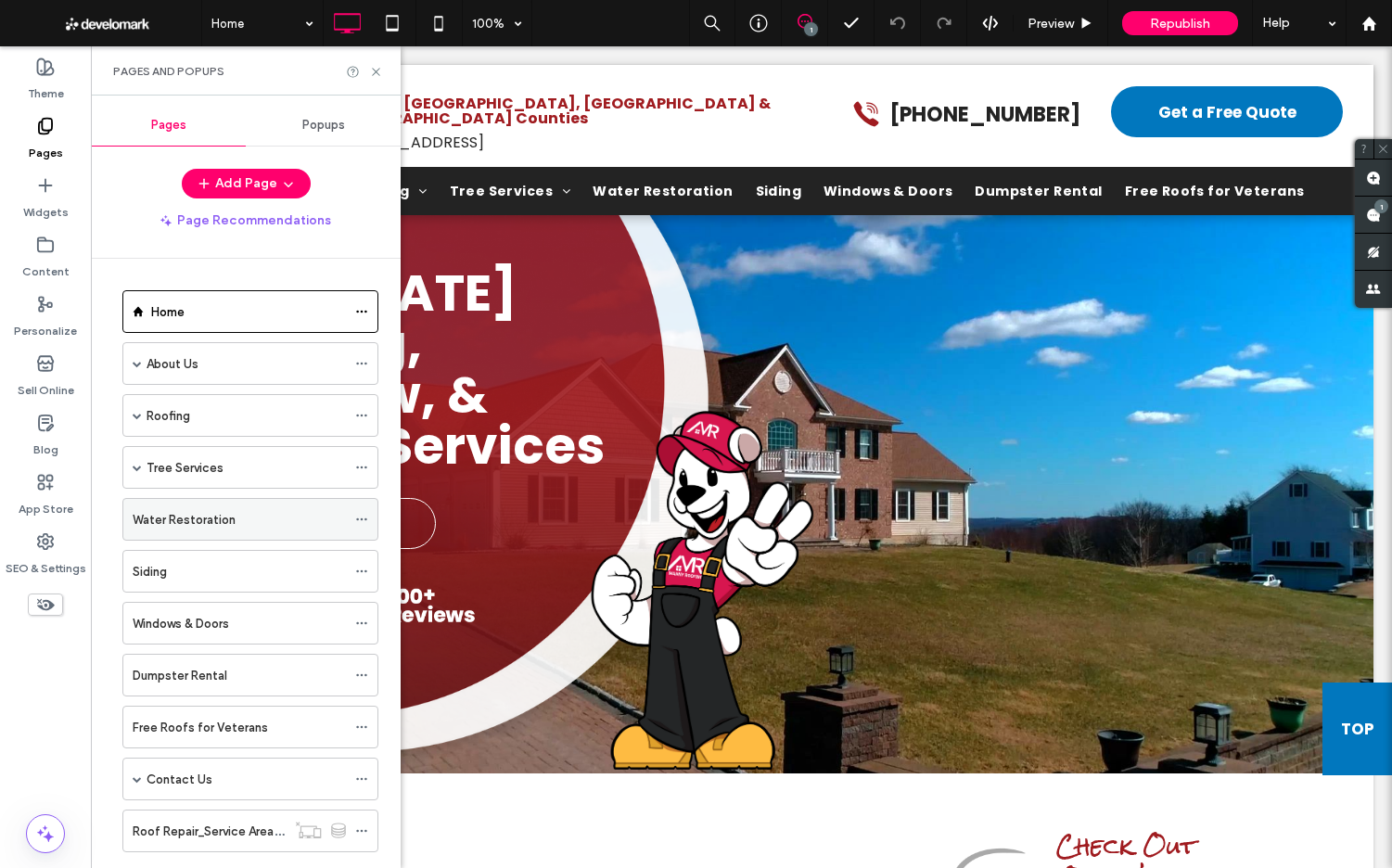
scroll to position [18, 0]
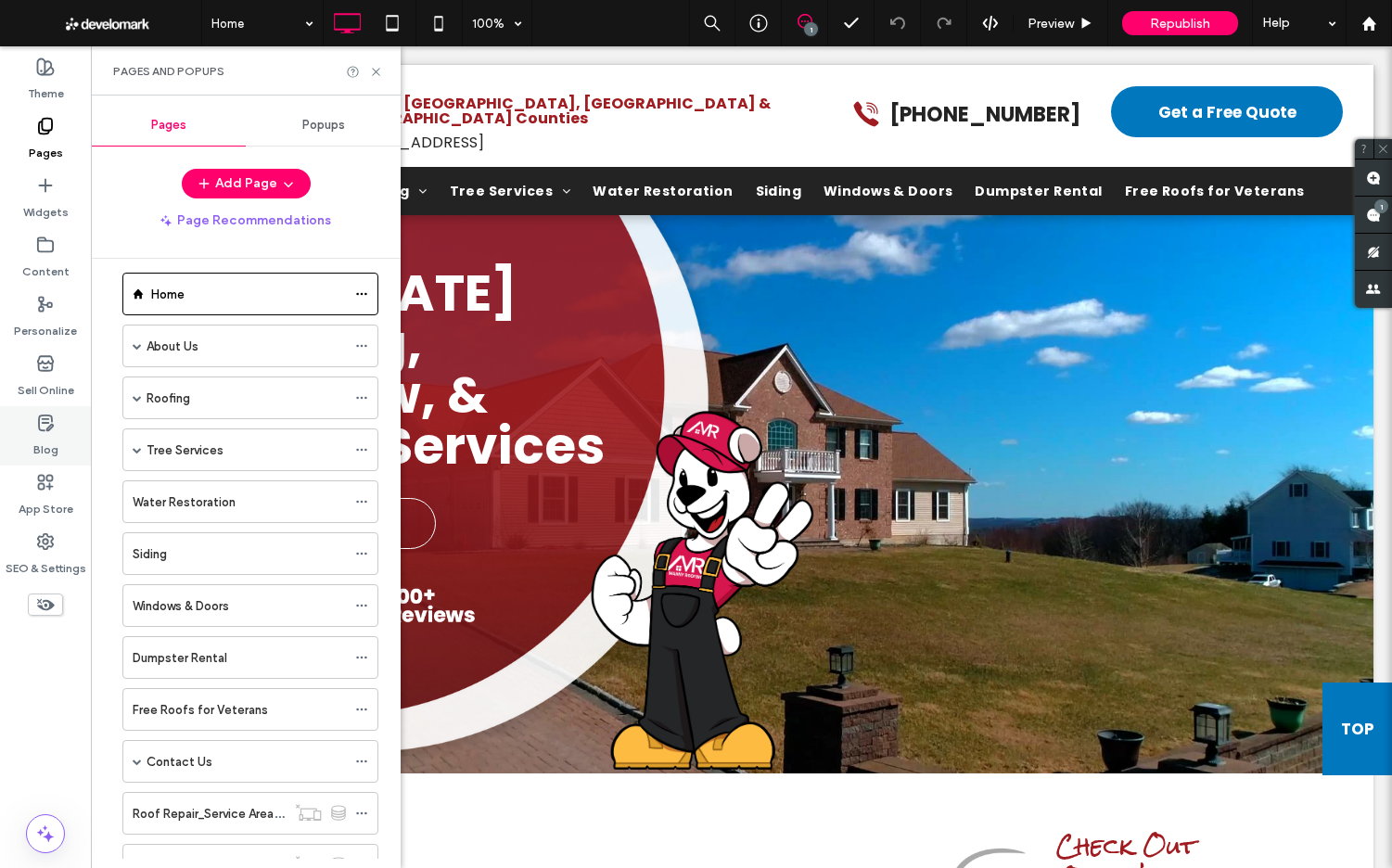
click at [55, 432] on label "Blog" at bounding box center [46, 444] width 25 height 26
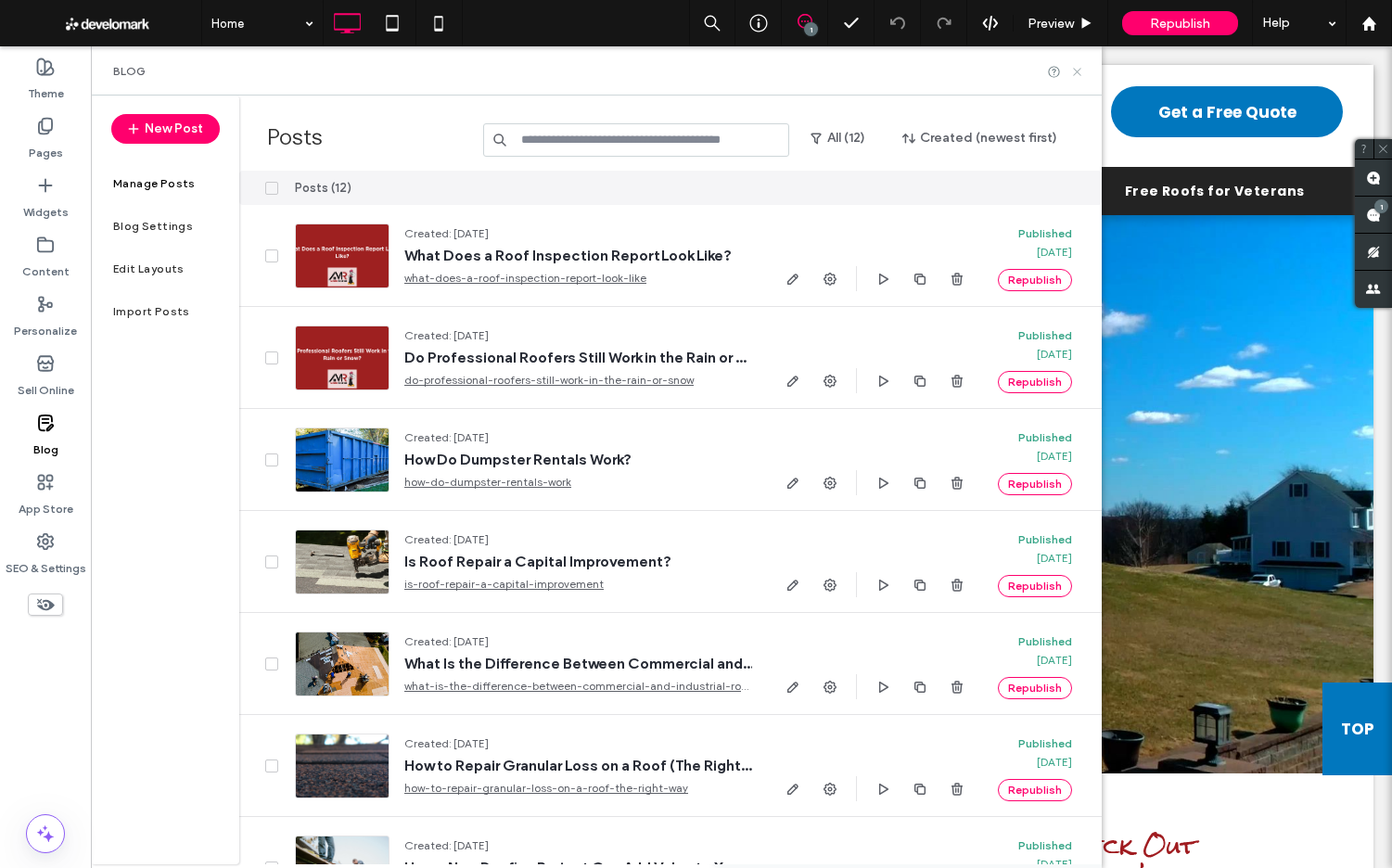
click at [1075, 69] on use at bounding box center [1076, 71] width 8 height 8
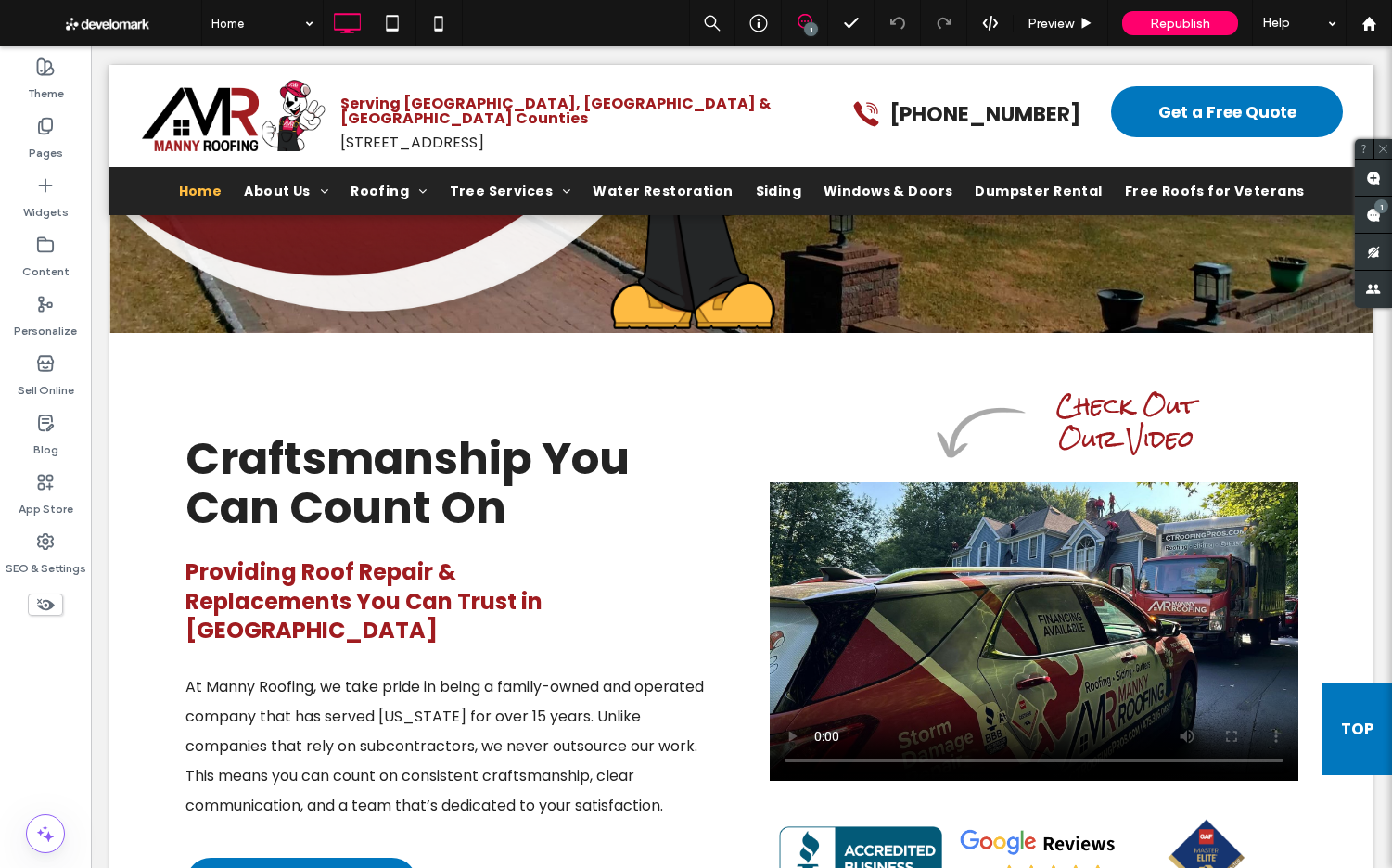
scroll to position [0, 0]
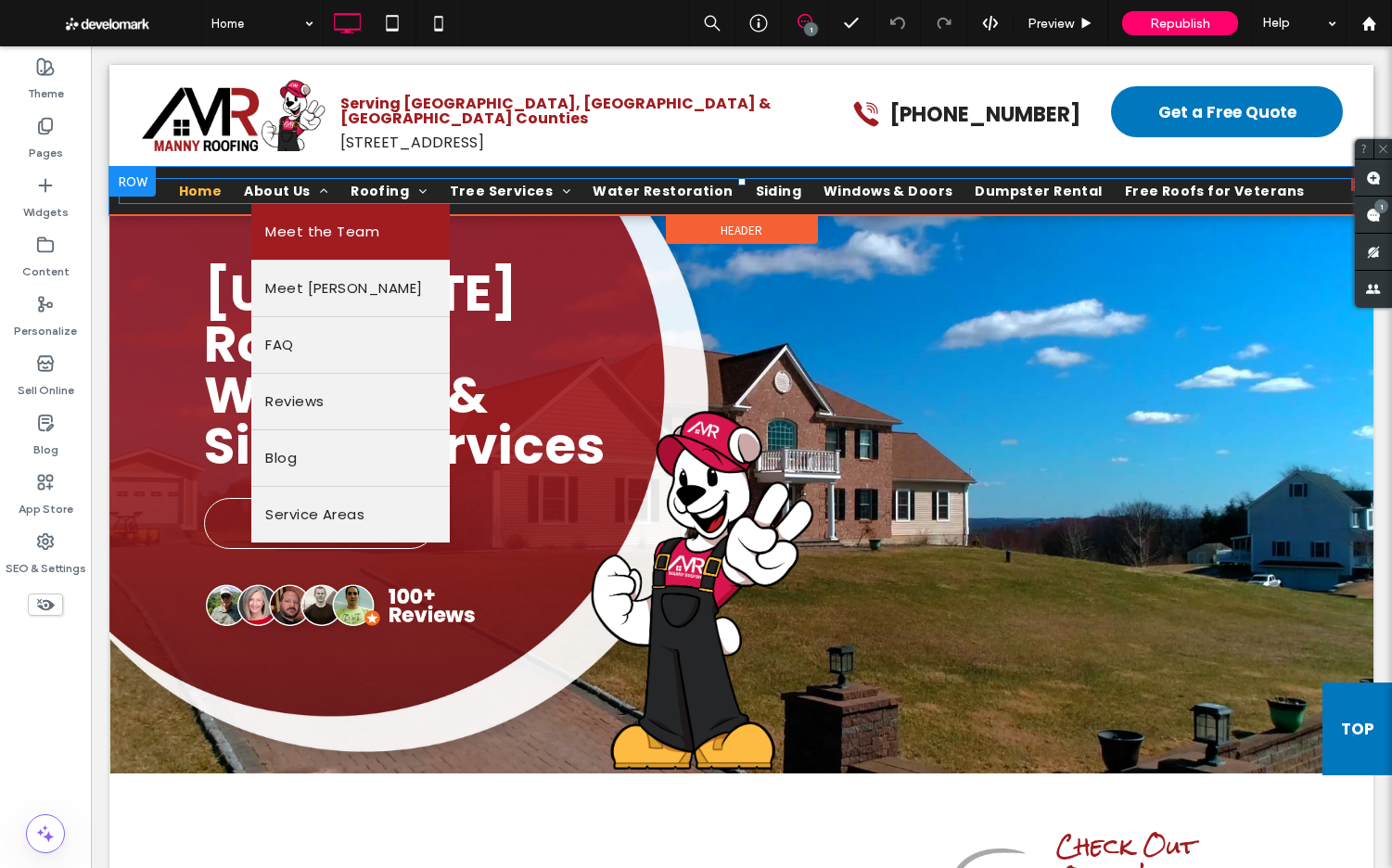
click at [318, 218] on span "Meet the Team" at bounding box center [322, 231] width 114 height 28
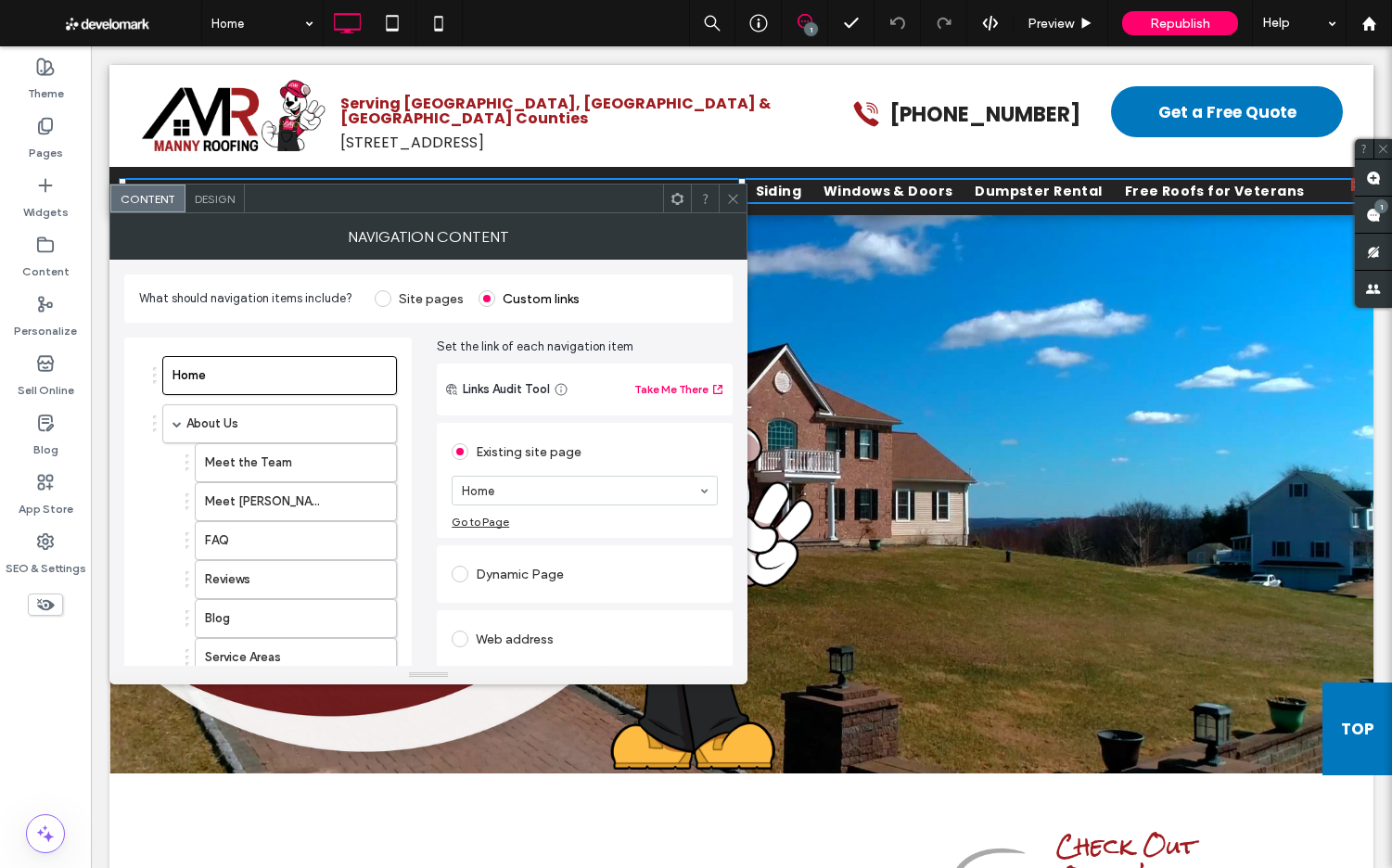
drag, startPoint x: 675, startPoint y: 91, endPoint x: 737, endPoint y: 183, distance: 110.9
click at [727, 197] on icon at bounding box center [733, 199] width 14 height 14
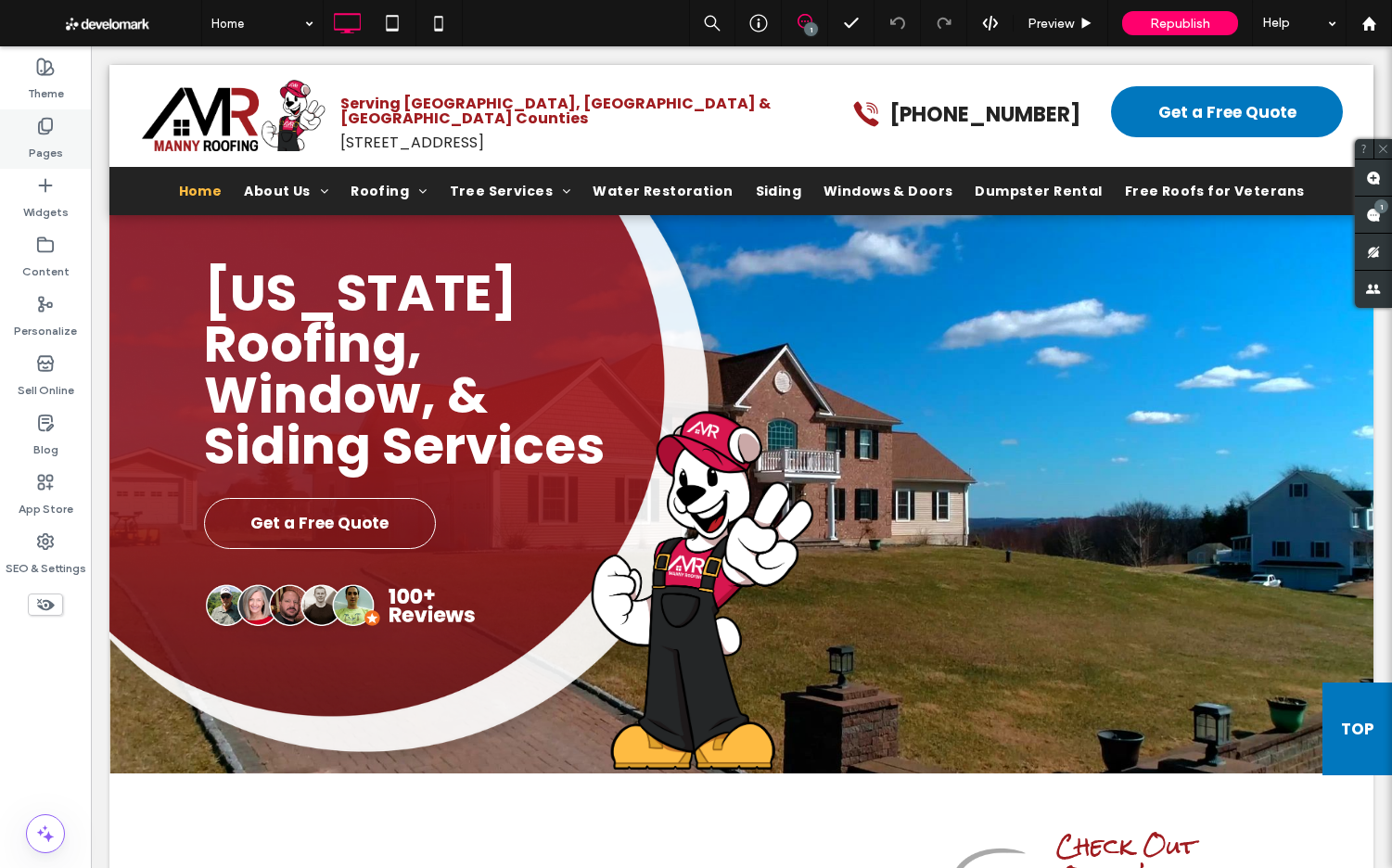
click at [46, 140] on label "Pages" at bounding box center [46, 147] width 34 height 26
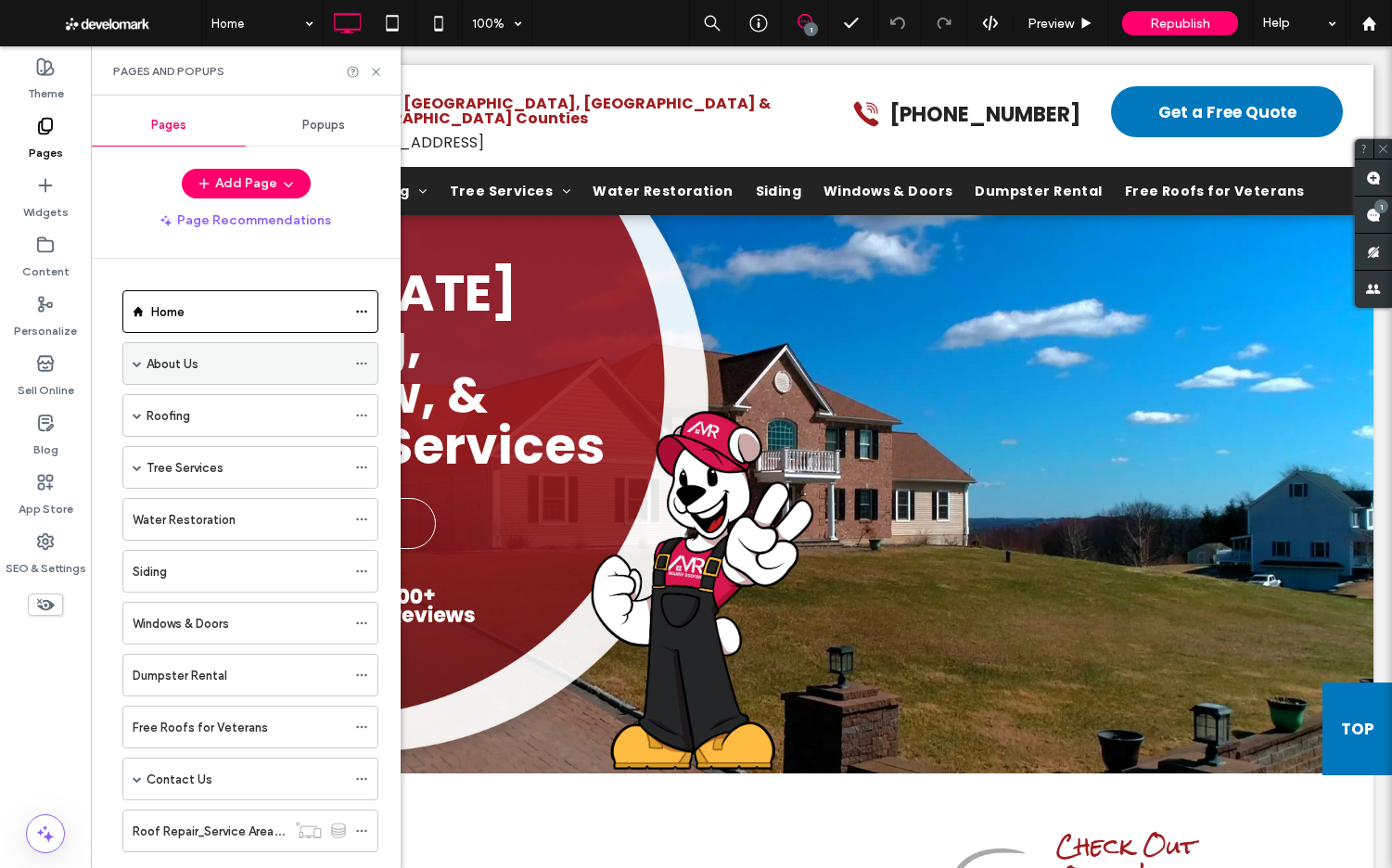
click at [139, 368] on span at bounding box center [137, 363] width 10 height 41
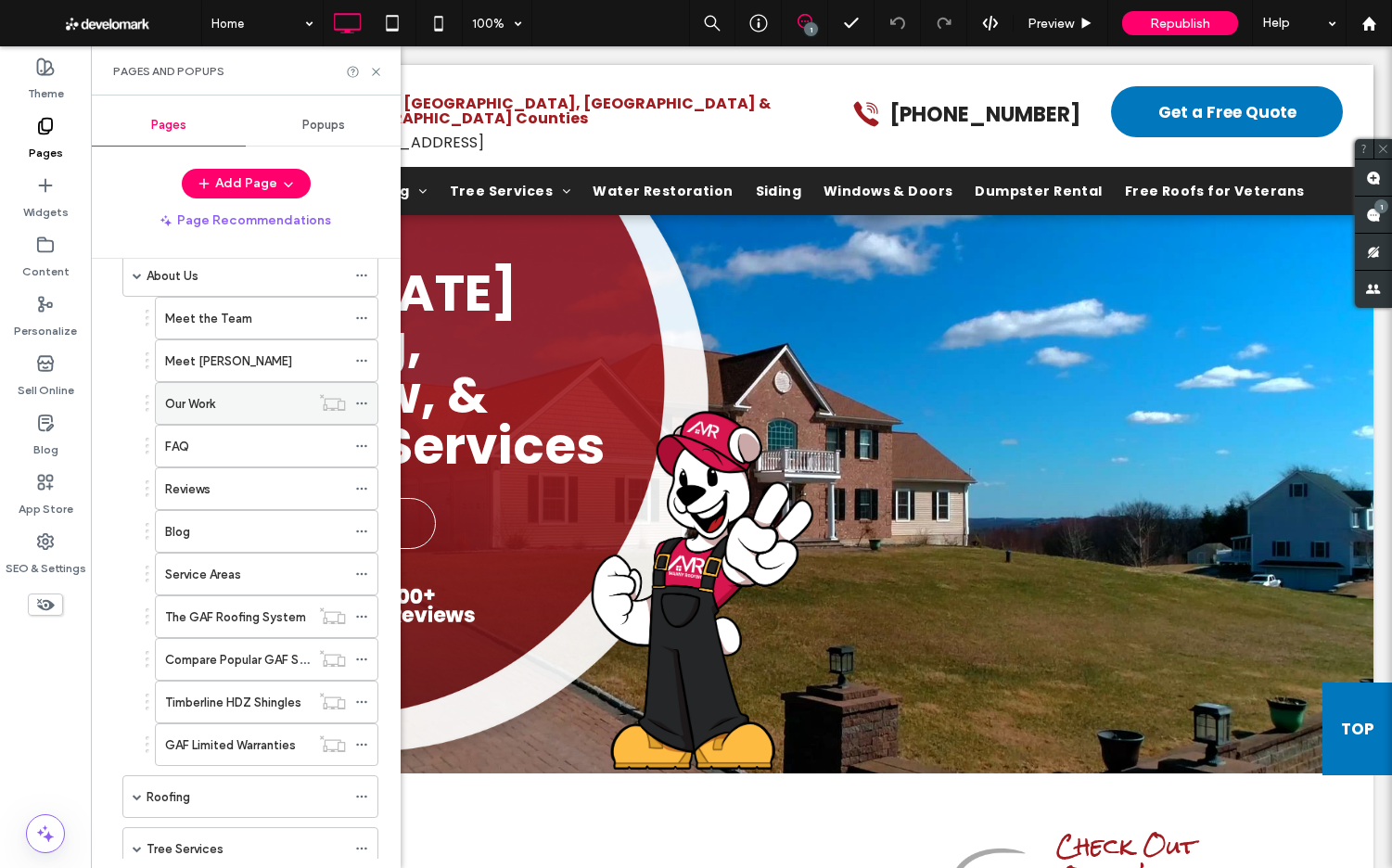
scroll to position [92, 0]
click at [262, 569] on div "Service Areas" at bounding box center [256, 570] width 181 height 19
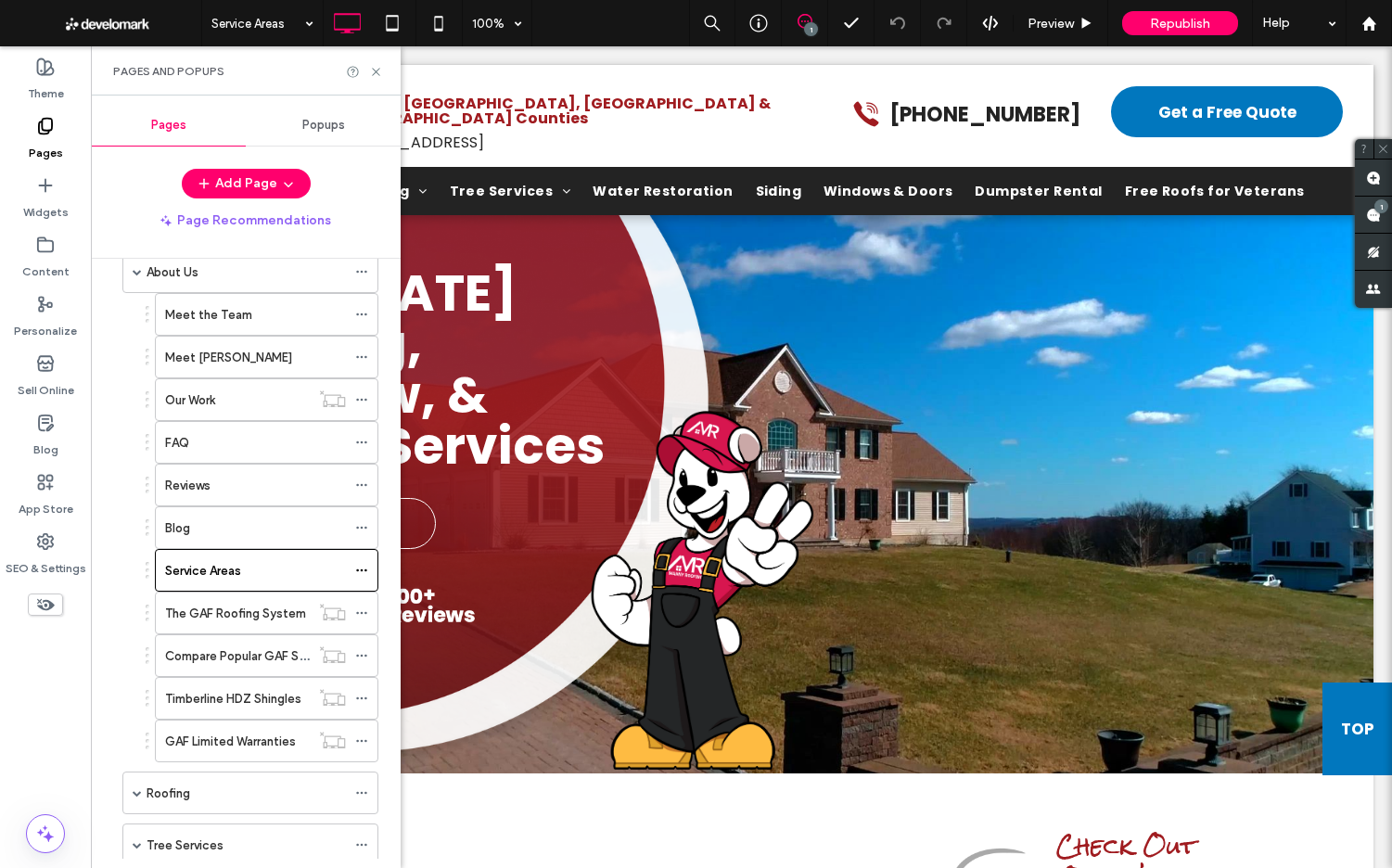
click at [264, 566] on div at bounding box center [696, 434] width 1392 height 868
click at [235, 574] on div at bounding box center [696, 434] width 1392 height 868
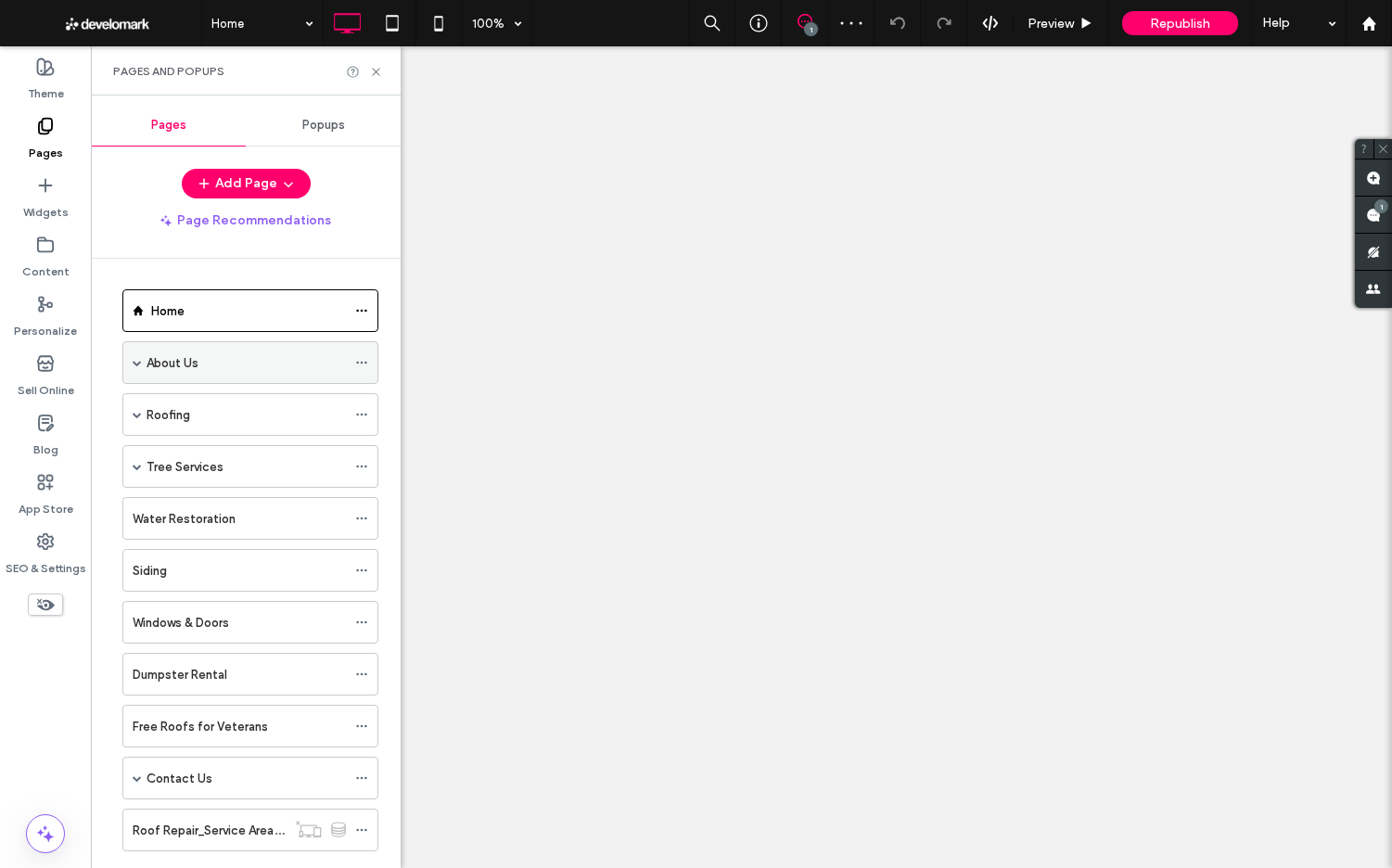
click at [137, 365] on span at bounding box center [137, 362] width 10 height 10
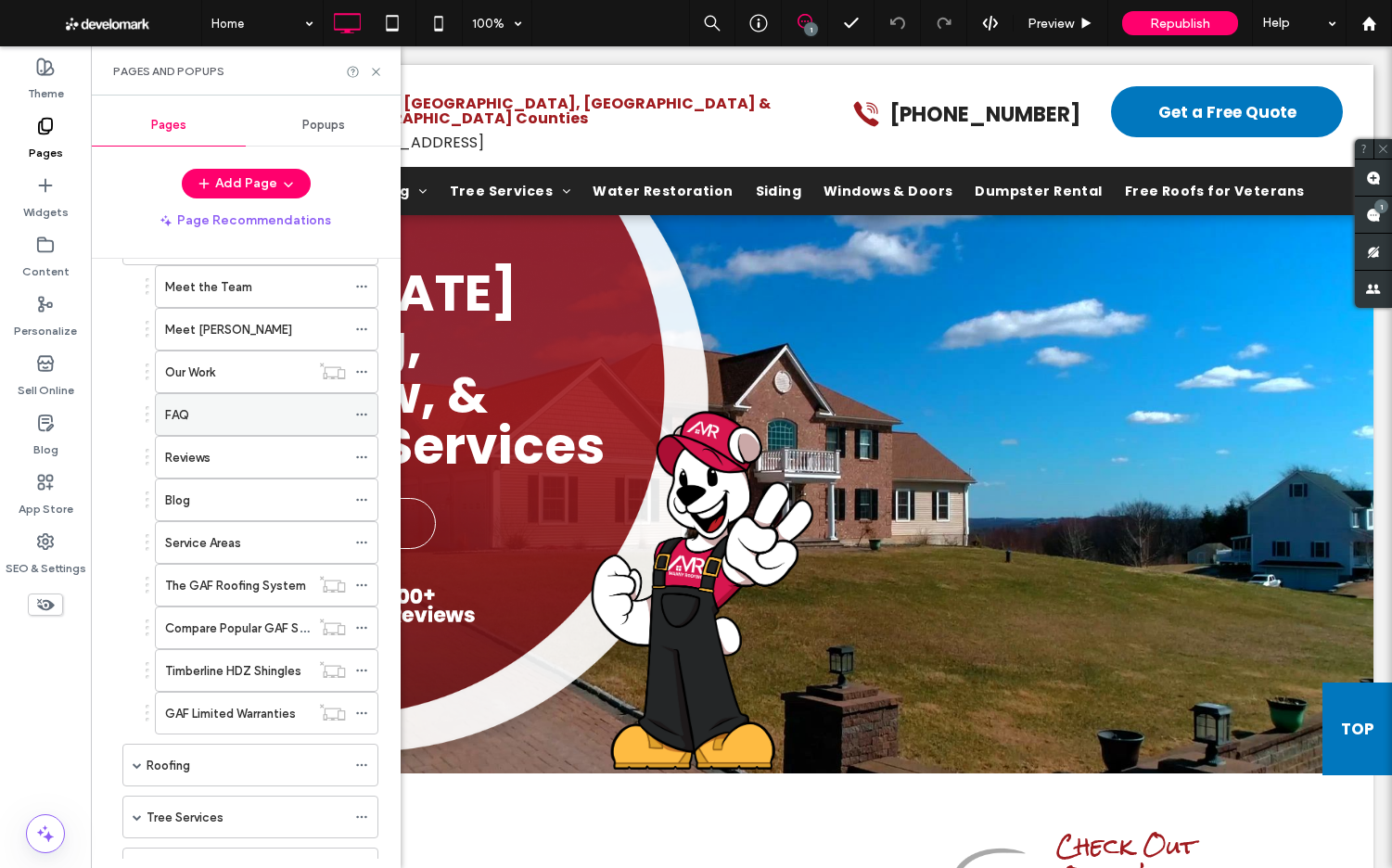
scroll to position [123, 0]
click at [222, 535] on label "Service Areas" at bounding box center [203, 540] width 76 height 32
click at [377, 72] on icon at bounding box center [376, 71] width 14 height 14
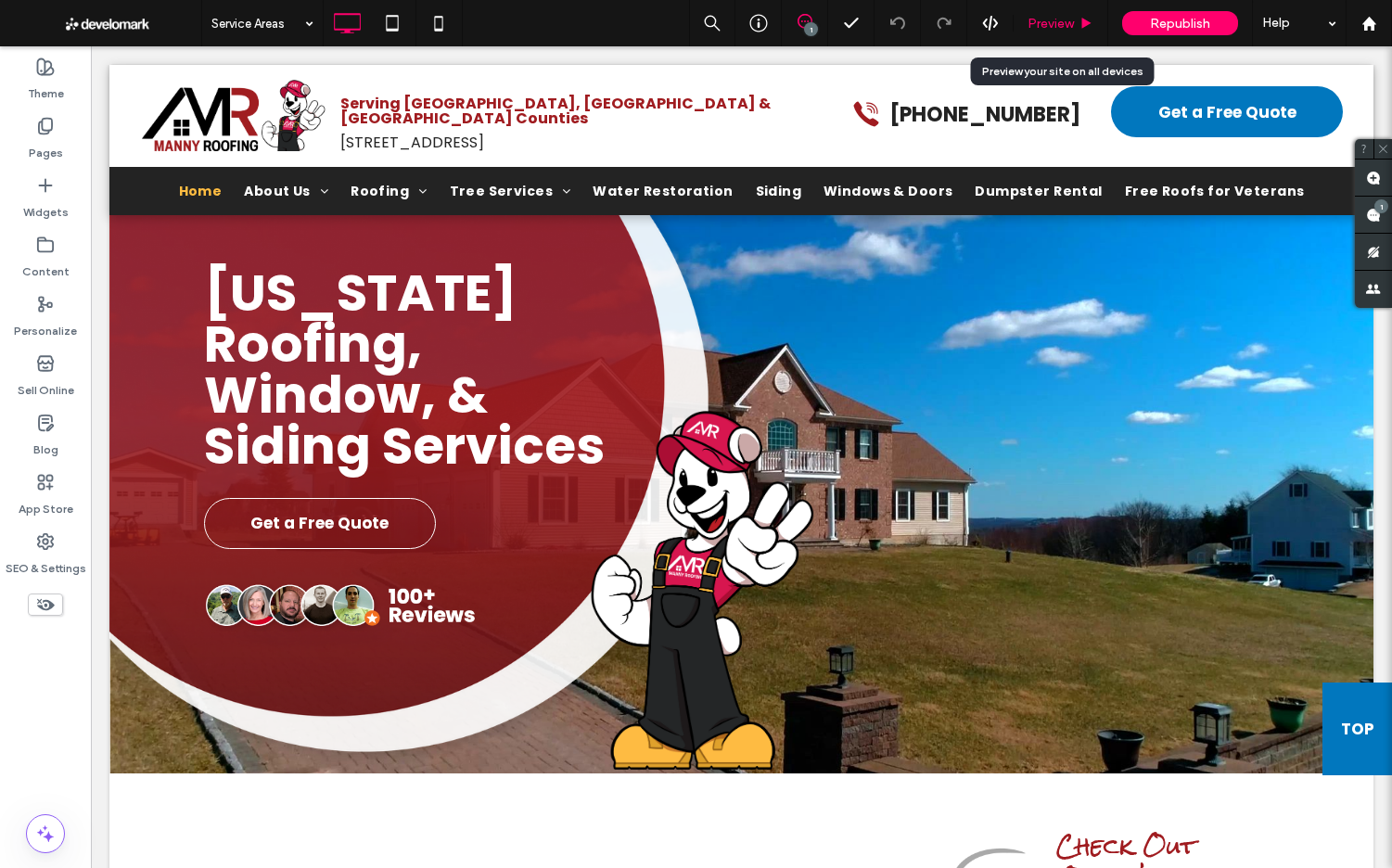
click at [1043, 27] on span "Preview" at bounding box center [1050, 24] width 47 height 16
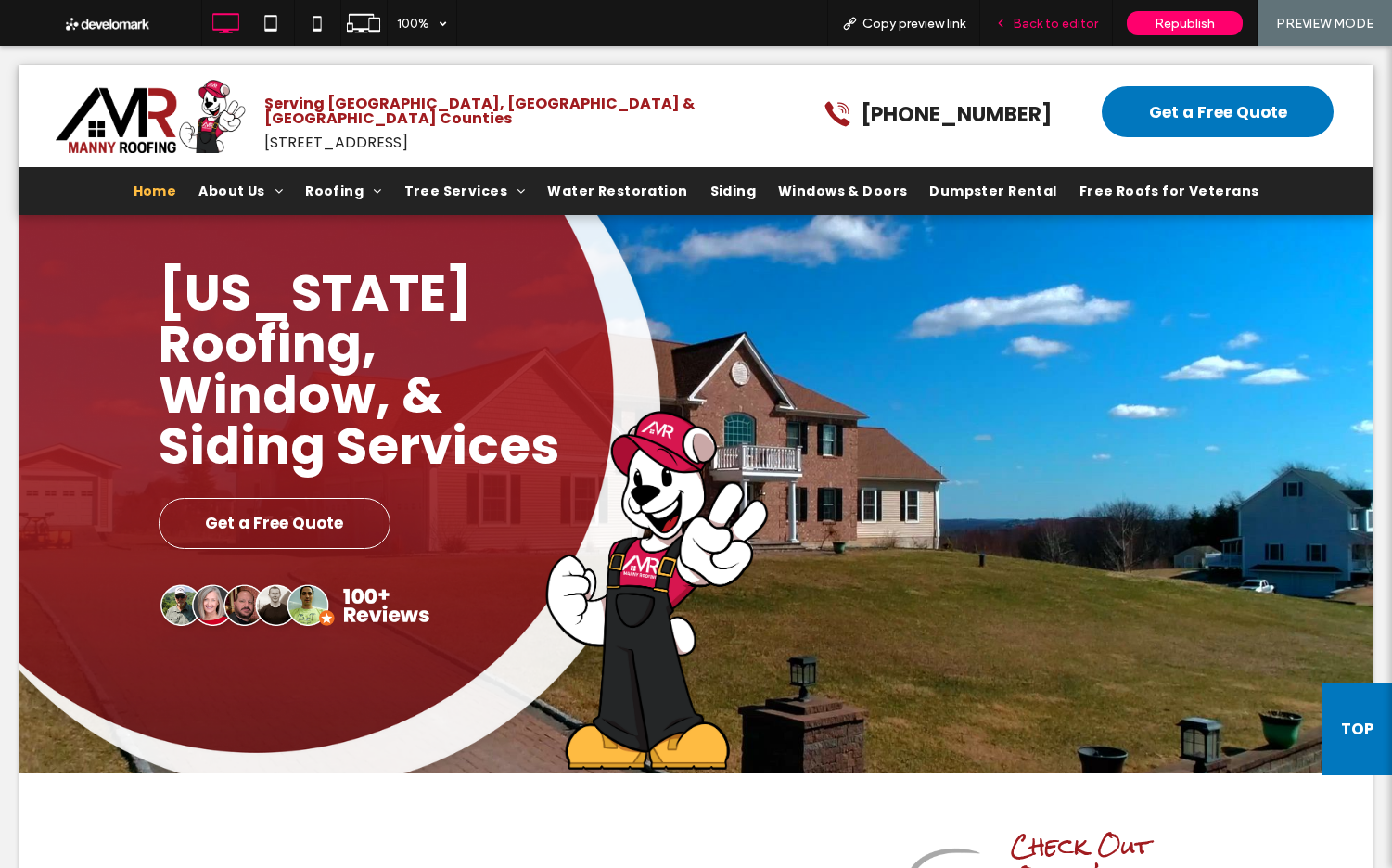
click at [1037, 29] on span "Back to editor" at bounding box center [1055, 24] width 86 height 16
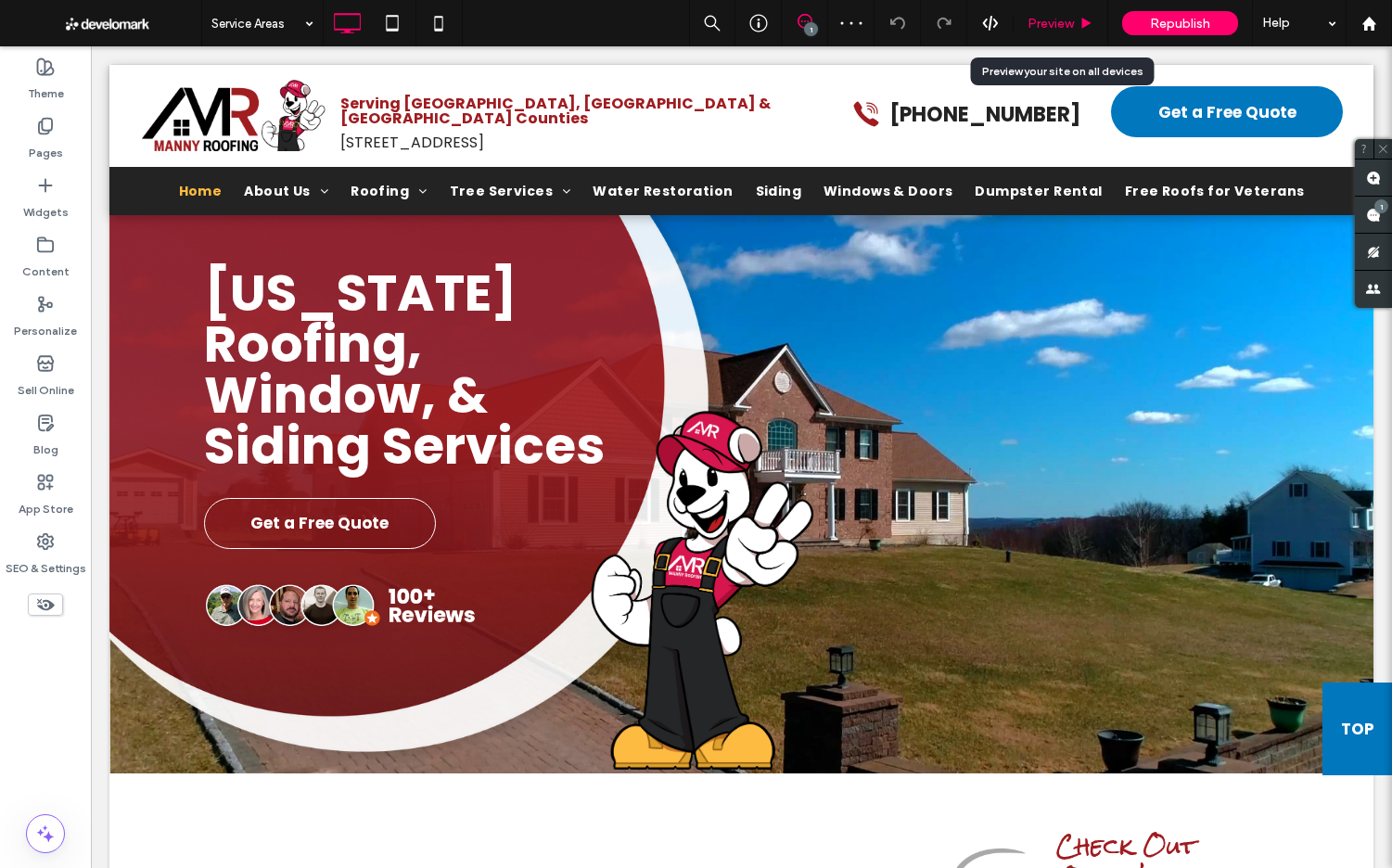
click at [1038, 30] on div "Preview" at bounding box center [1060, 23] width 94 height 47
click at [1042, 28] on span "Preview" at bounding box center [1050, 24] width 47 height 16
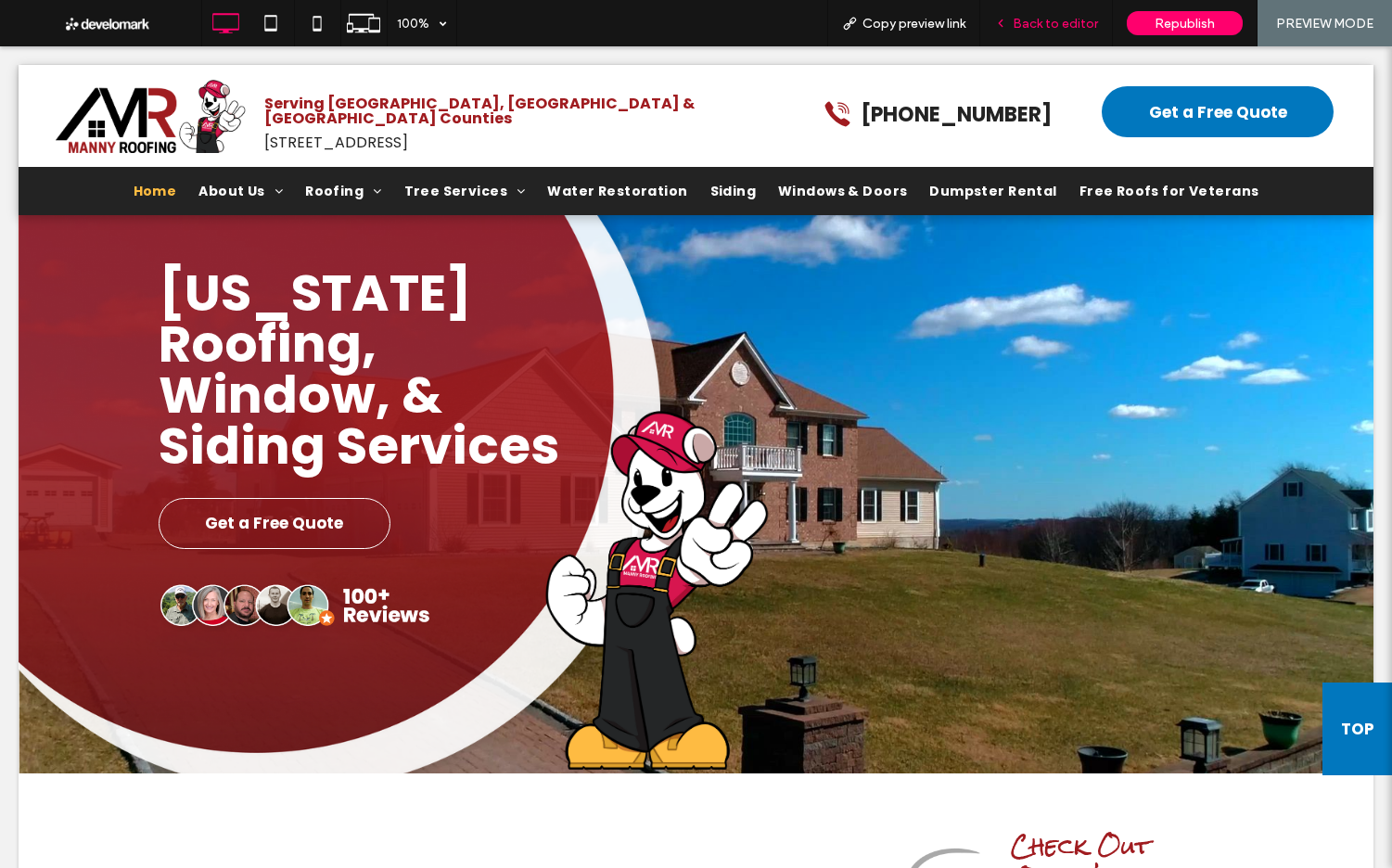
click at [1050, 23] on span "Back to editor" at bounding box center [1055, 24] width 86 height 16
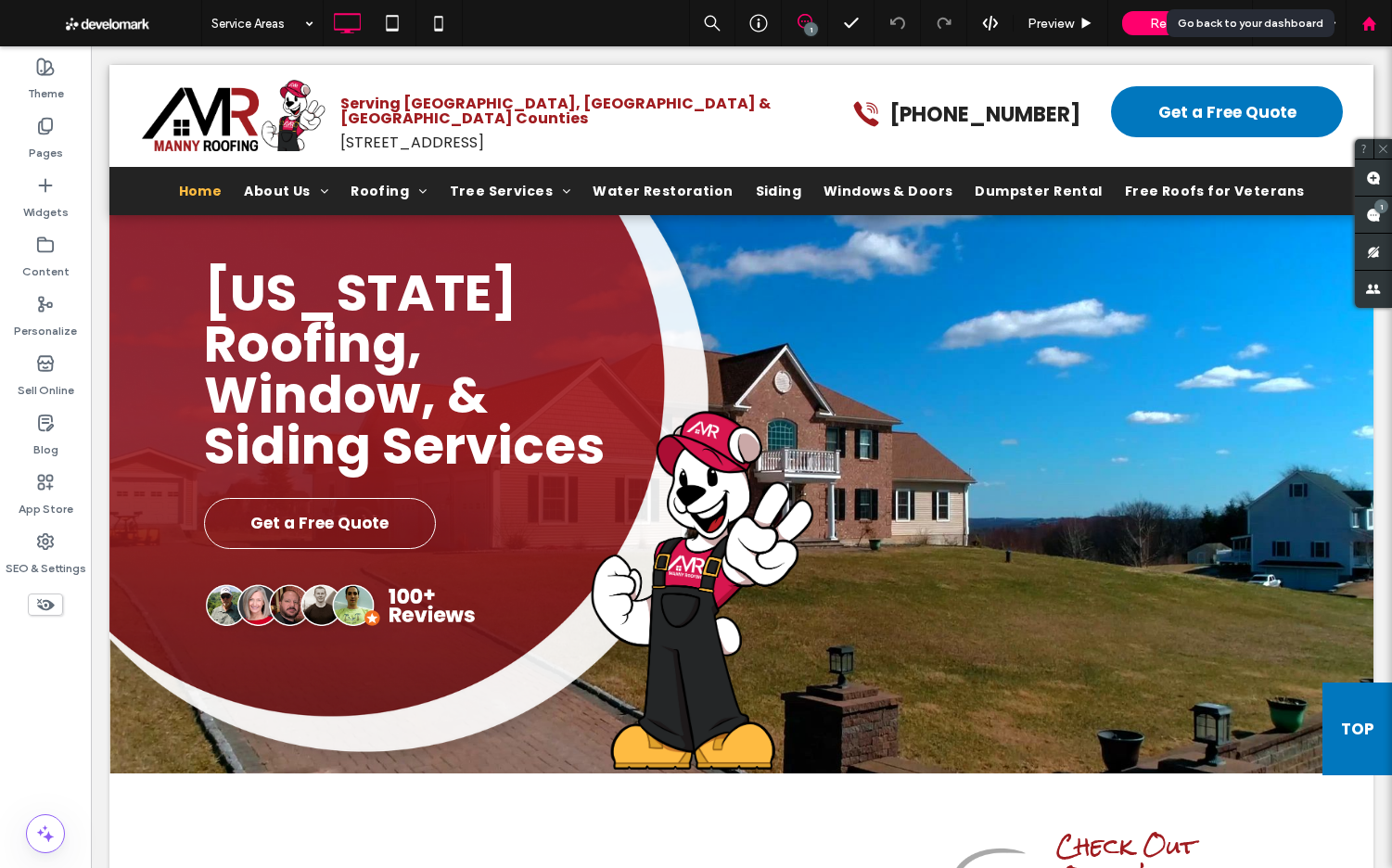
click at [1371, 27] on use at bounding box center [1368, 23] width 14 height 14
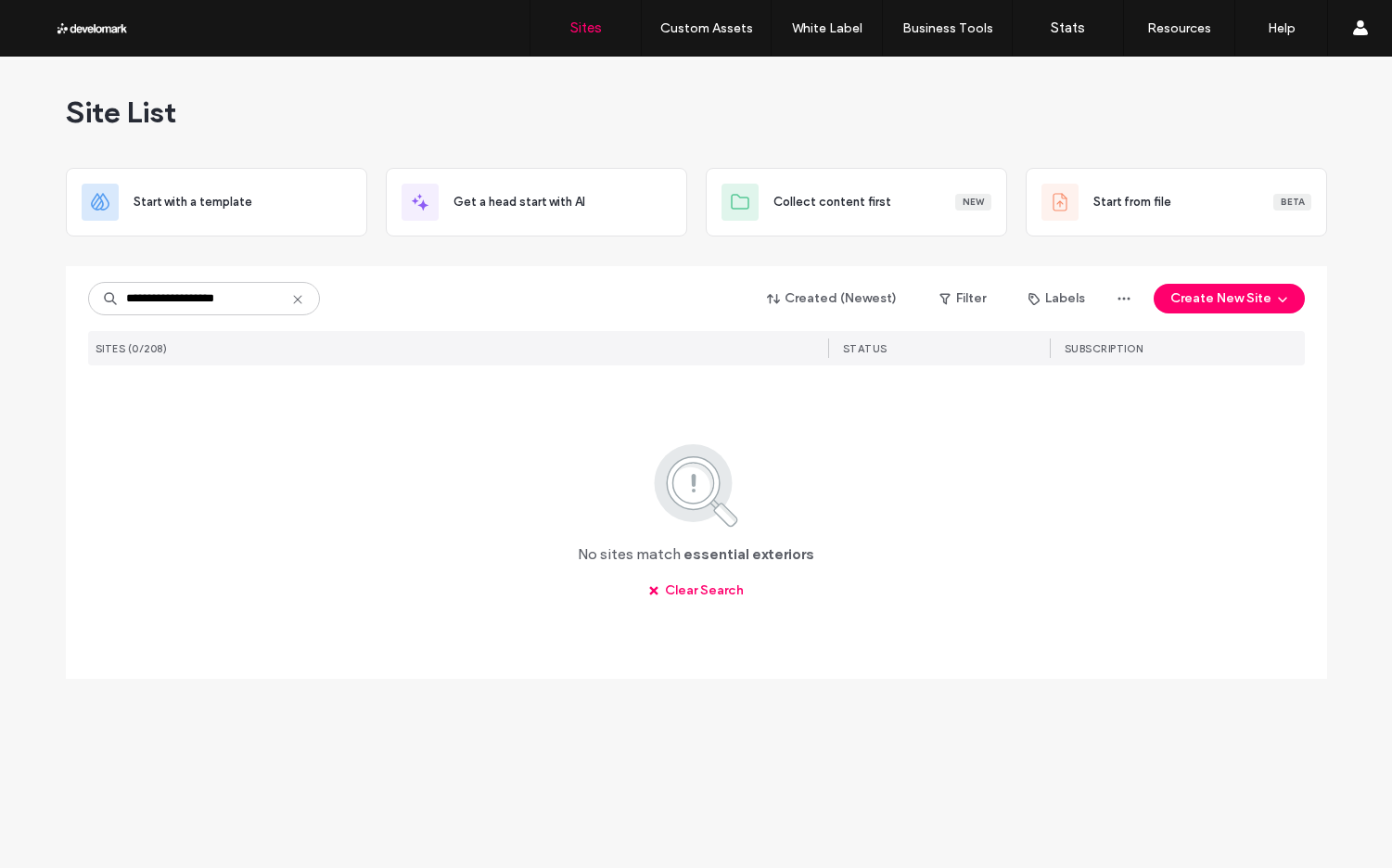
click at [194, 297] on input "**********" at bounding box center [204, 298] width 232 height 33
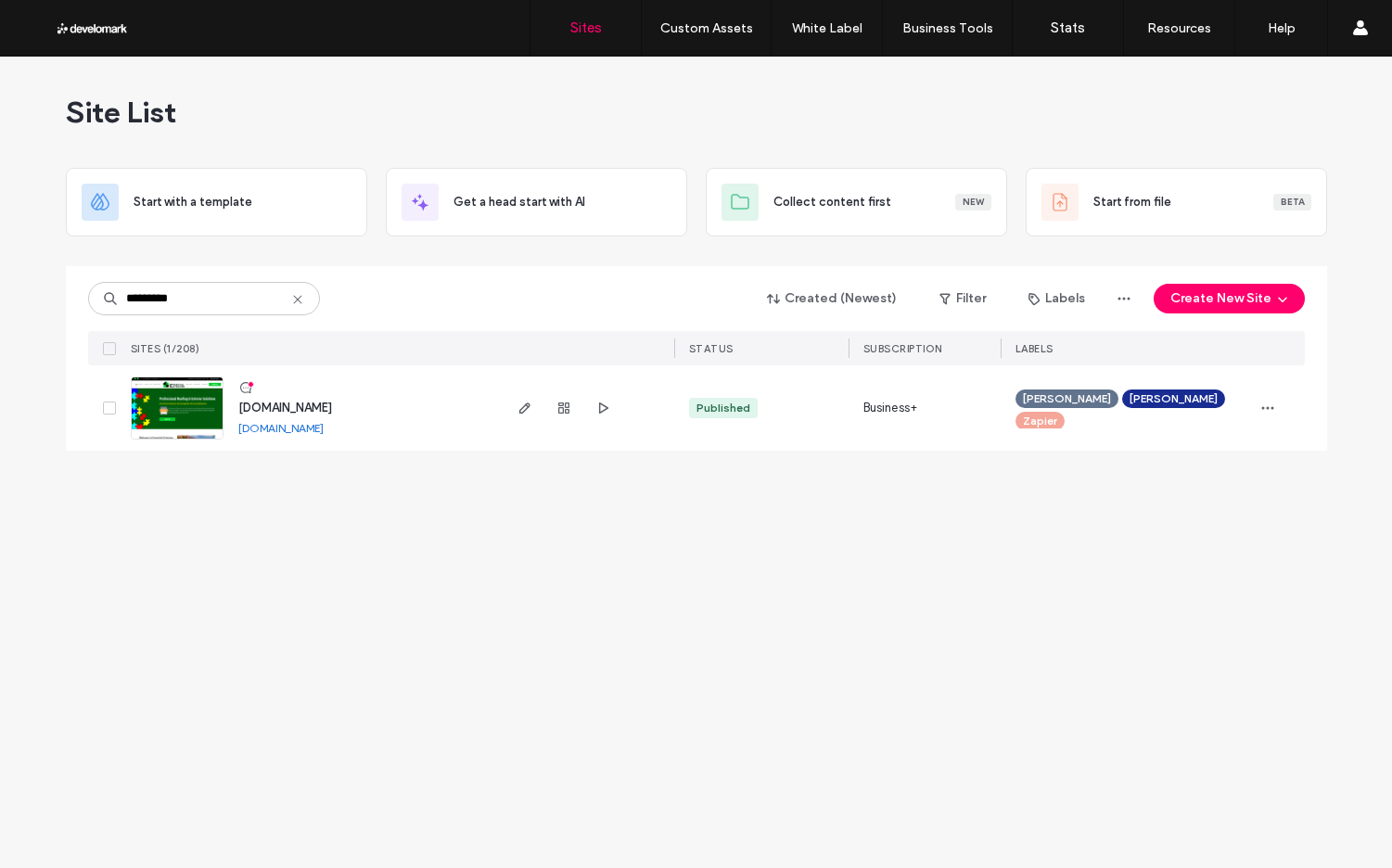
type input "*********"
click at [180, 384] on img at bounding box center [177, 440] width 91 height 126
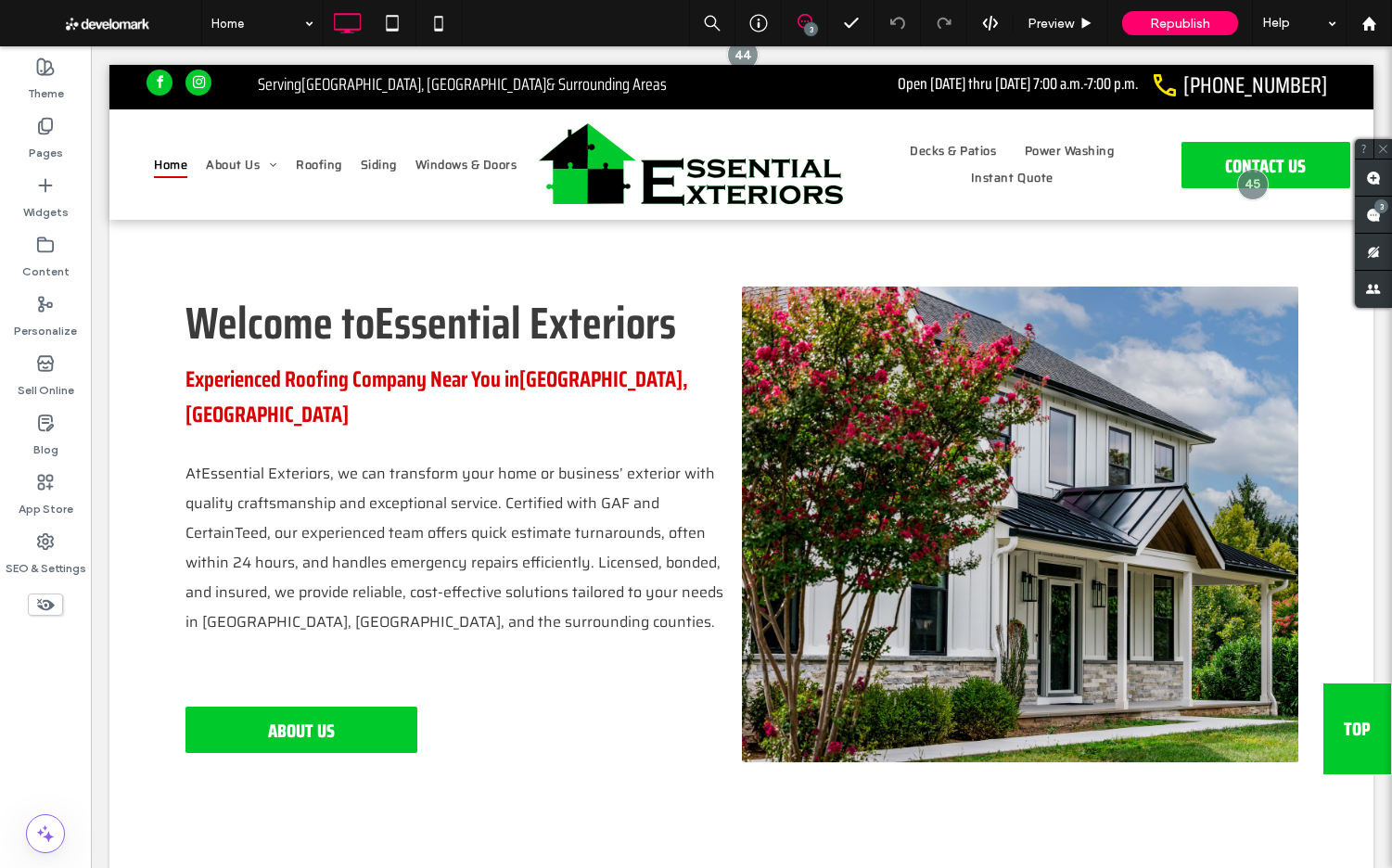
scroll to position [642, 0]
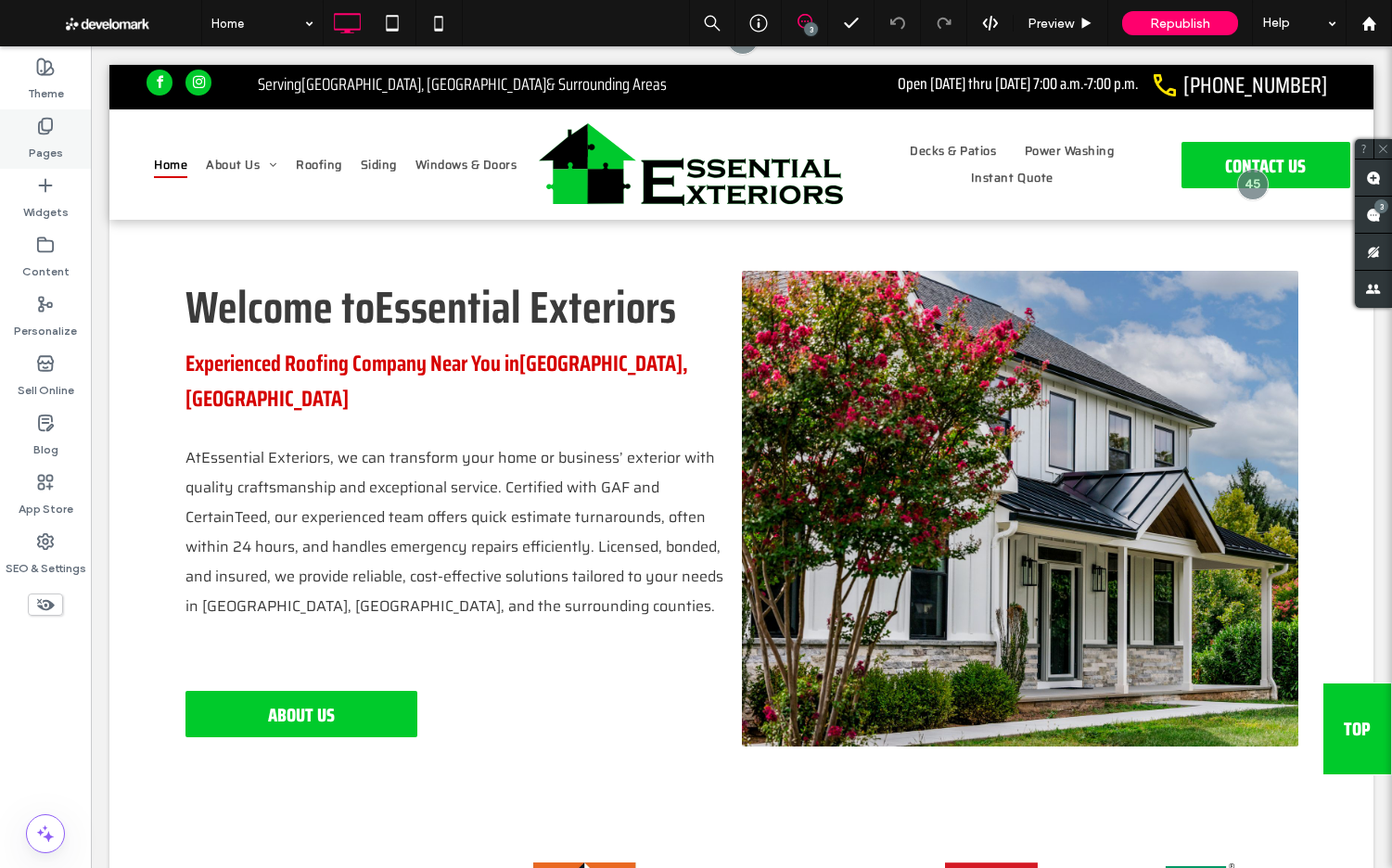
click at [50, 145] on label "Pages" at bounding box center [46, 147] width 34 height 26
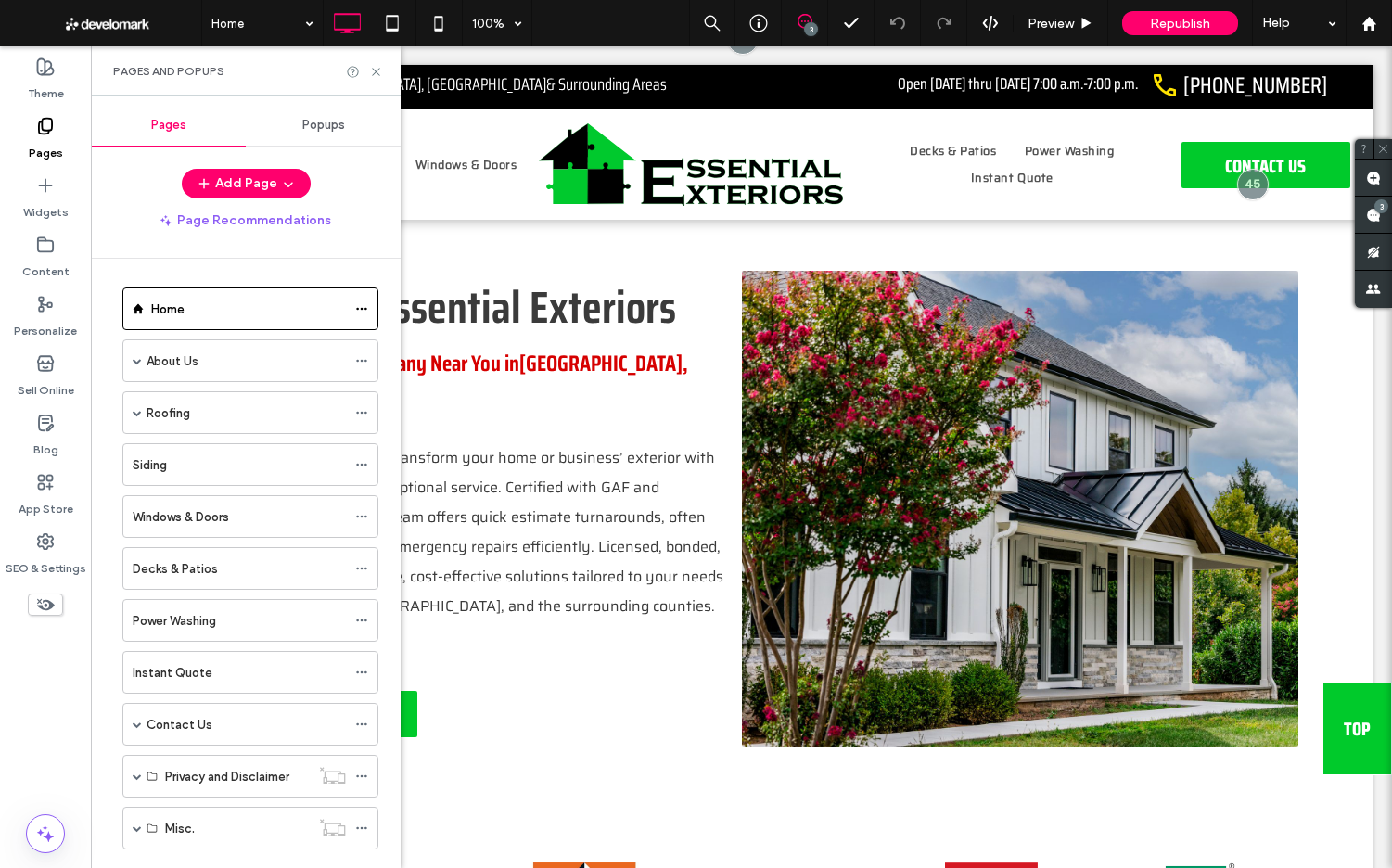
scroll to position [2, 0]
click at [52, 427] on use at bounding box center [46, 423] width 14 height 15
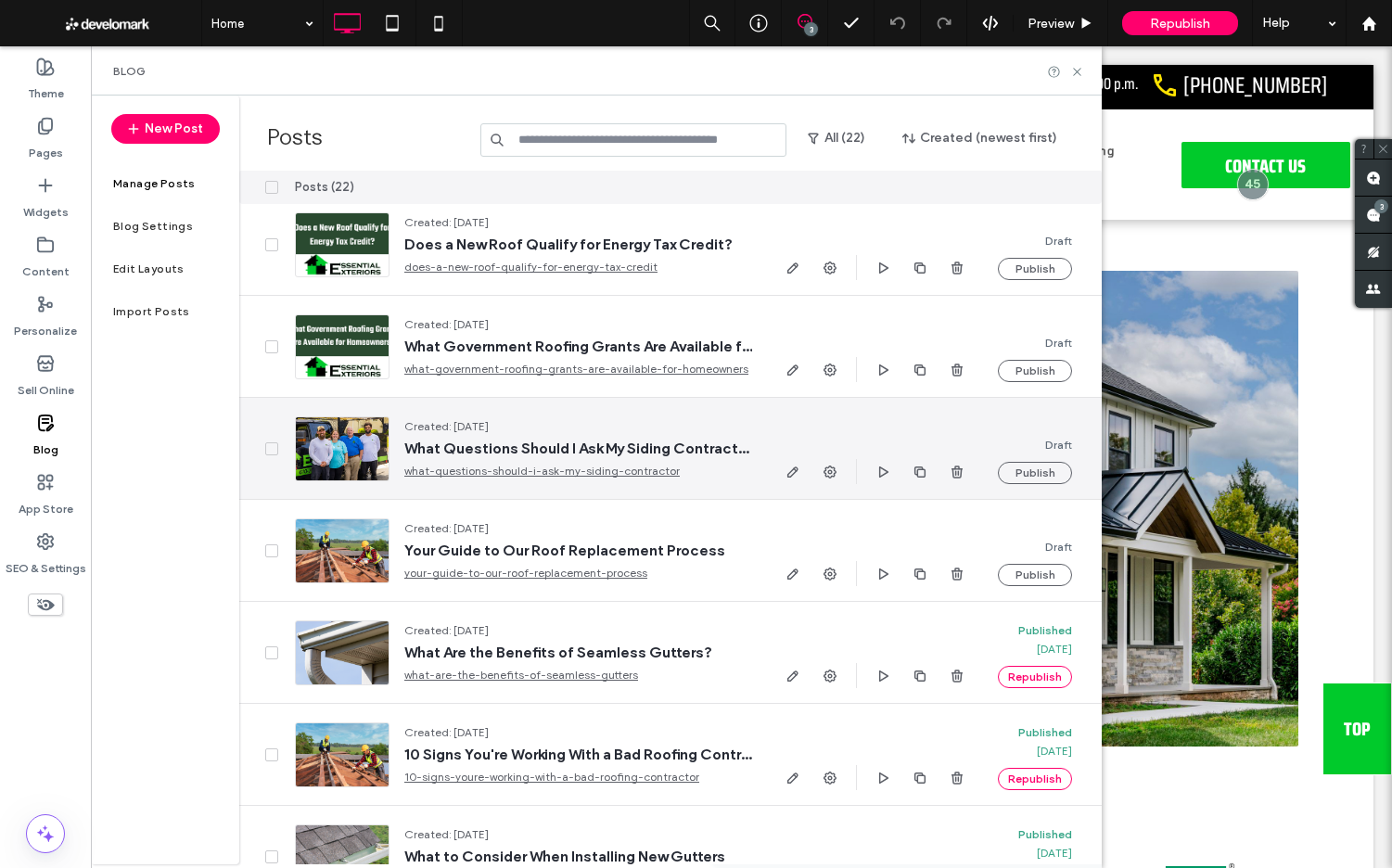
scroll to position [0, 0]
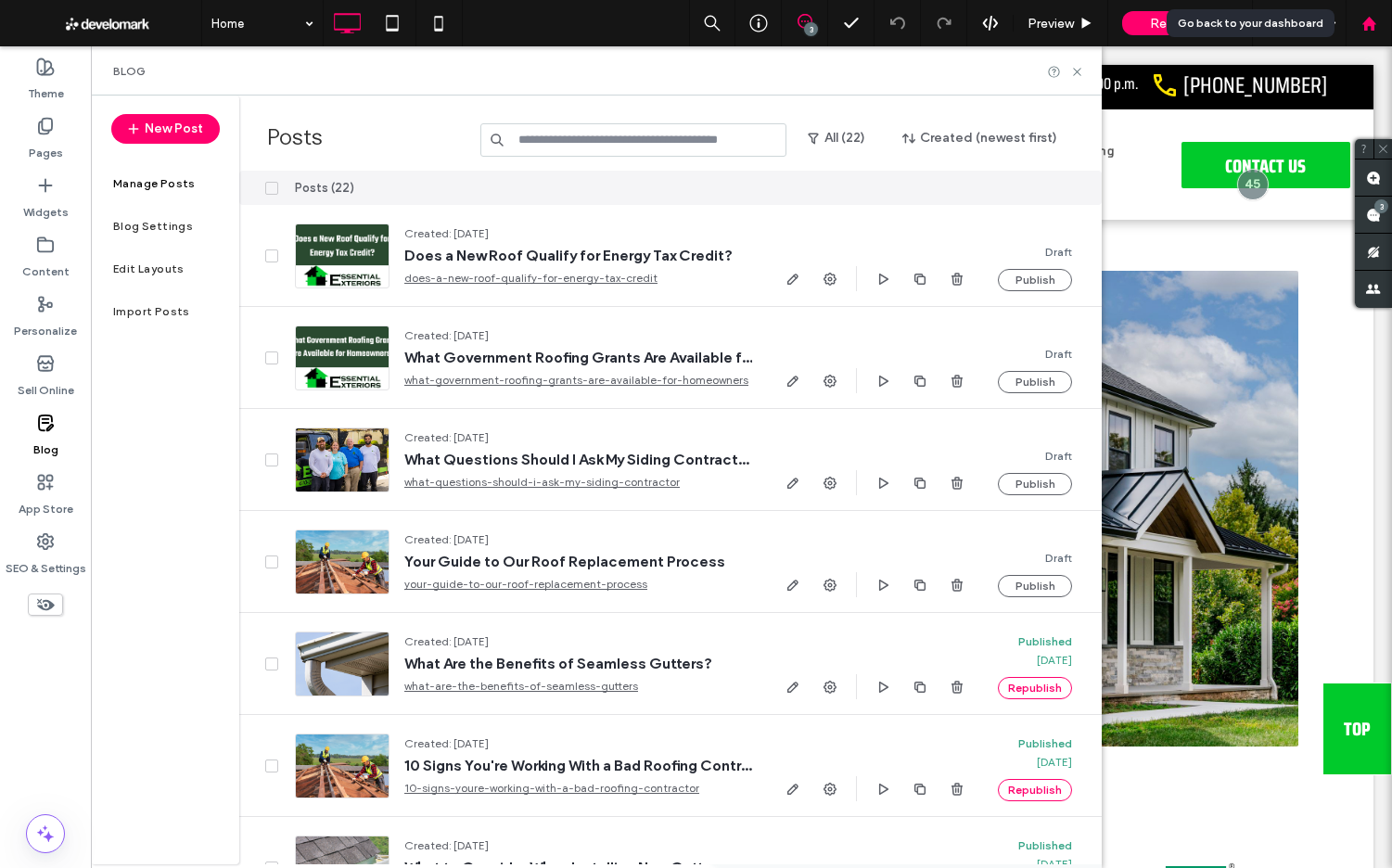
click at [1368, 23] on use at bounding box center [1368, 23] width 14 height 14
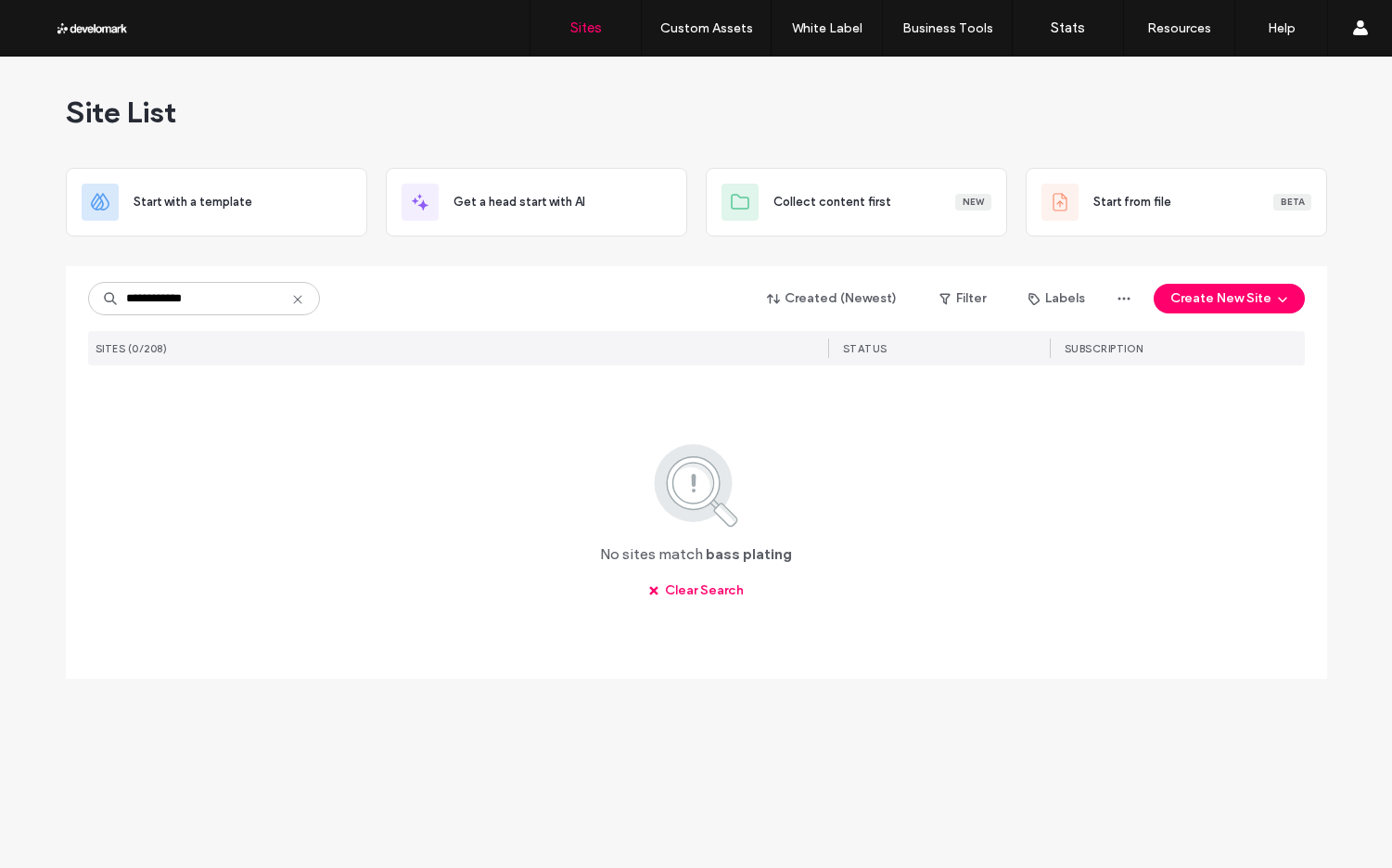
click at [179, 303] on input "**********" at bounding box center [204, 298] width 232 height 33
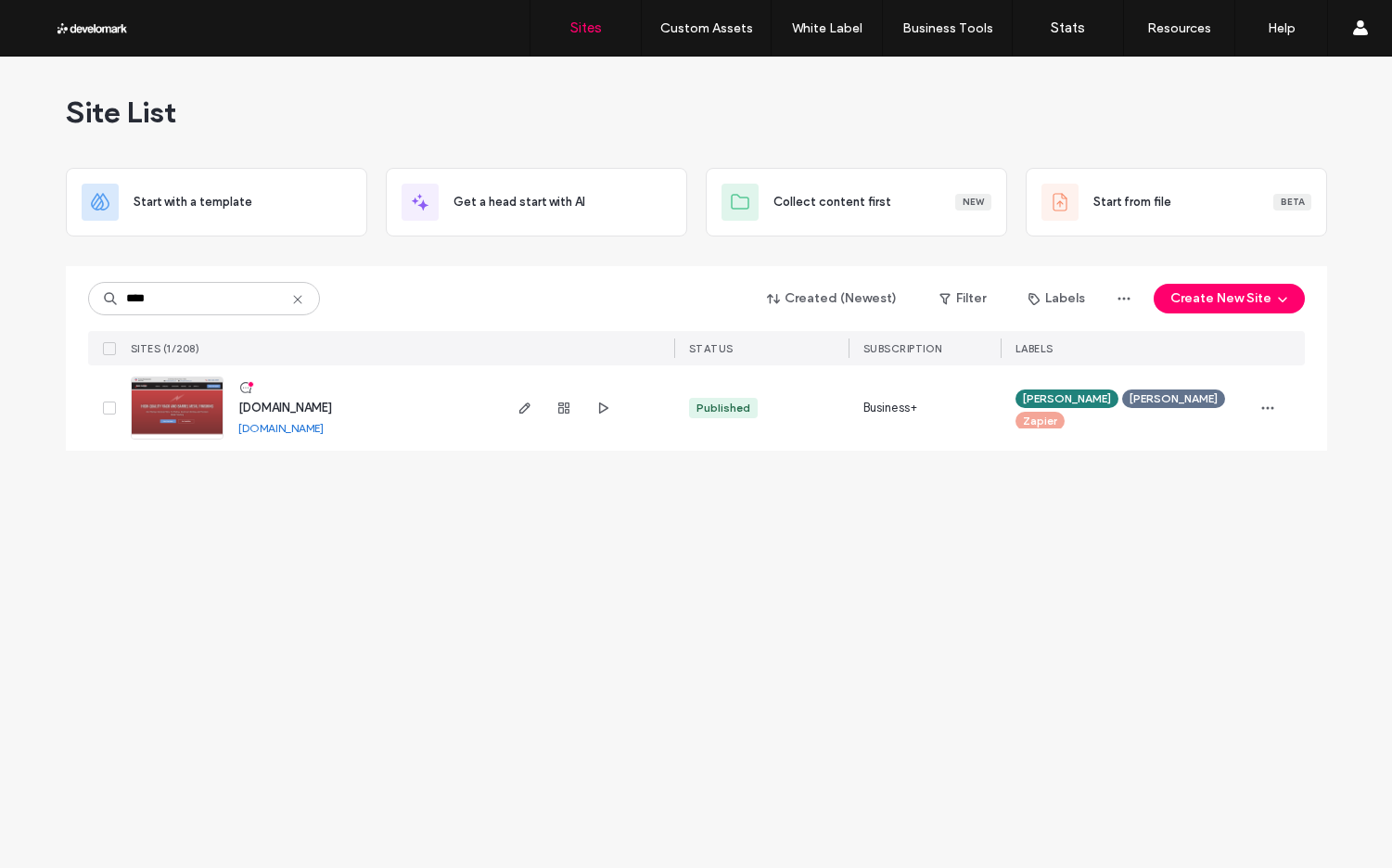
type input "****"
click at [191, 402] on img at bounding box center [177, 440] width 91 height 126
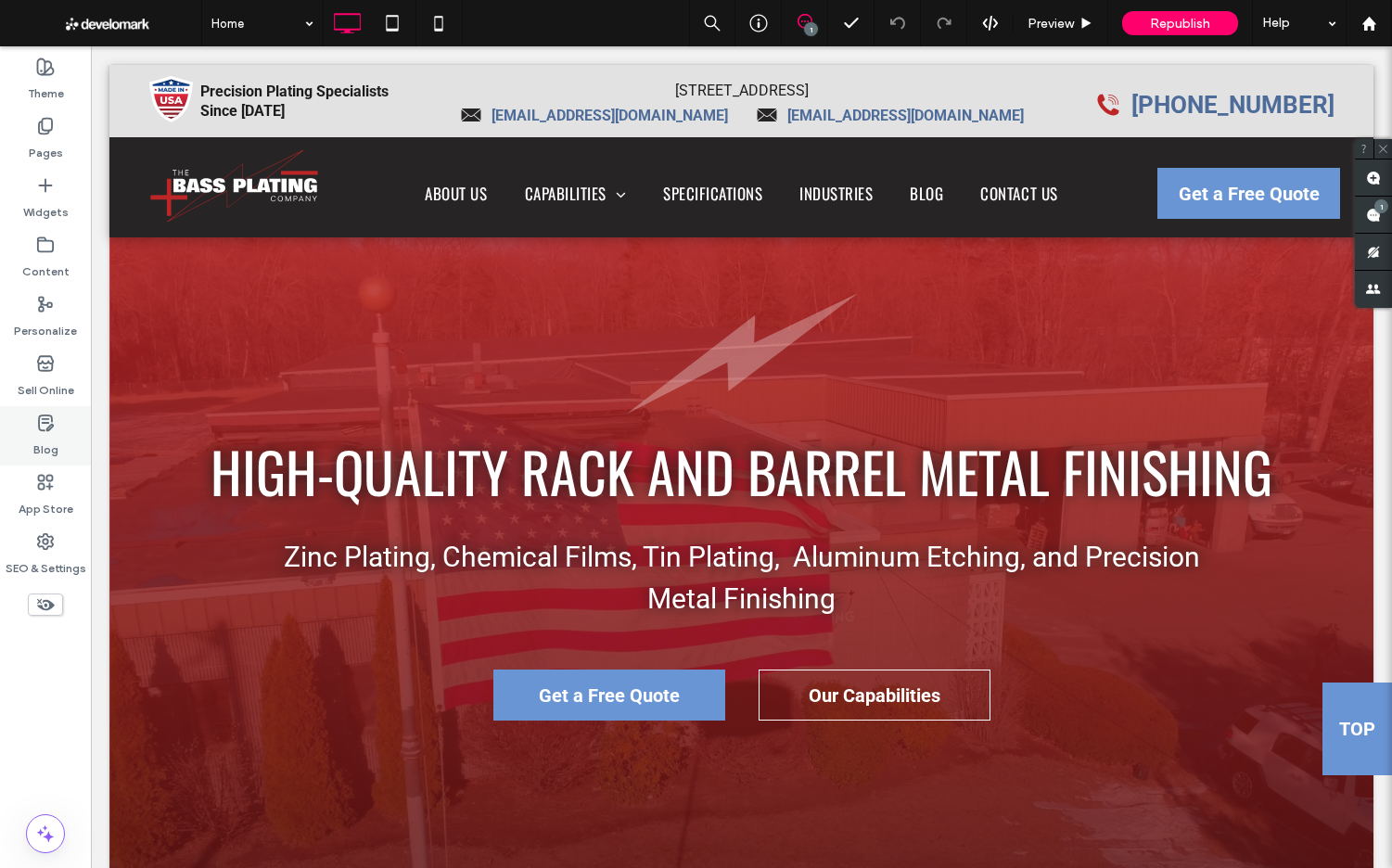
click at [45, 428] on icon at bounding box center [46, 423] width 19 height 19
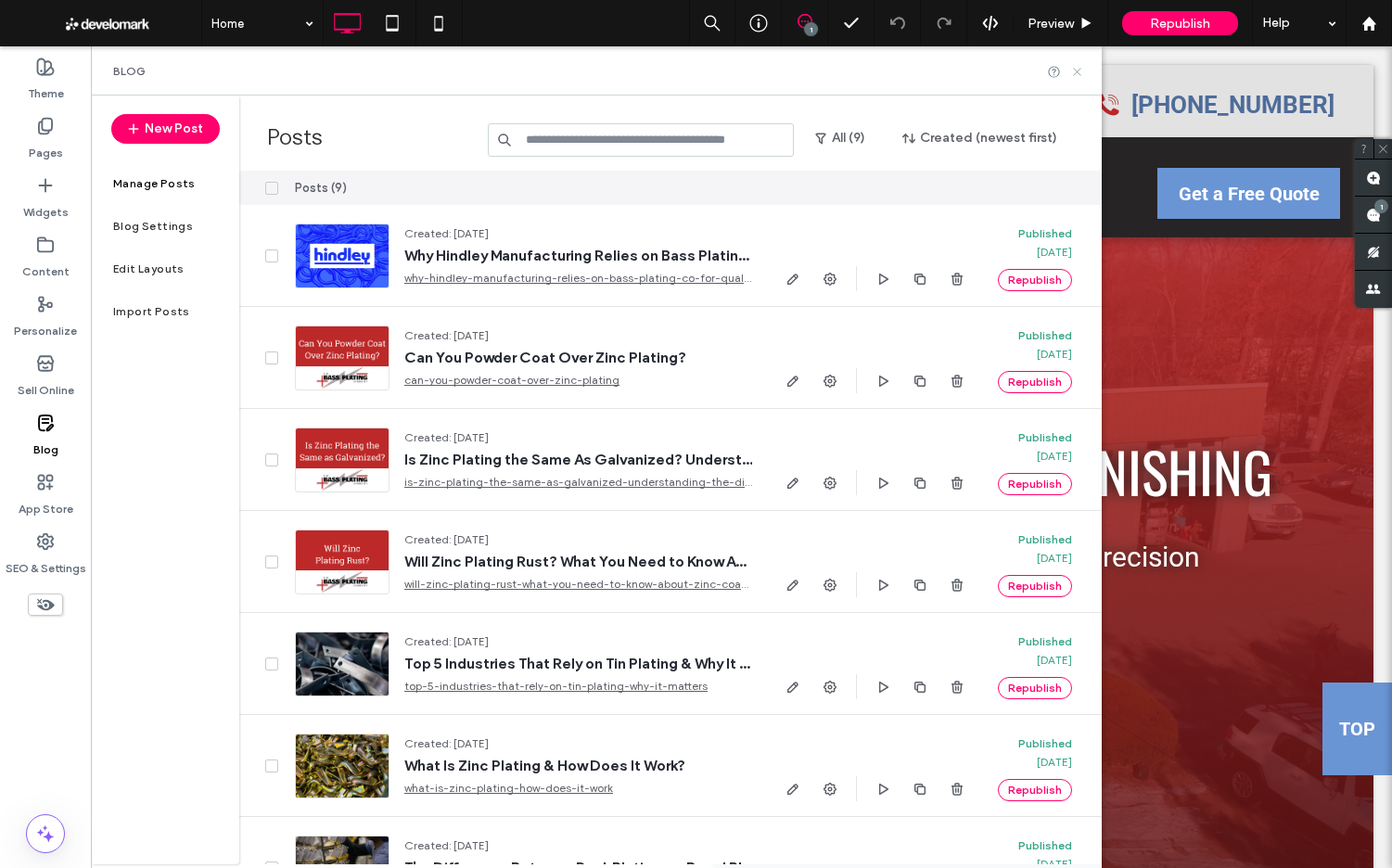
click at [1078, 72] on icon at bounding box center [1076, 71] width 14 height 14
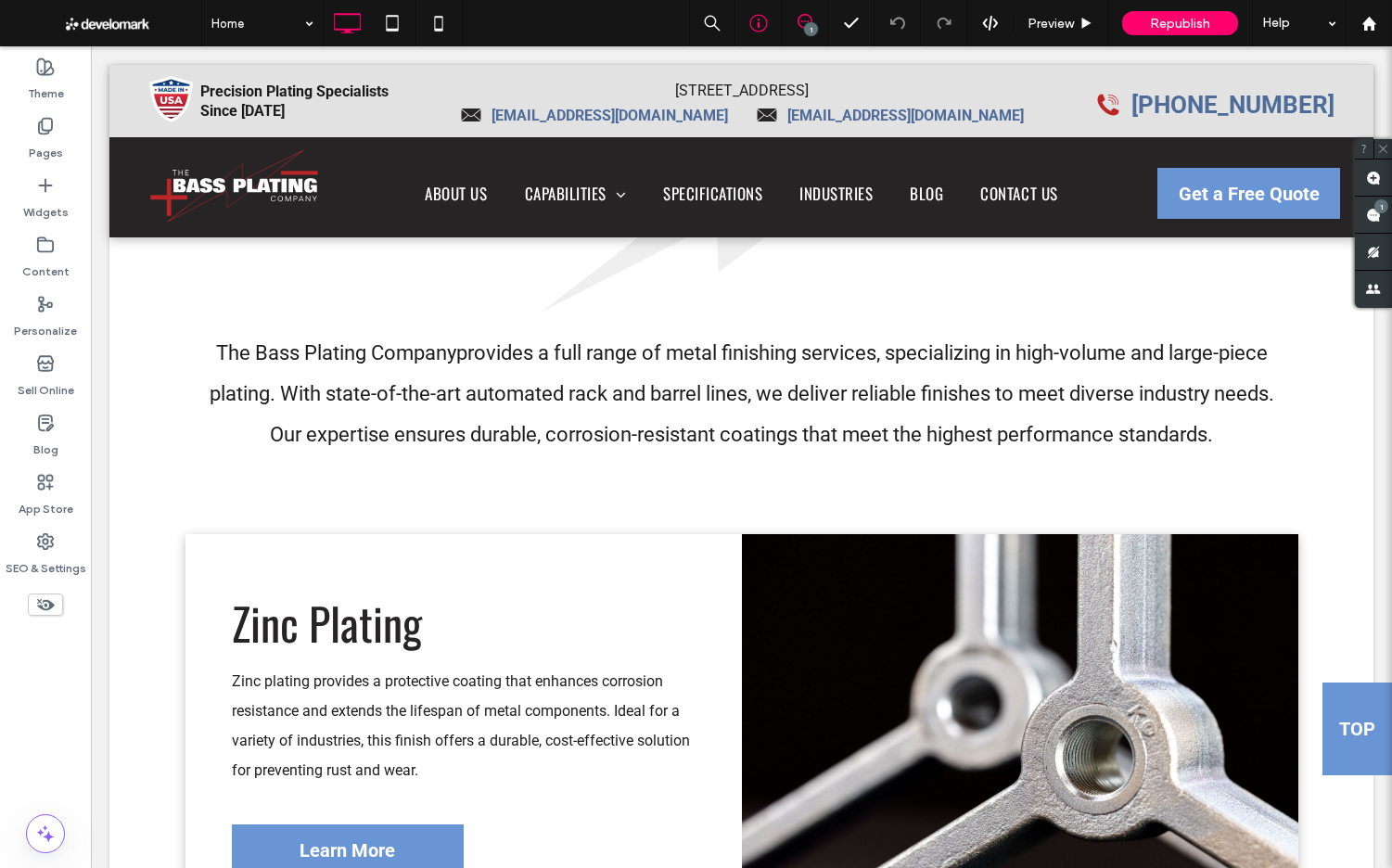
scroll to position [2247, 0]
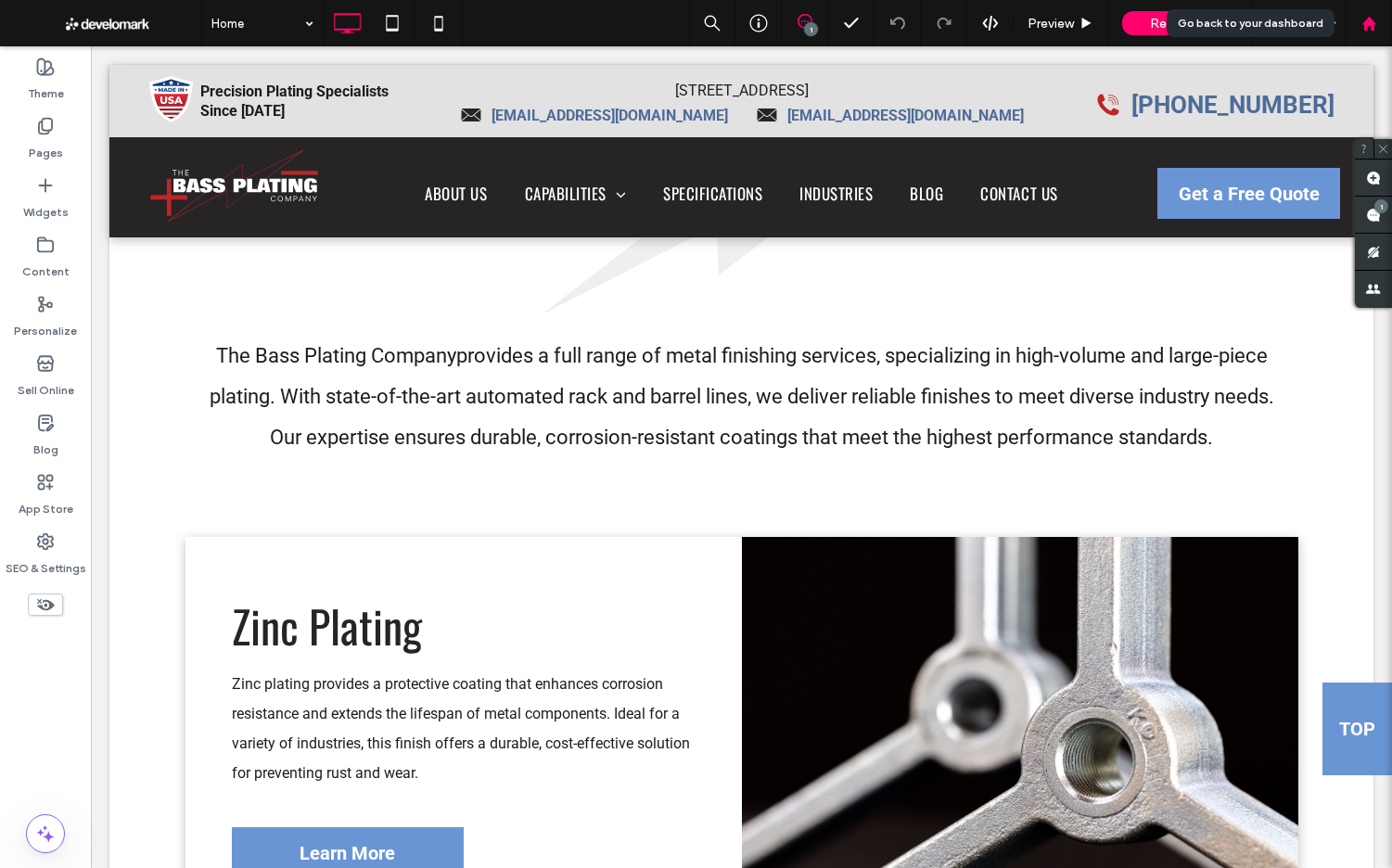
click at [1362, 23] on use at bounding box center [1368, 23] width 14 height 14
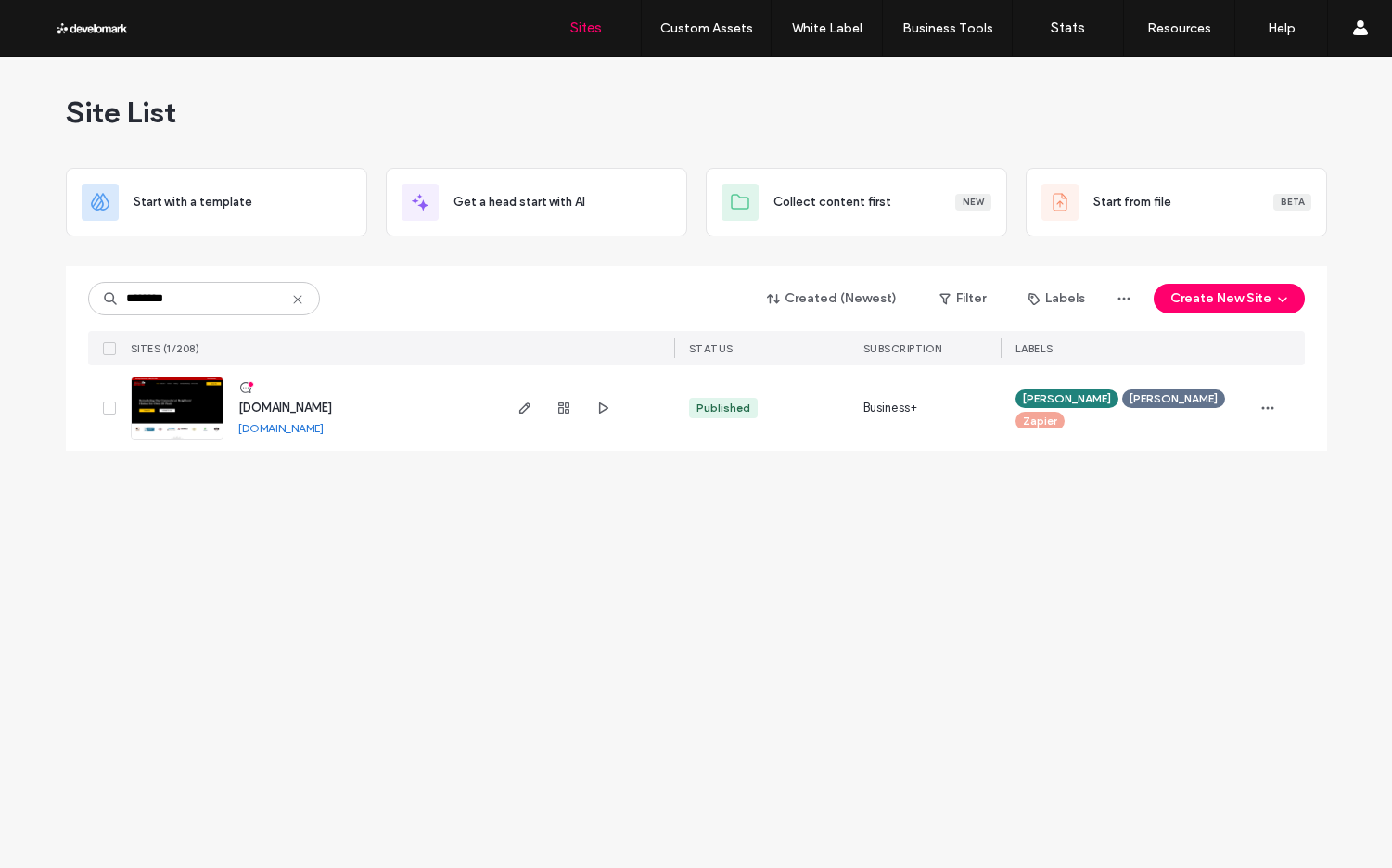
type input "********"
click at [179, 392] on img at bounding box center [177, 440] width 91 height 126
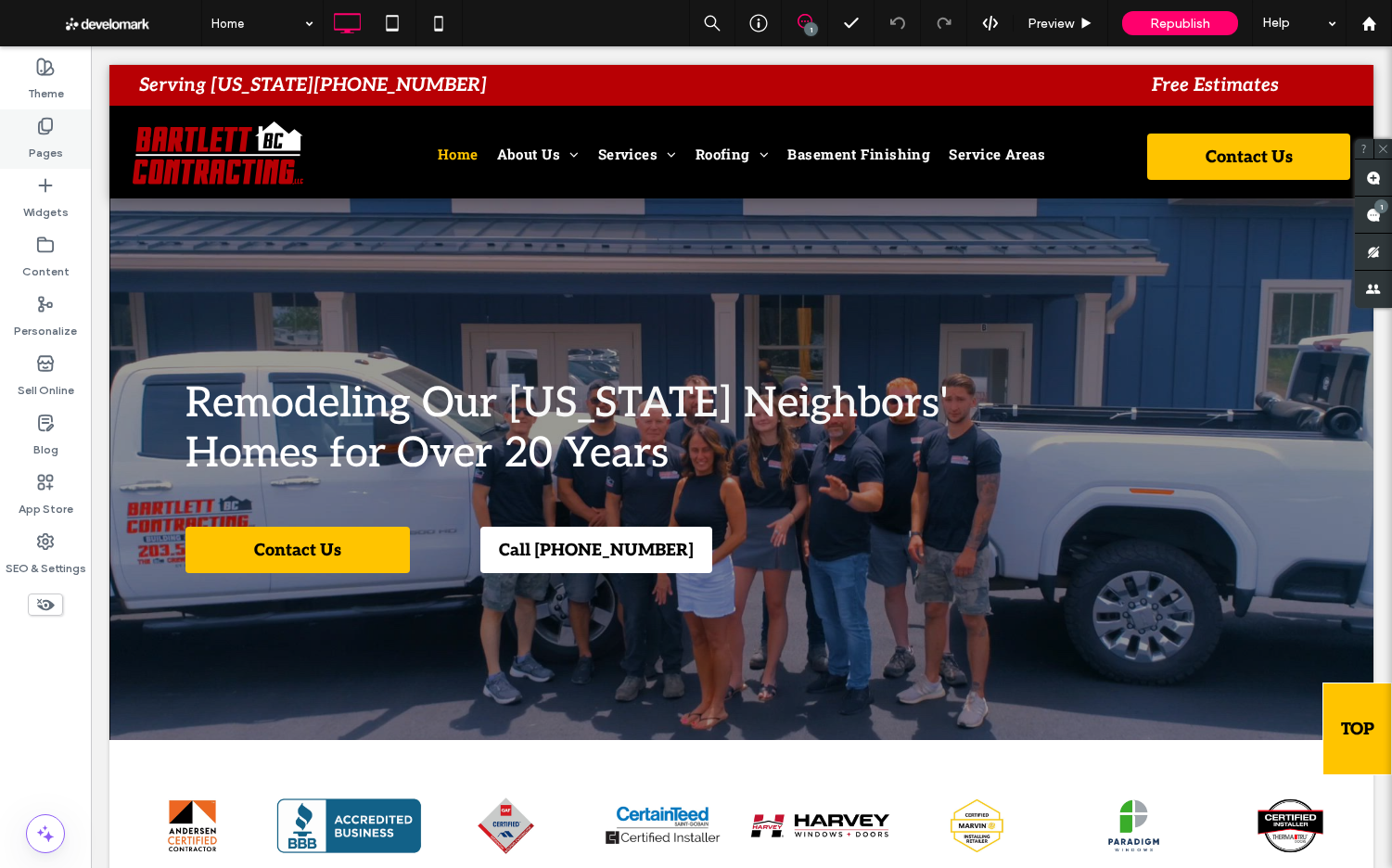
click at [48, 142] on label "Pages" at bounding box center [46, 147] width 34 height 26
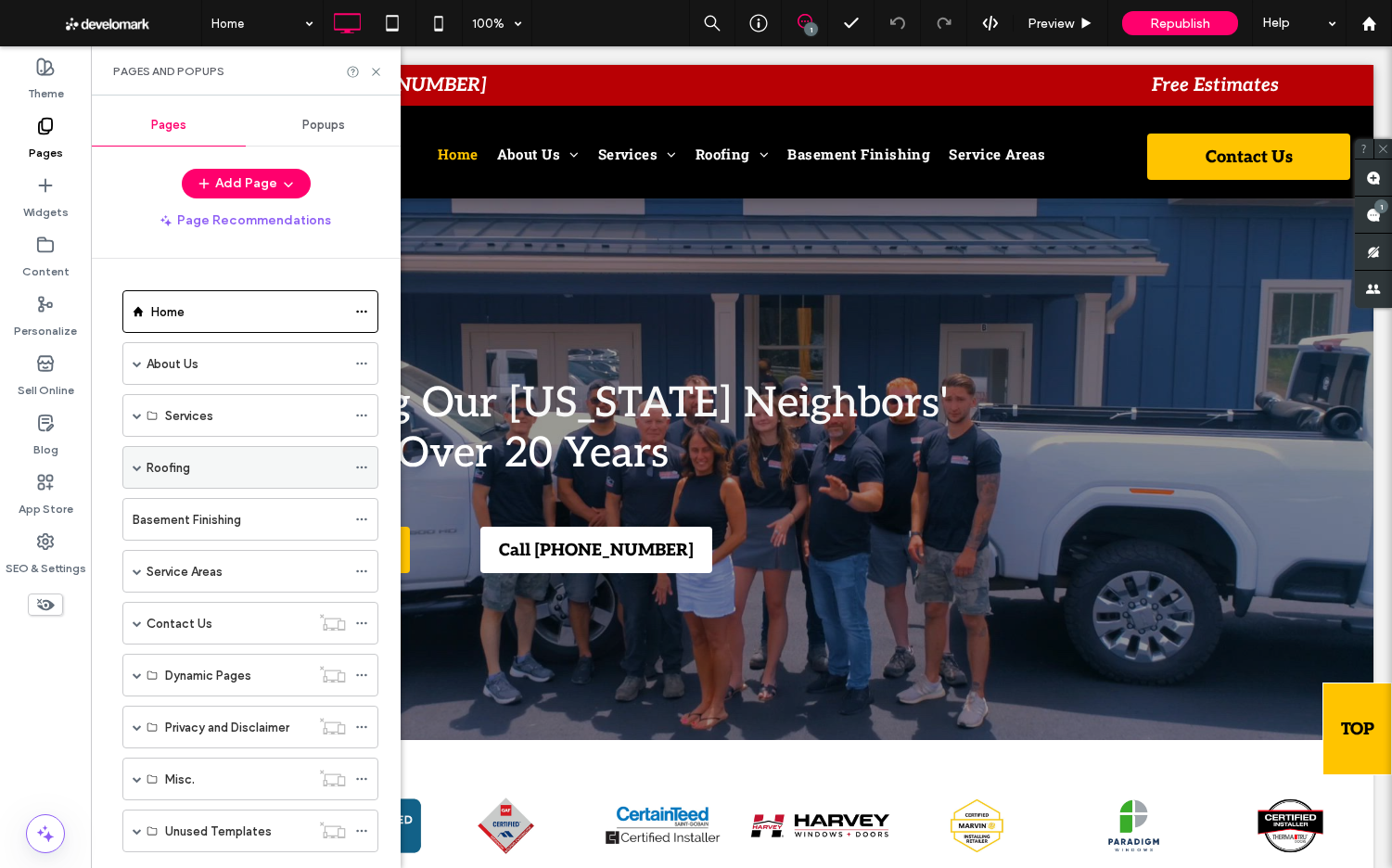
click at [136, 466] on span at bounding box center [137, 468] width 10 height 10
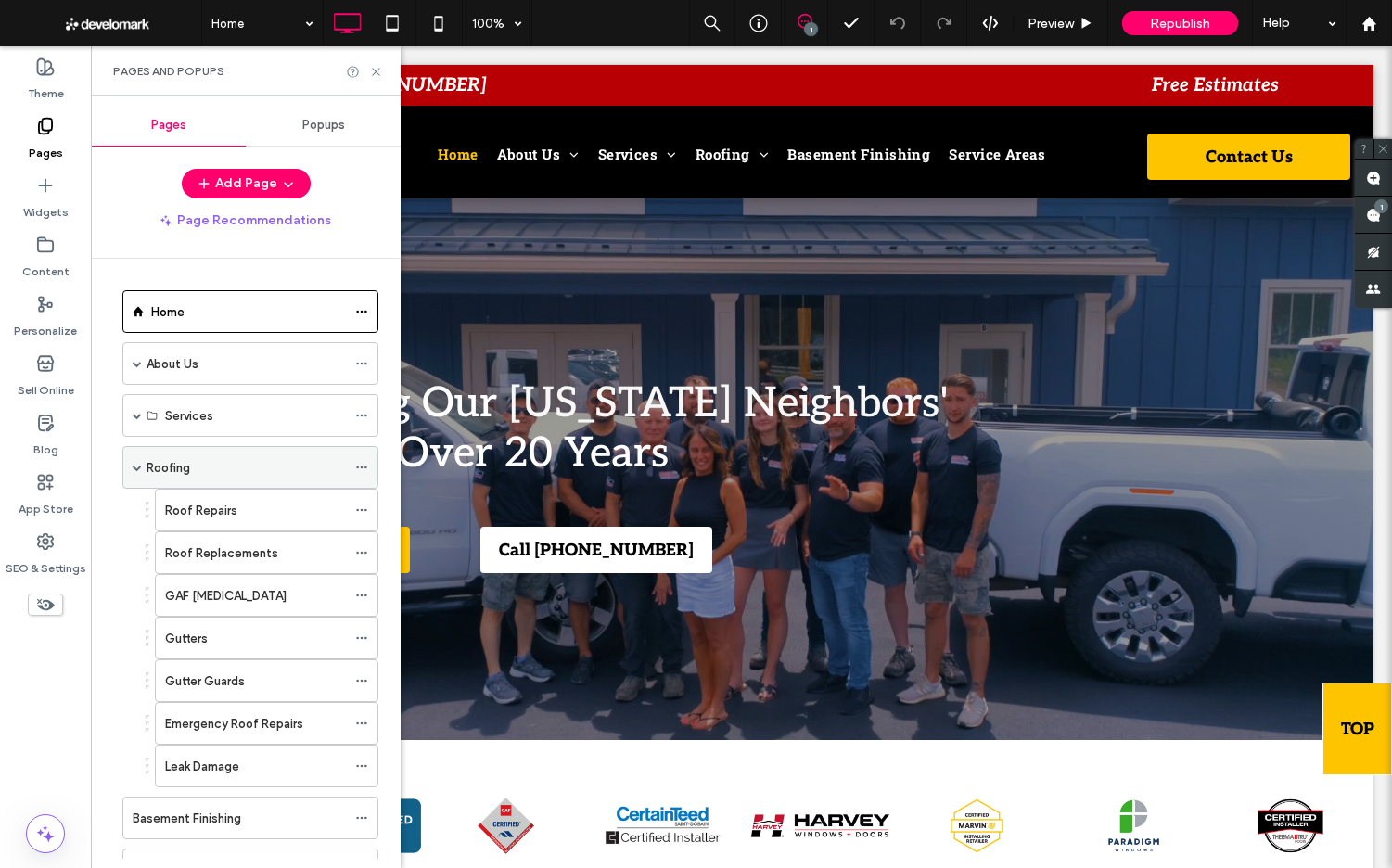
click at [228, 467] on div "Roofing" at bounding box center [246, 468] width 200 height 19
click at [374, 68] on use at bounding box center [376, 71] width 8 height 8
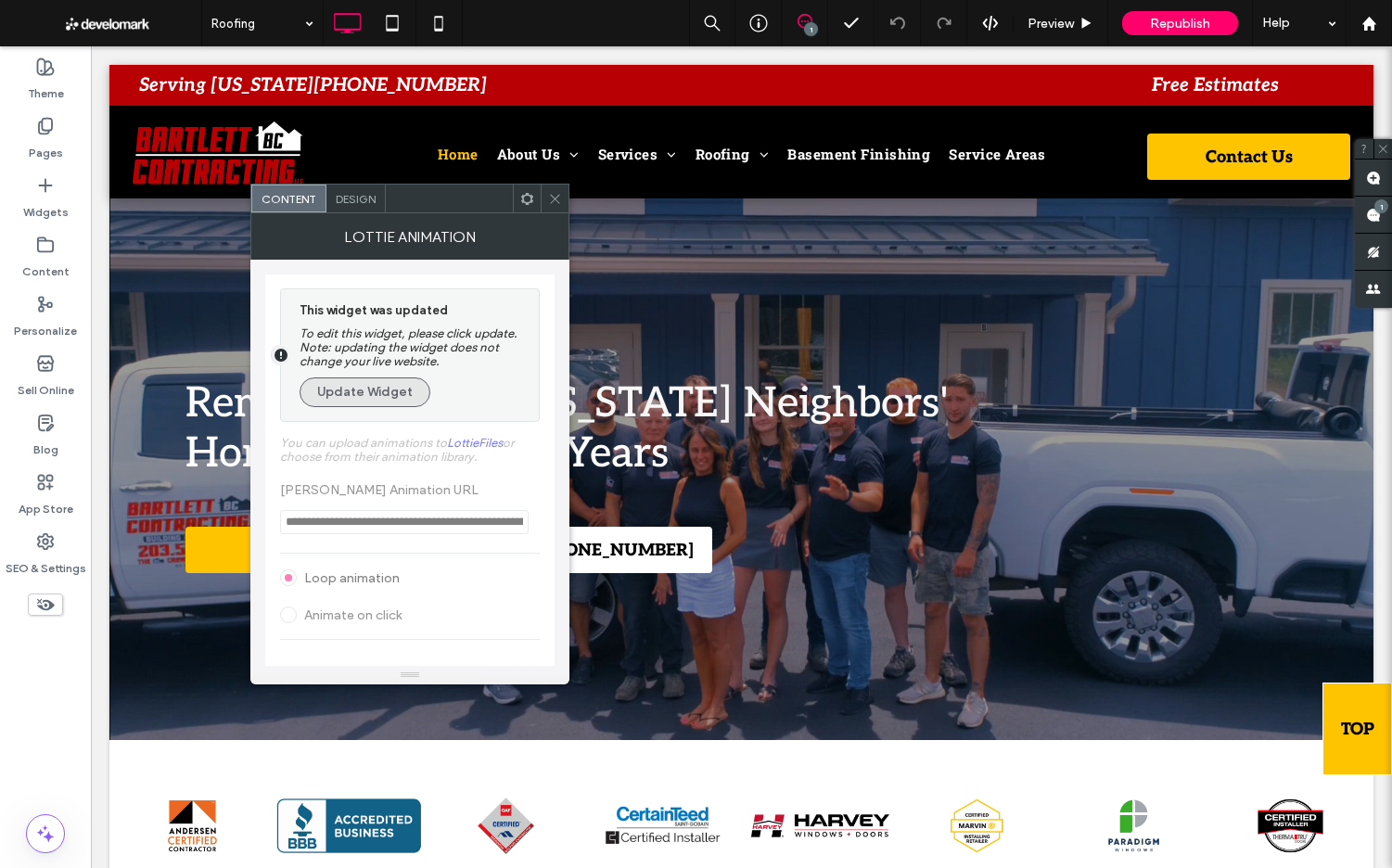
scroll to position [62, 0]
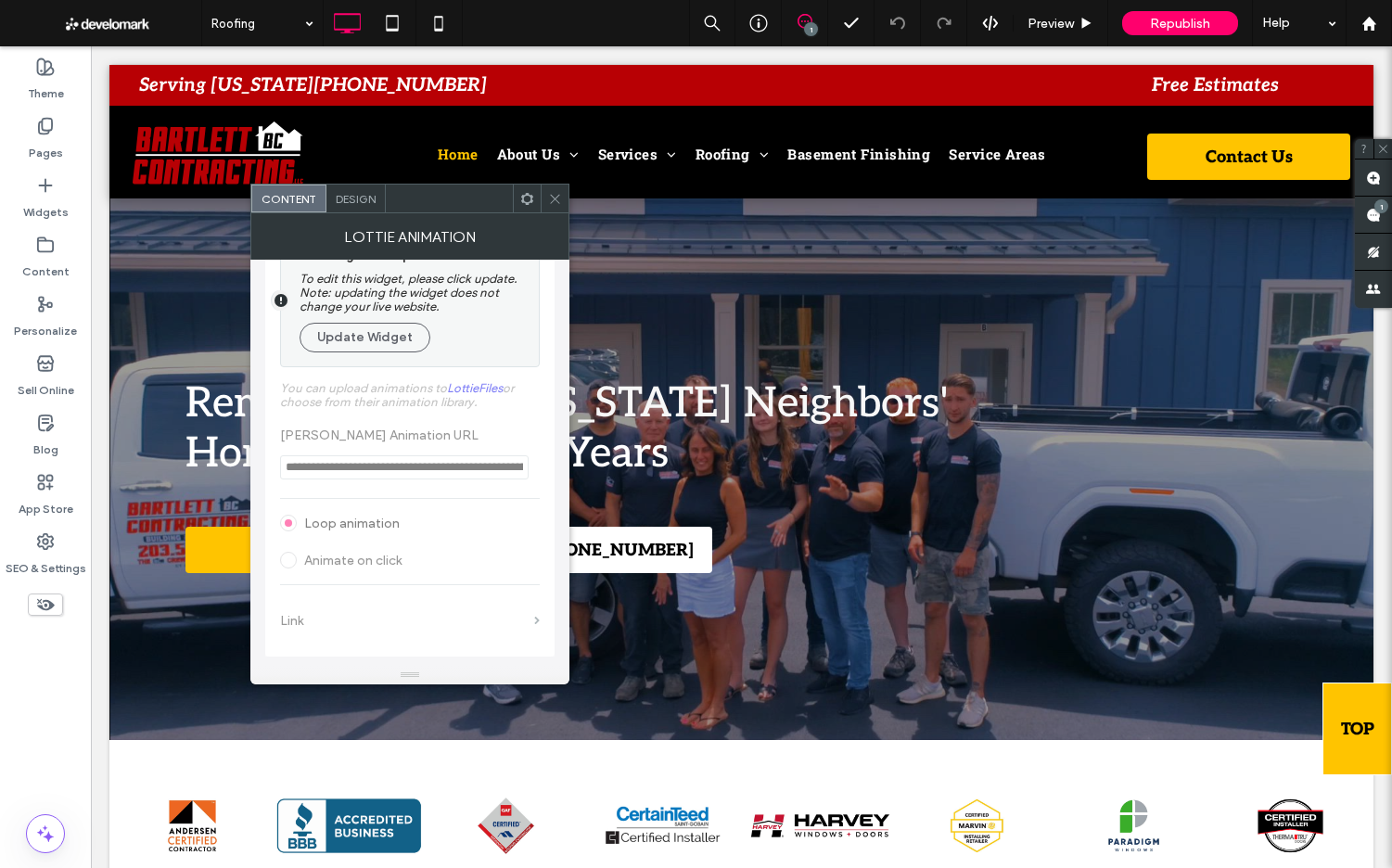
click at [551, 199] on icon at bounding box center [554, 199] width 14 height 14
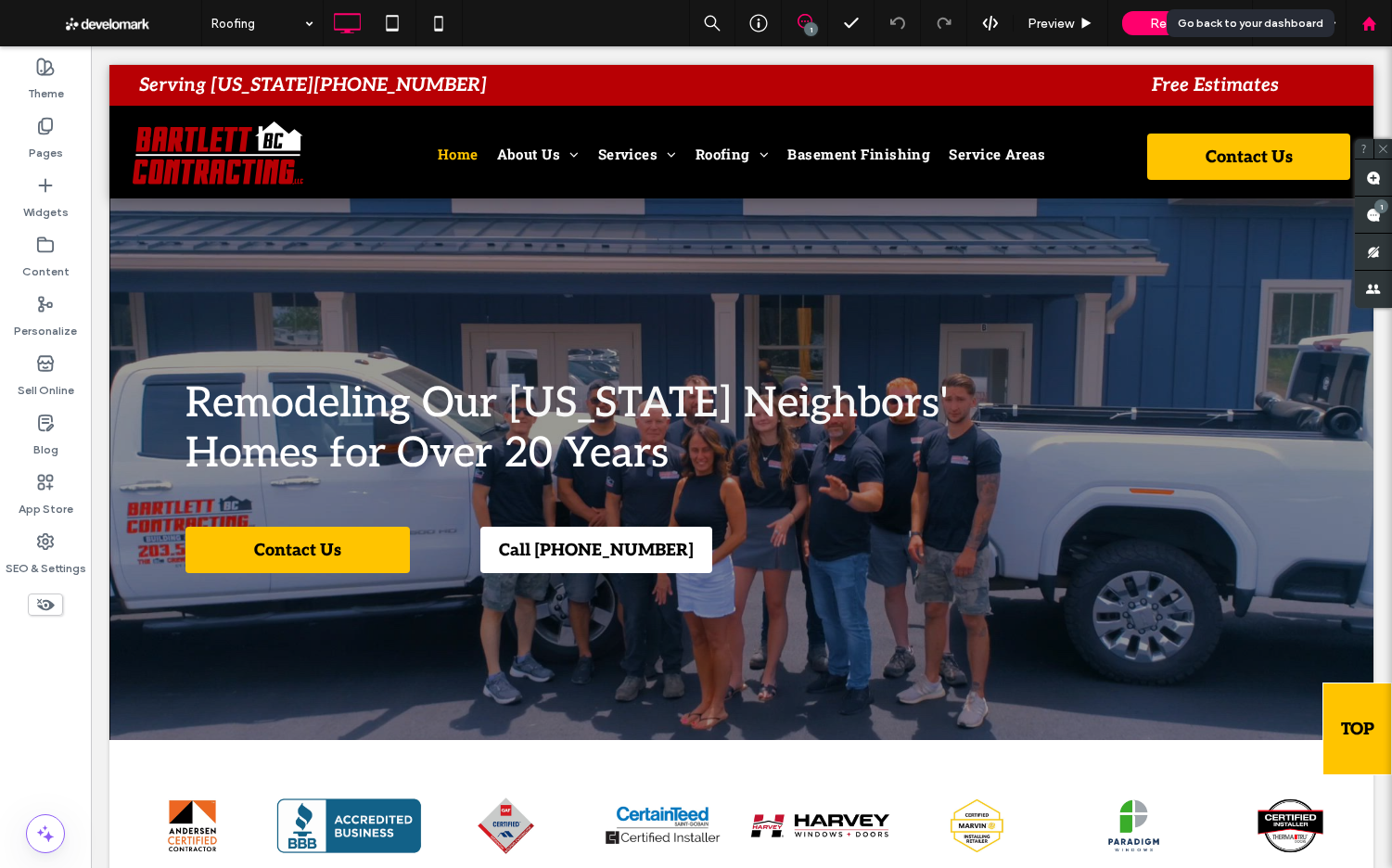
click at [1371, 22] on use at bounding box center [1368, 23] width 14 height 14
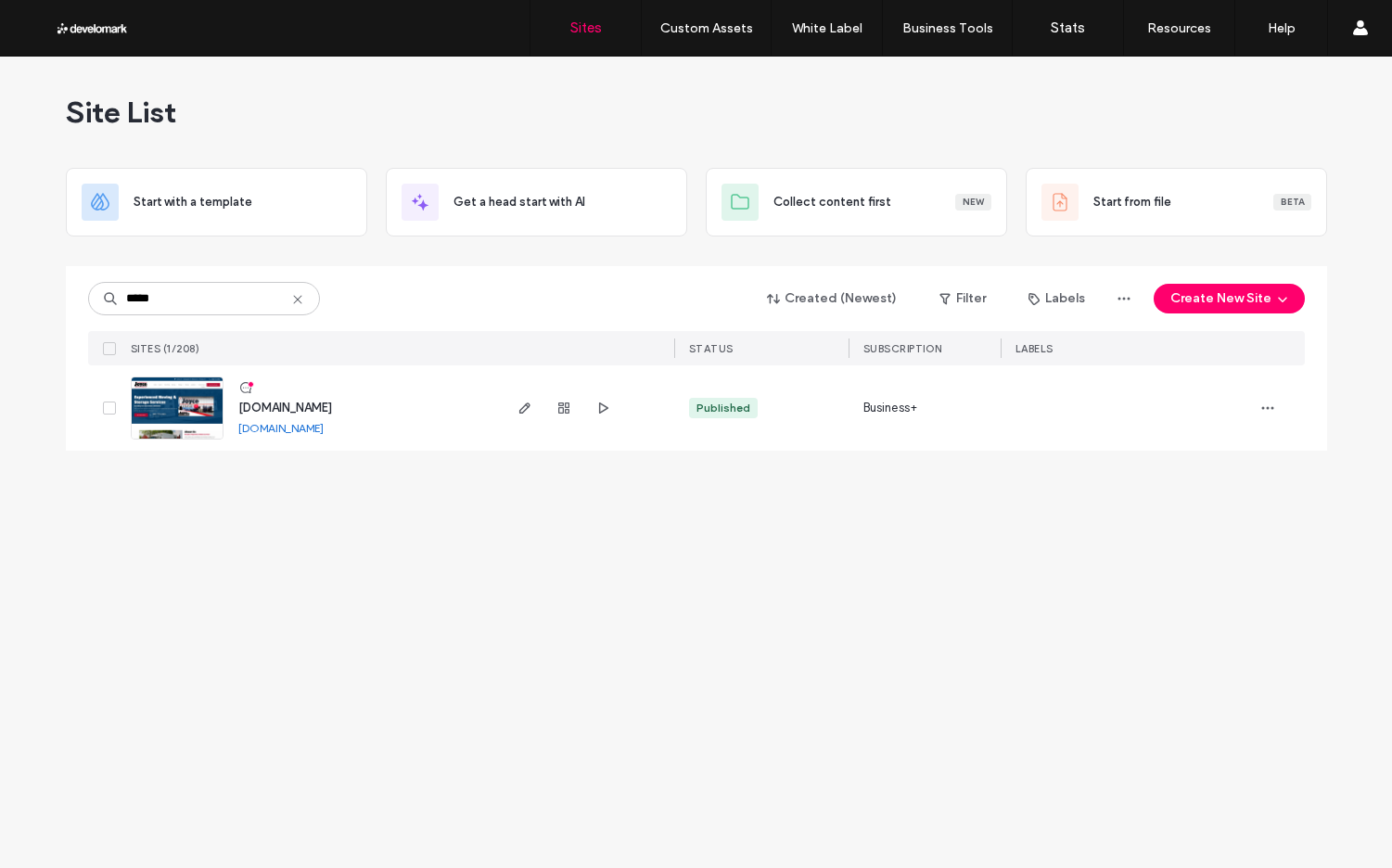
type input "*****"
click at [184, 397] on img at bounding box center [177, 440] width 91 height 126
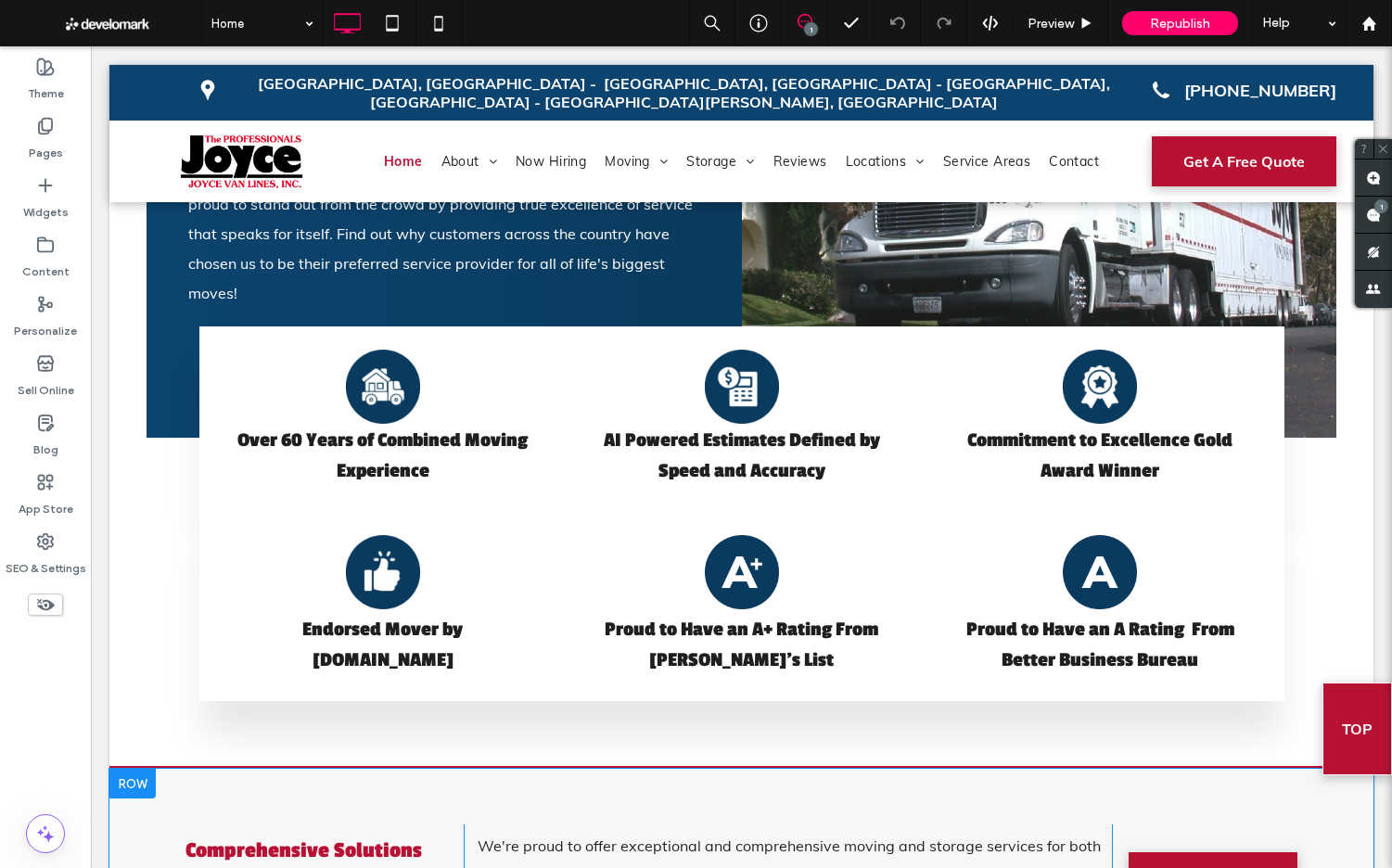
scroll to position [1828, 0]
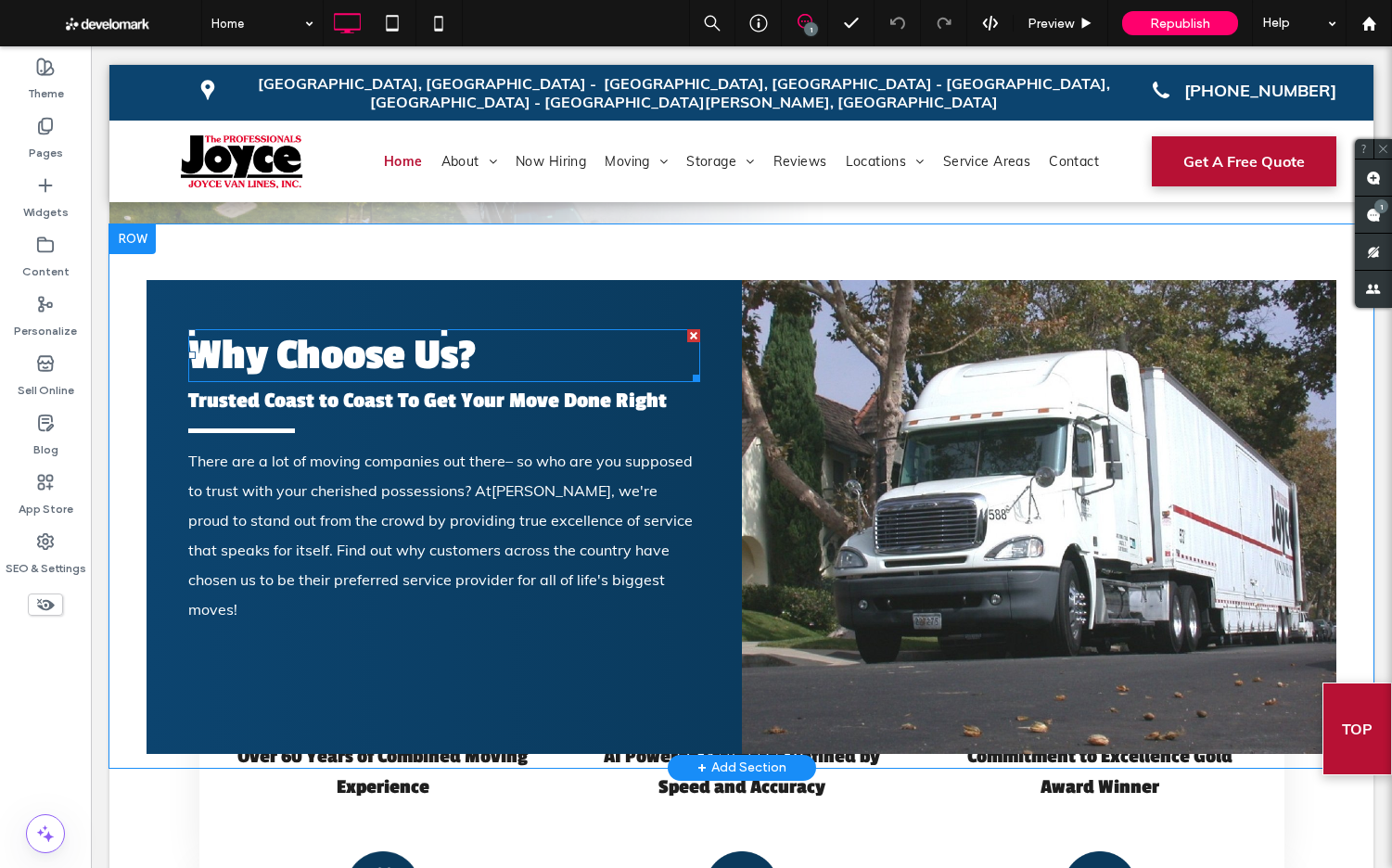
click at [415, 331] on span "Why Choose Us?" at bounding box center [332, 356] width 287 height 49
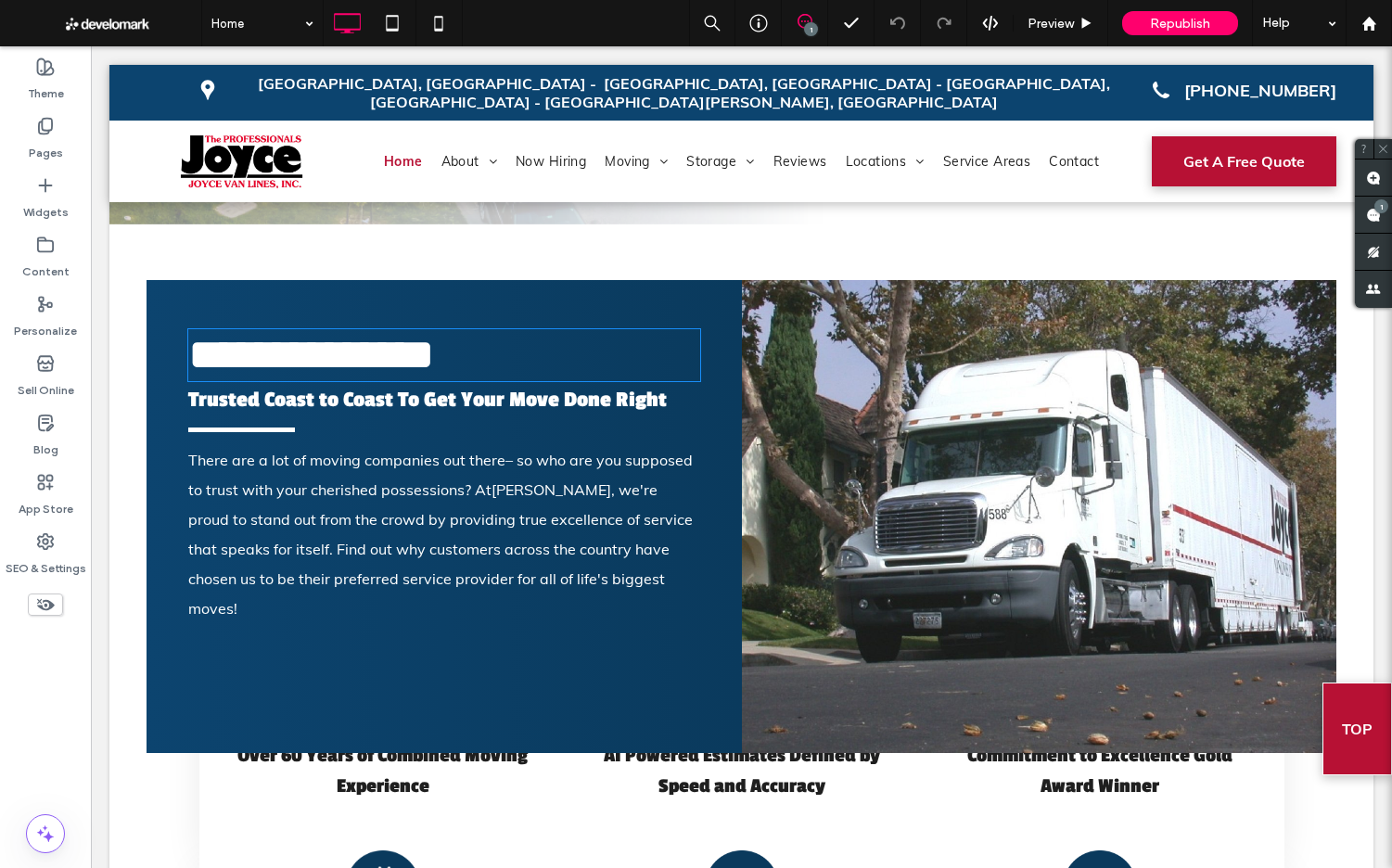
type input "**********"
type input "**"
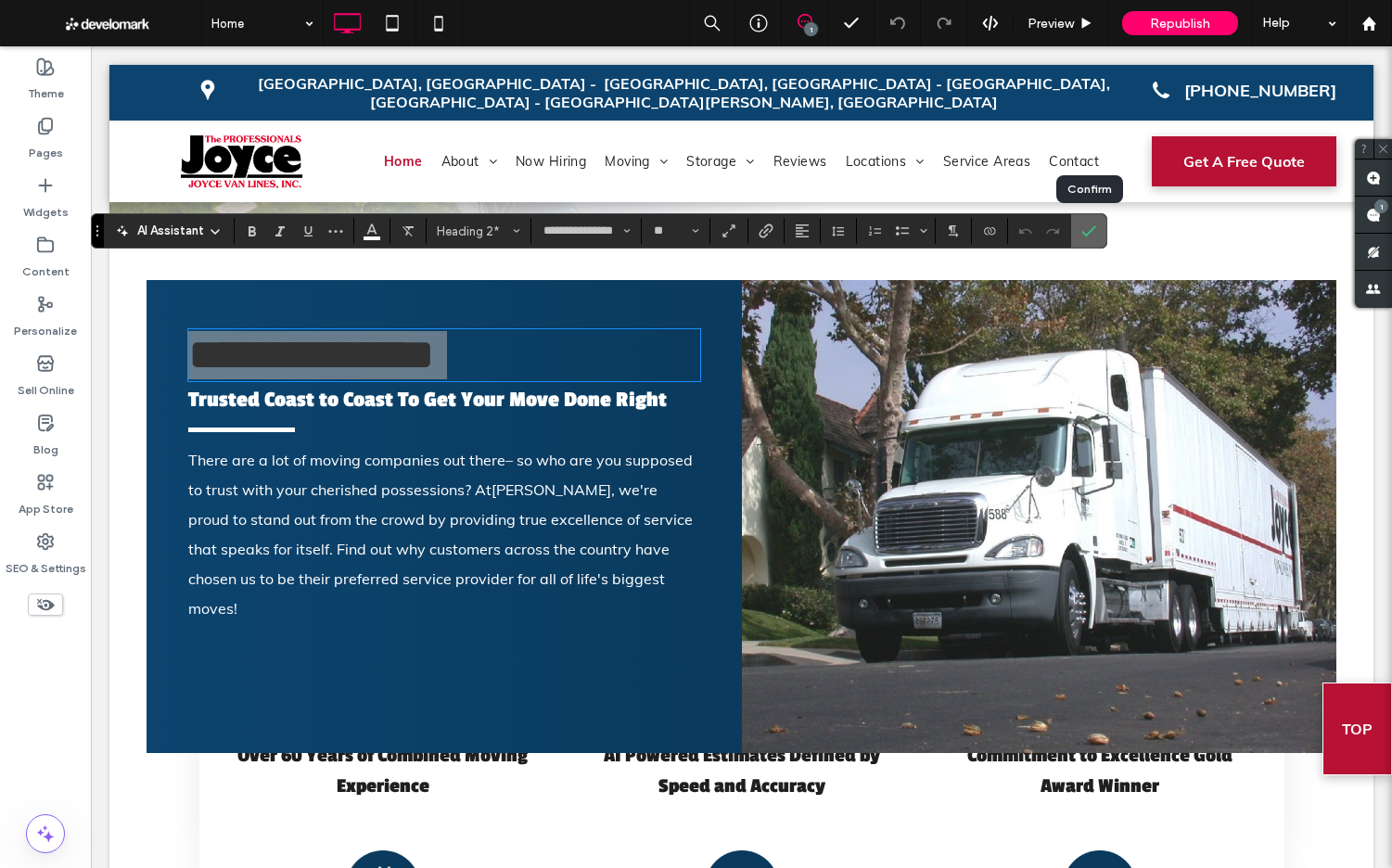
click at [1092, 229] on use "Confirm" at bounding box center [1090, 231] width 15 height 11
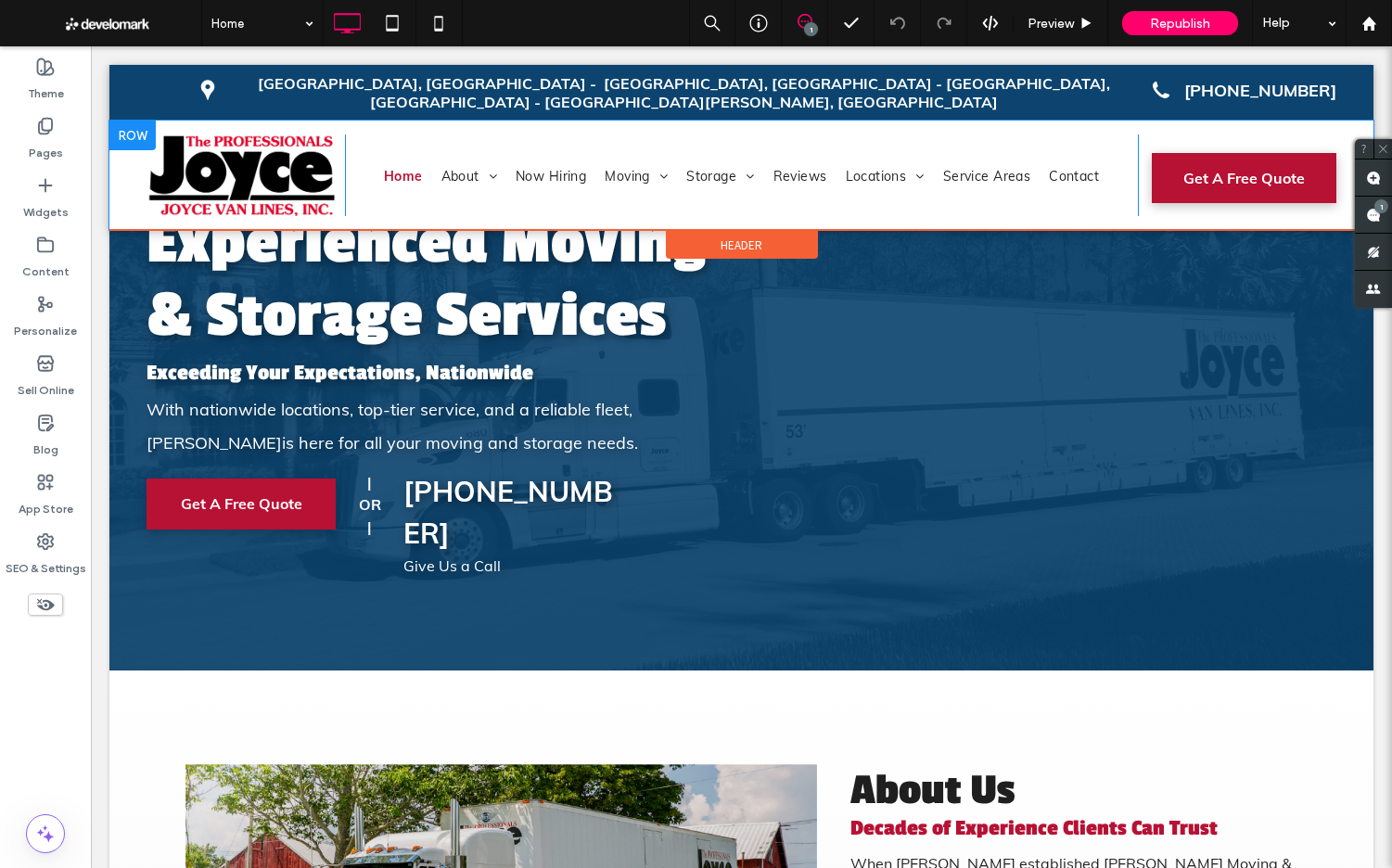
scroll to position [0, 0]
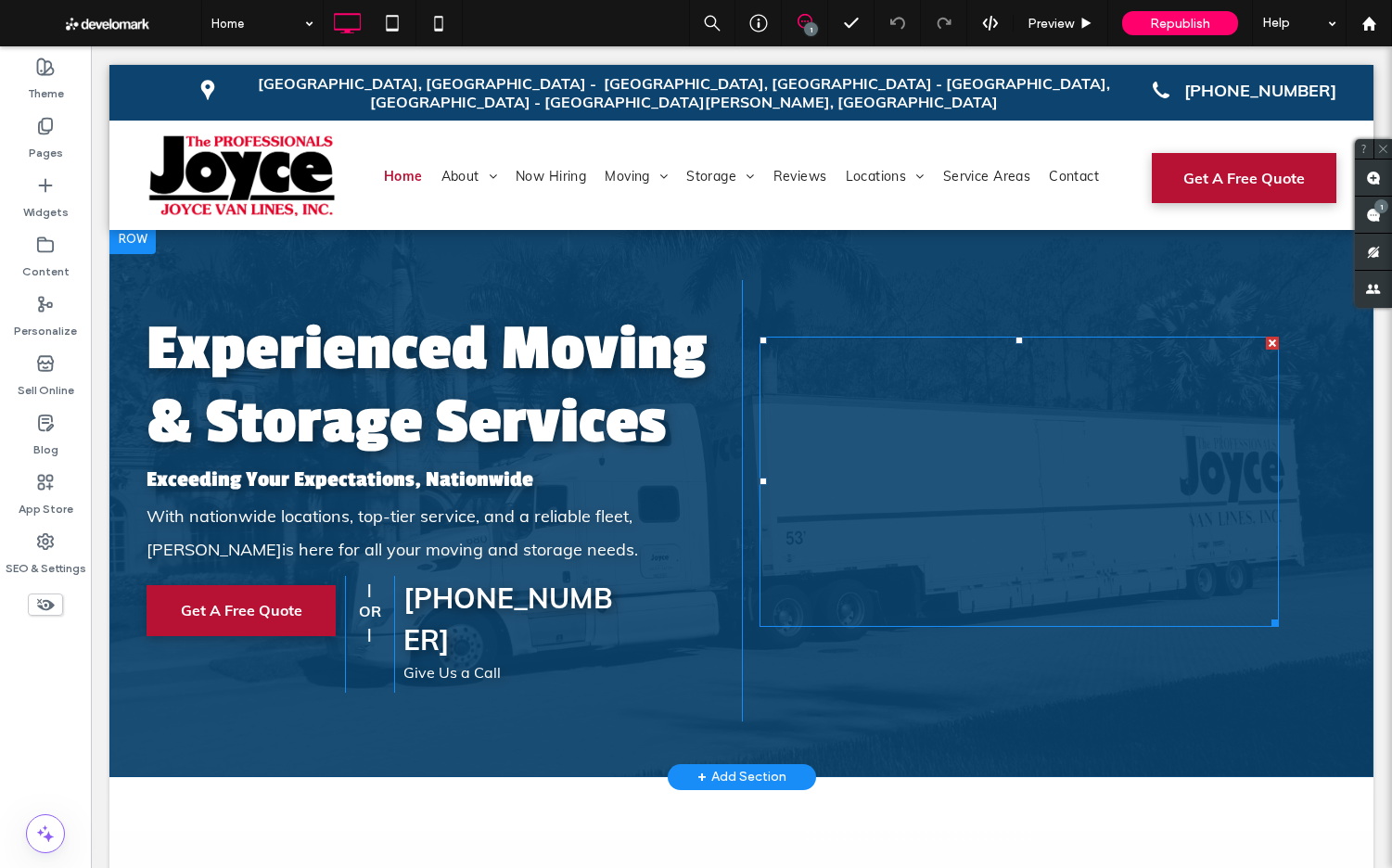
click at [931, 400] on span at bounding box center [1019, 481] width 519 height 290
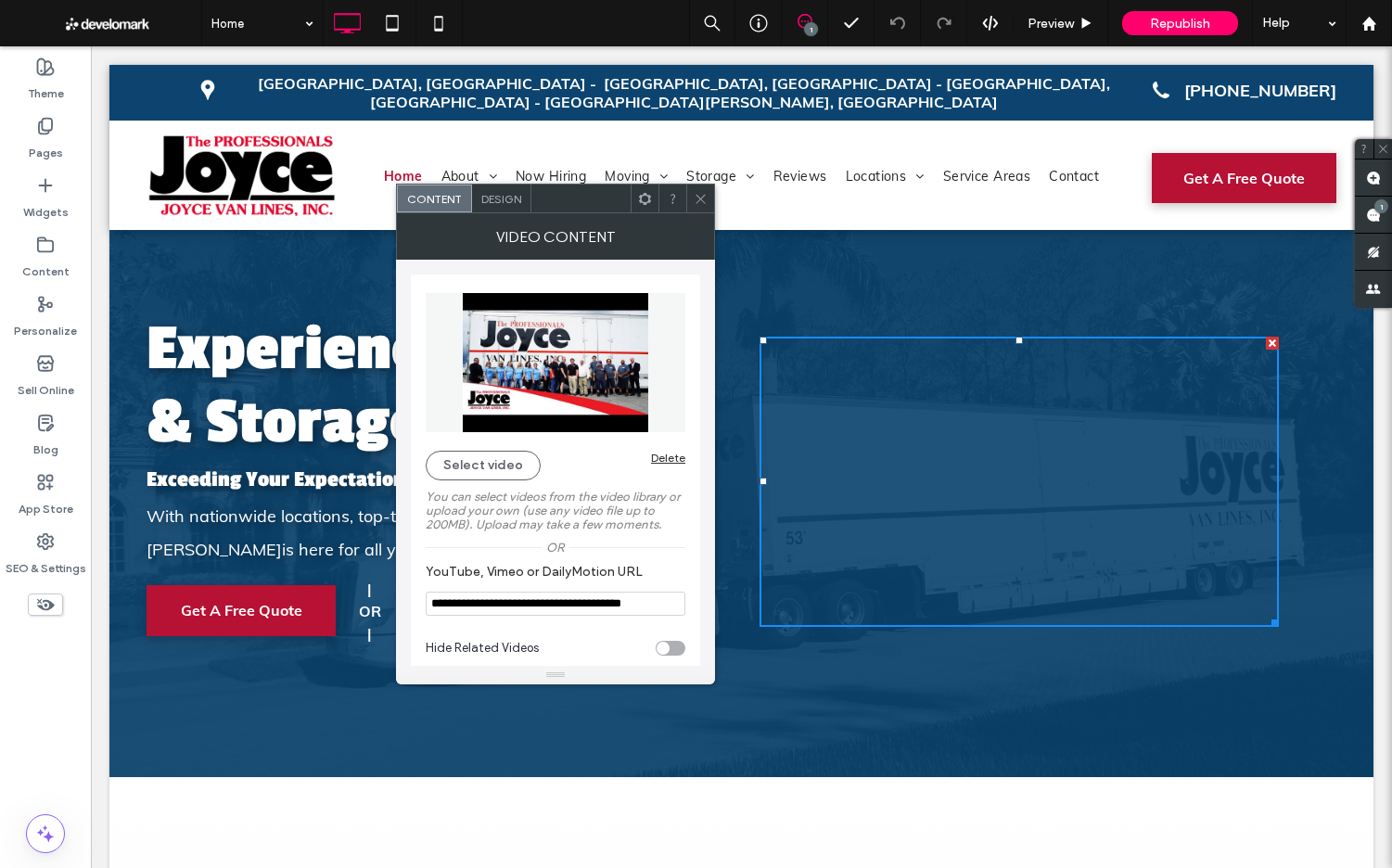
click at [694, 193] on icon at bounding box center [700, 199] width 14 height 14
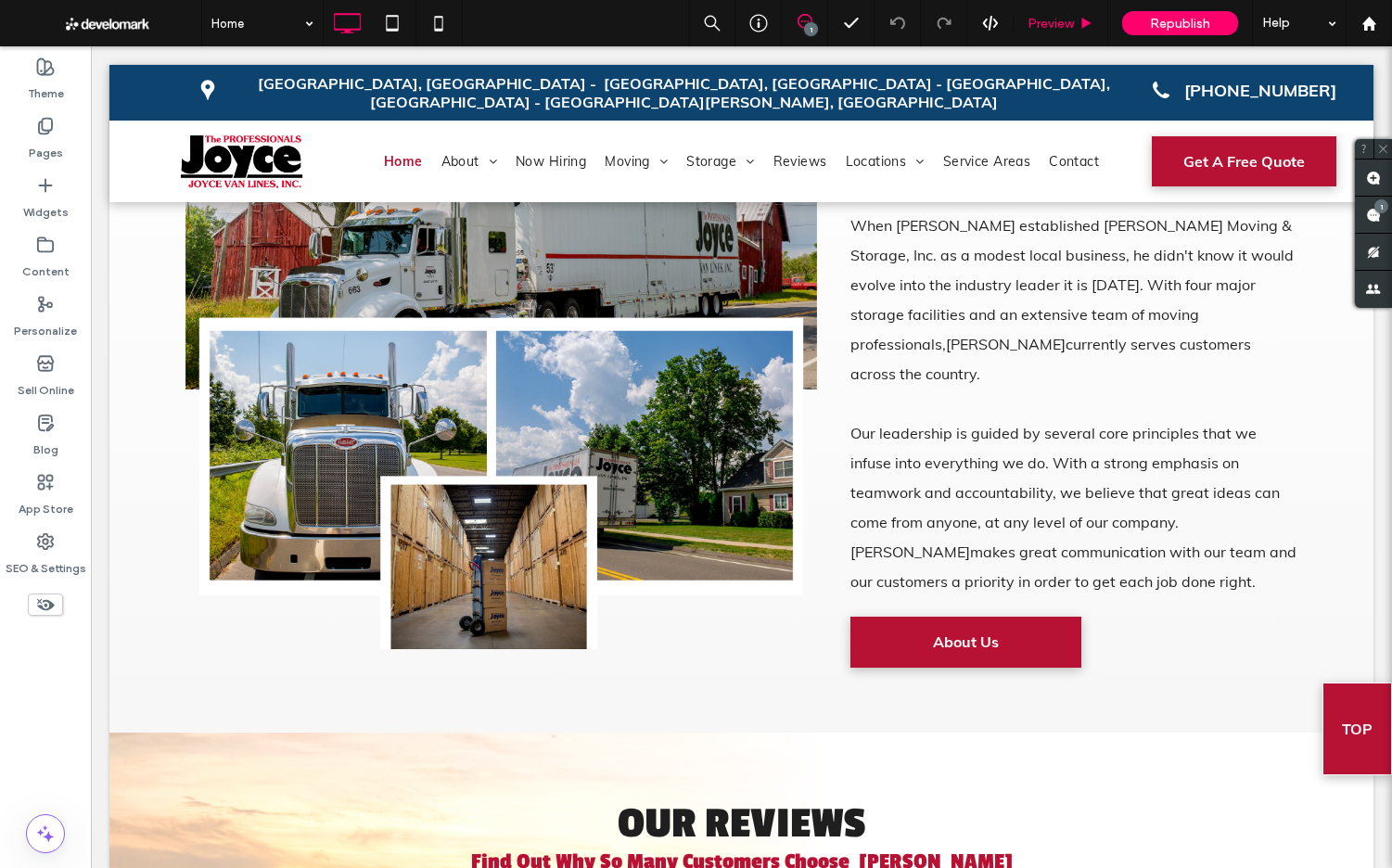
scroll to position [740, 0]
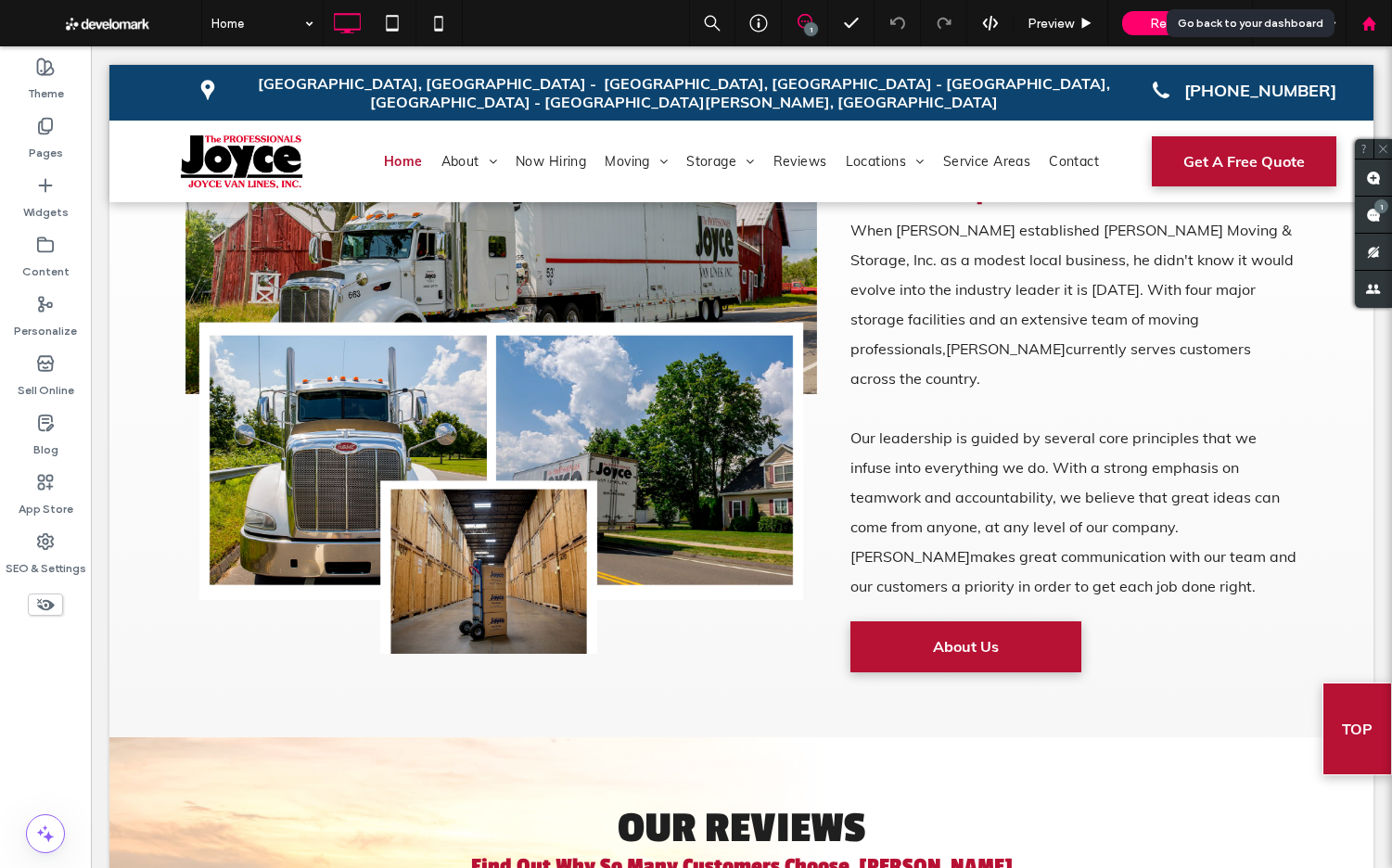
click at [1368, 25] on use at bounding box center [1368, 23] width 14 height 14
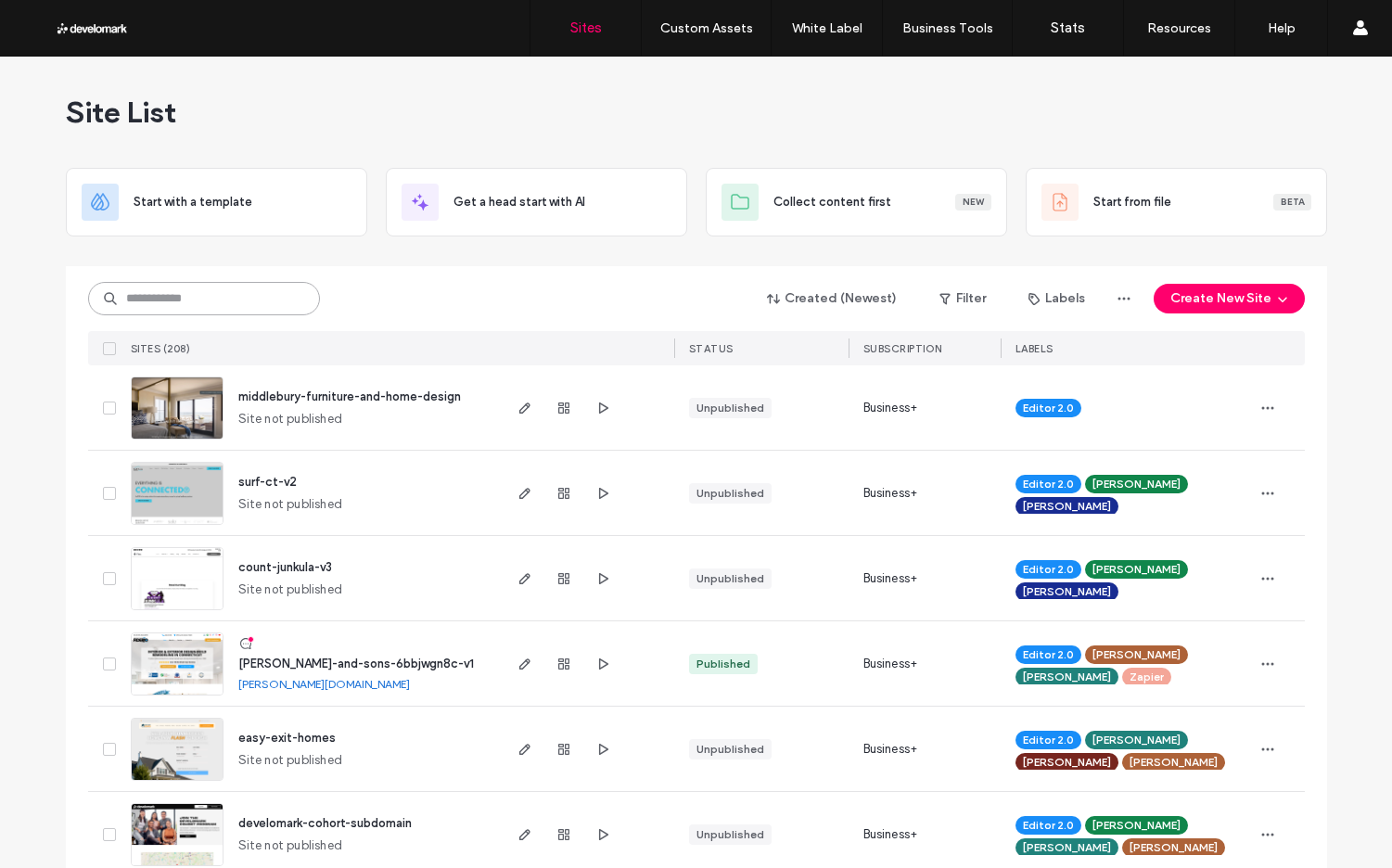
click at [142, 298] on input at bounding box center [204, 298] width 232 height 33
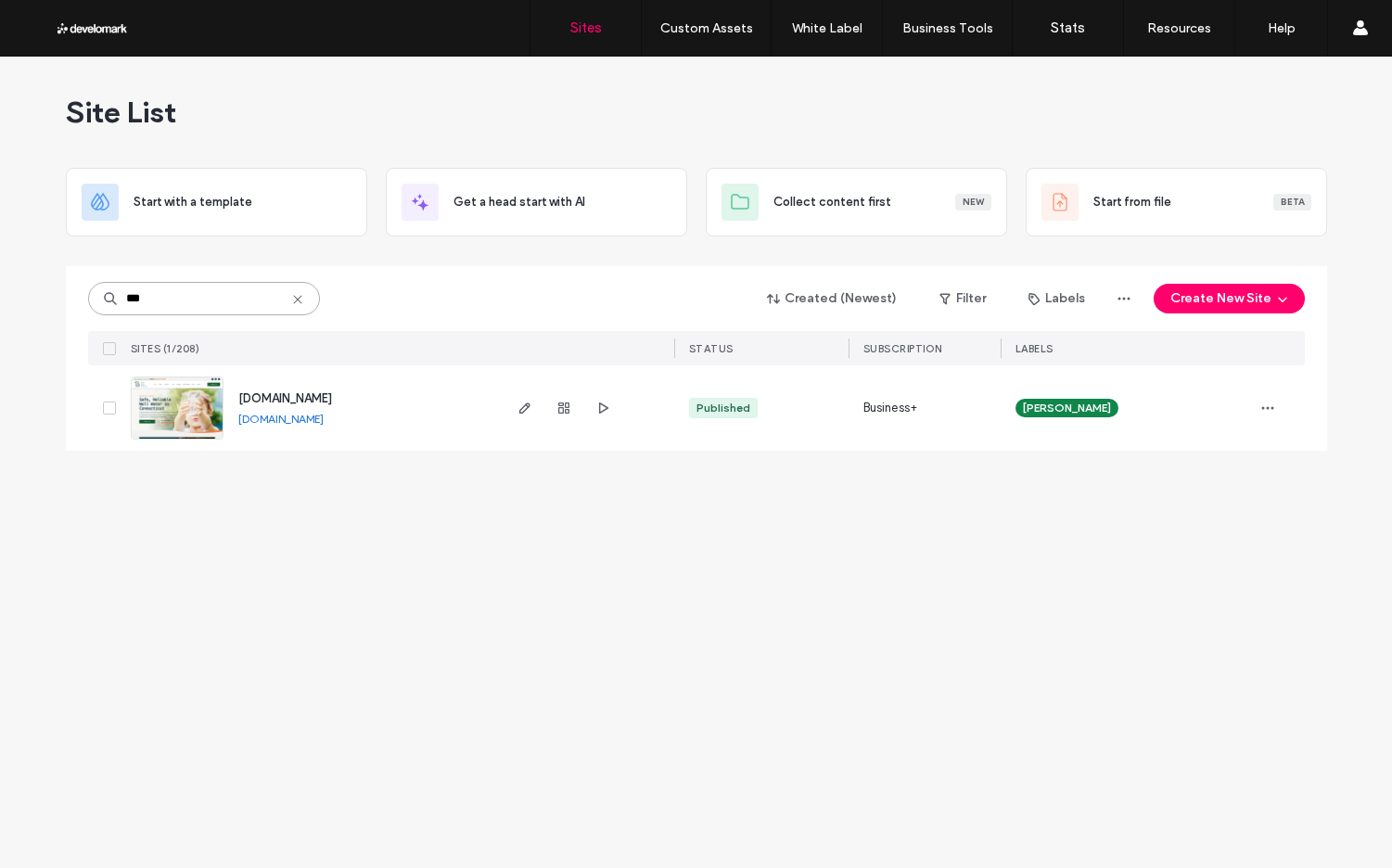
type input "***"
click at [190, 402] on img at bounding box center [177, 440] width 91 height 126
click at [182, 410] on img at bounding box center [177, 440] width 91 height 126
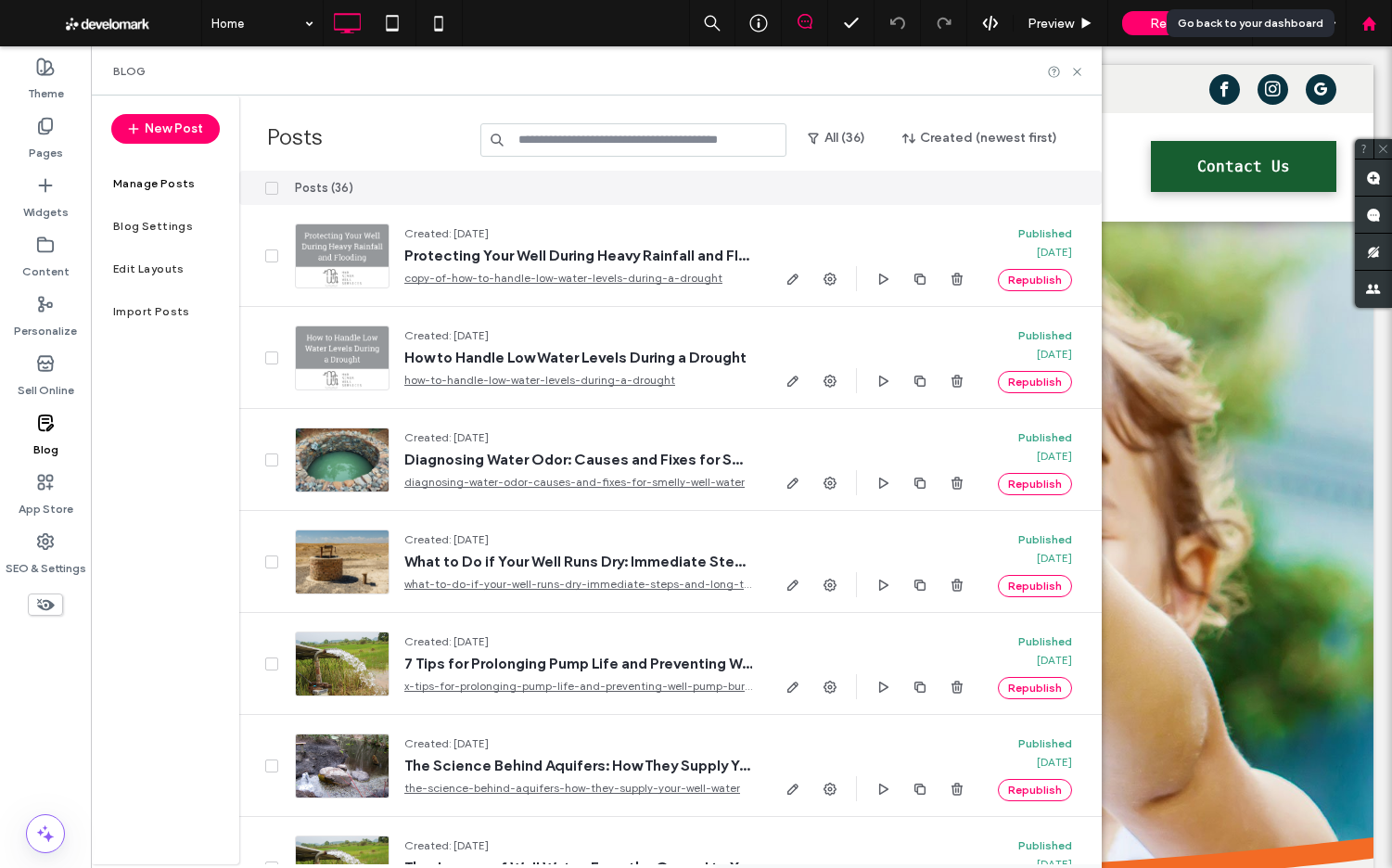
click at [1365, 21] on use at bounding box center [1368, 23] width 14 height 14
